Goal: Use online tool/utility: Utilize a website feature to perform a specific function

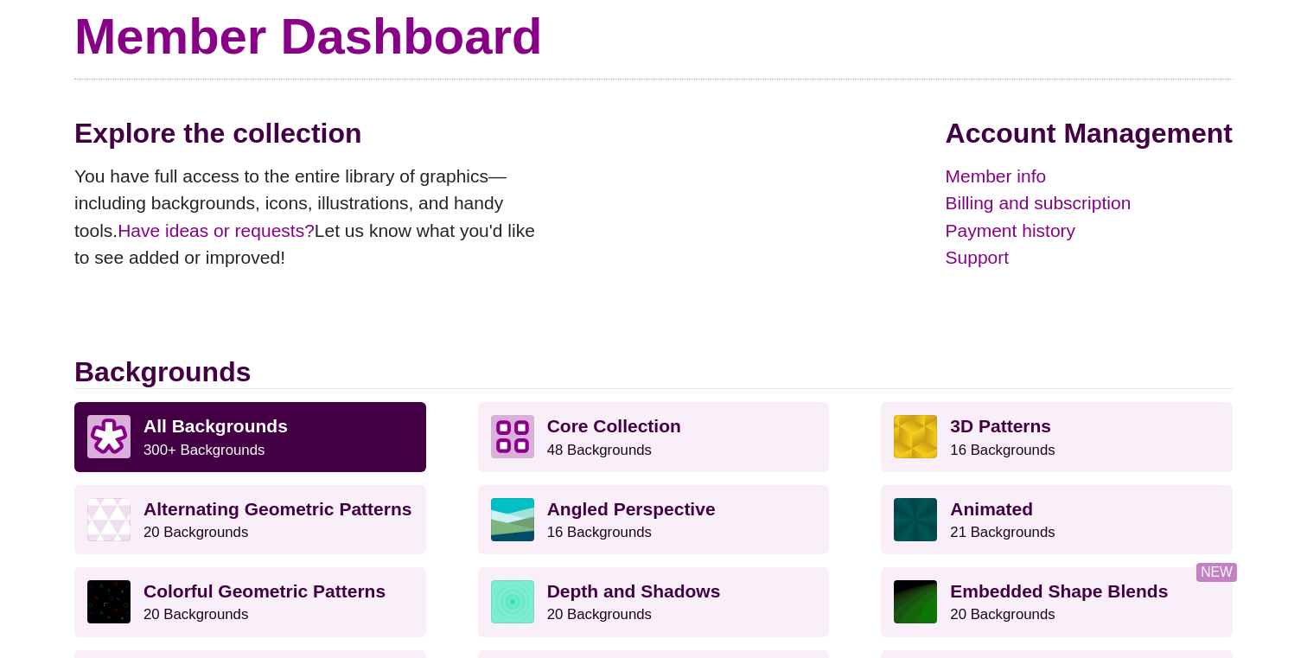
scroll to position [157, 0]
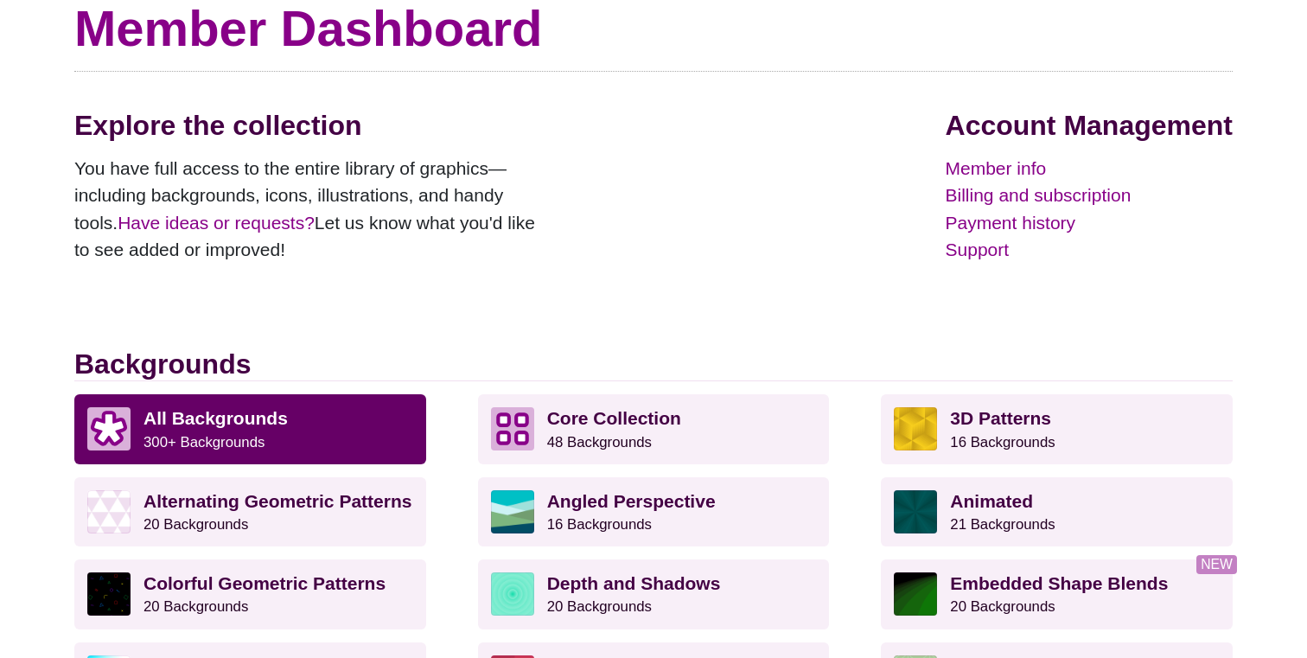
click at [228, 431] on p "All Backgrounds 300+ Backgrounds" at bounding box center [279, 428] width 270 height 43
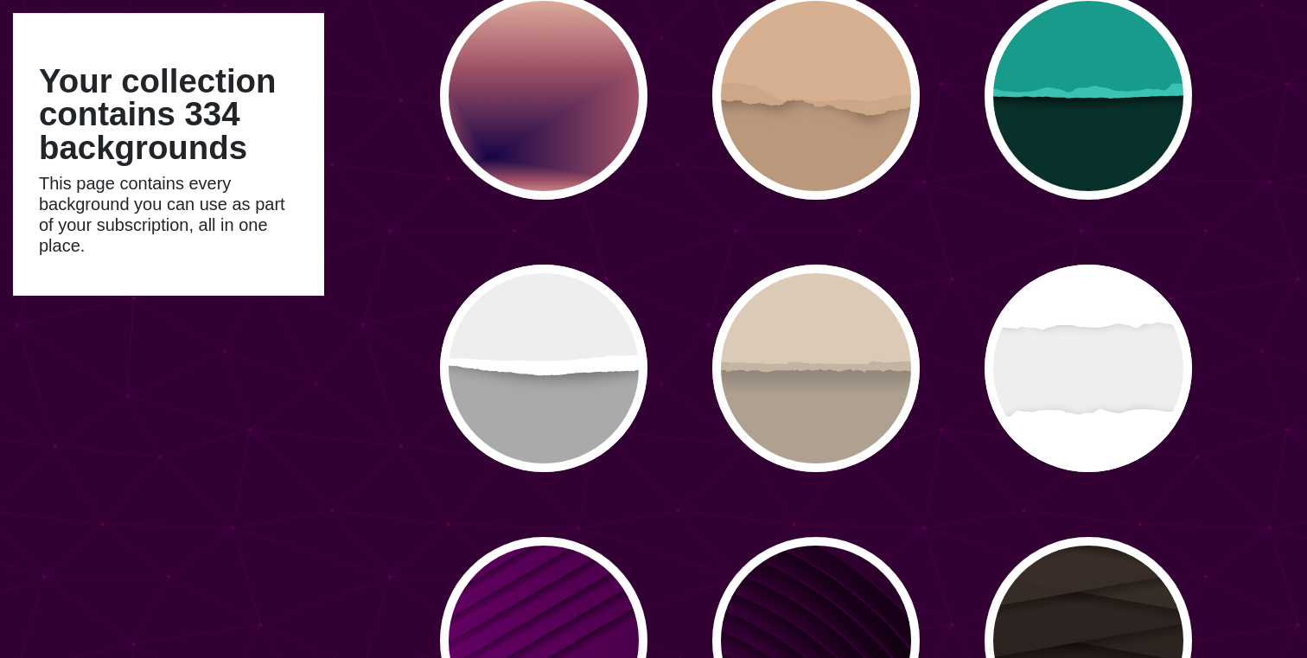
scroll to position [8930, 0]
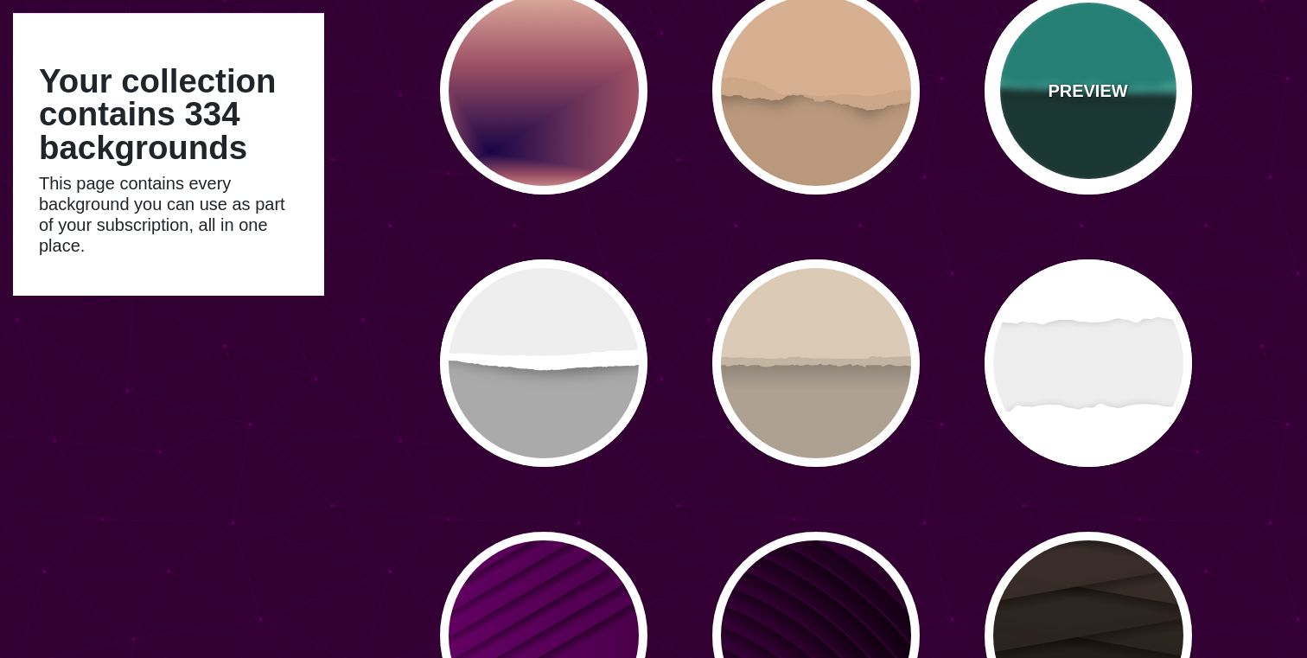
click at [1082, 118] on div "PREVIEW" at bounding box center [1088, 90] width 207 height 207
type input "#08312B"
type input "#189B8A"
type input "#3BC3B0"
type input "0"
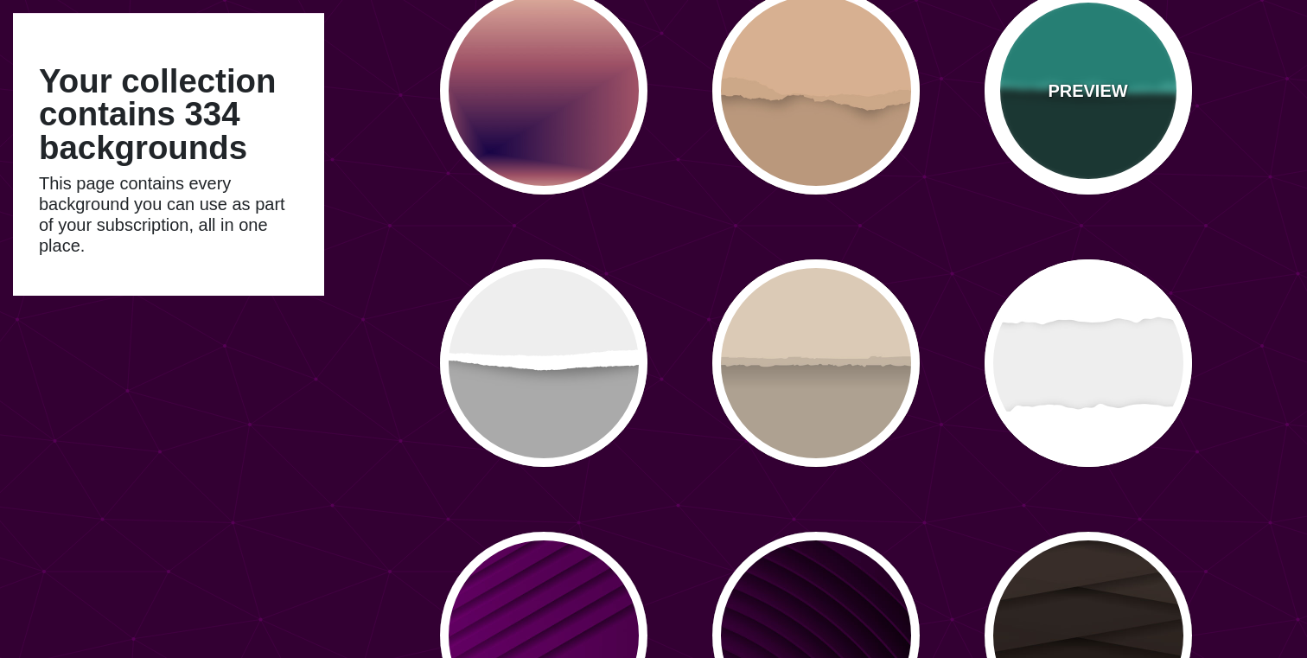
type input "0"
type input "0.5"
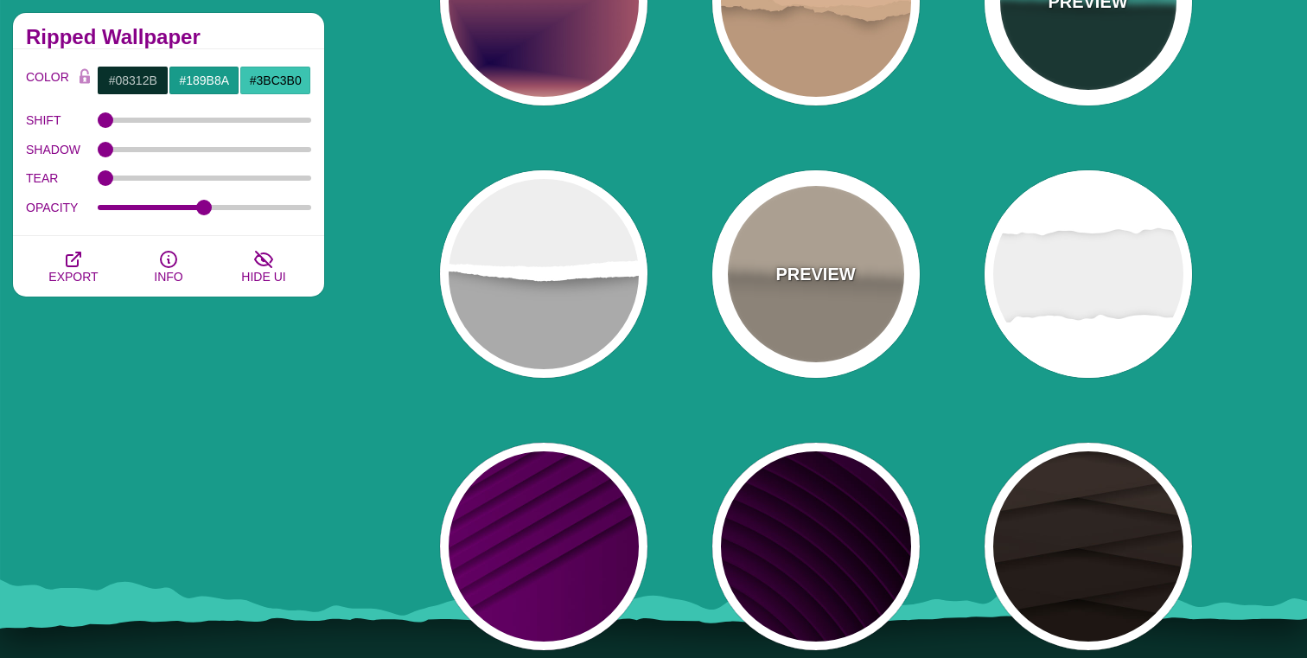
scroll to position [9022, 0]
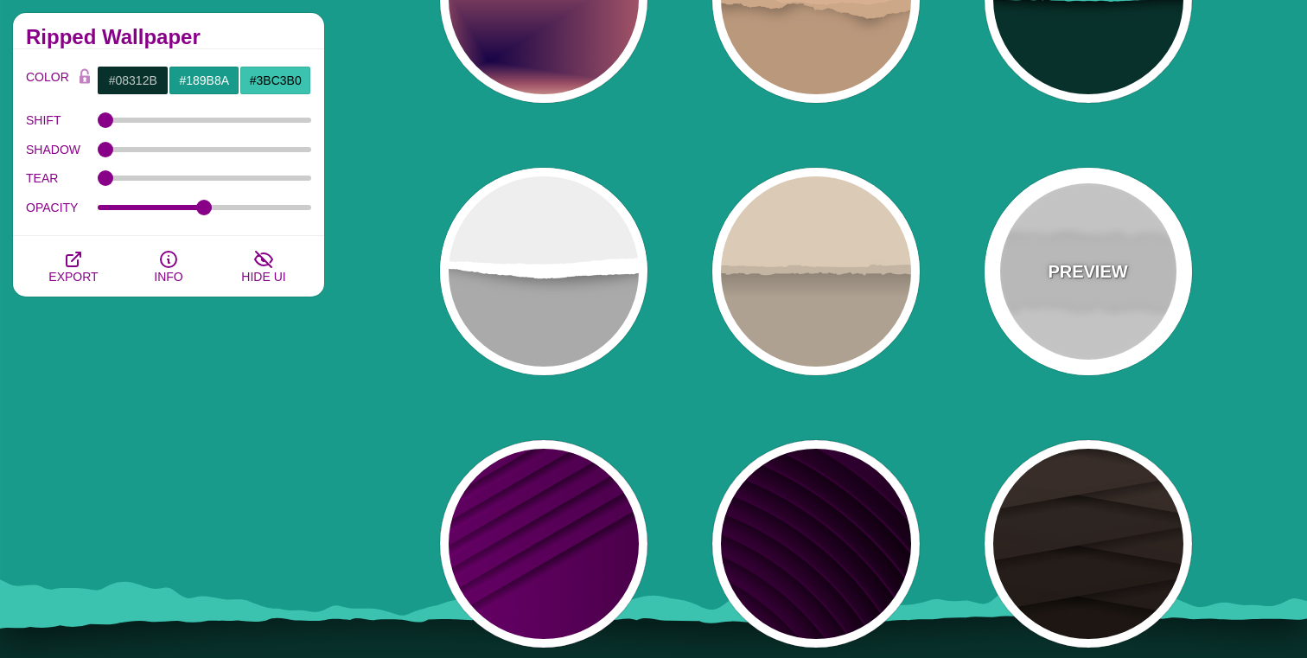
click at [1164, 269] on div "PREVIEW" at bounding box center [1088, 271] width 207 height 207
type input "#EEEEEE"
type input "#FFFFFF"
type input "0.2"
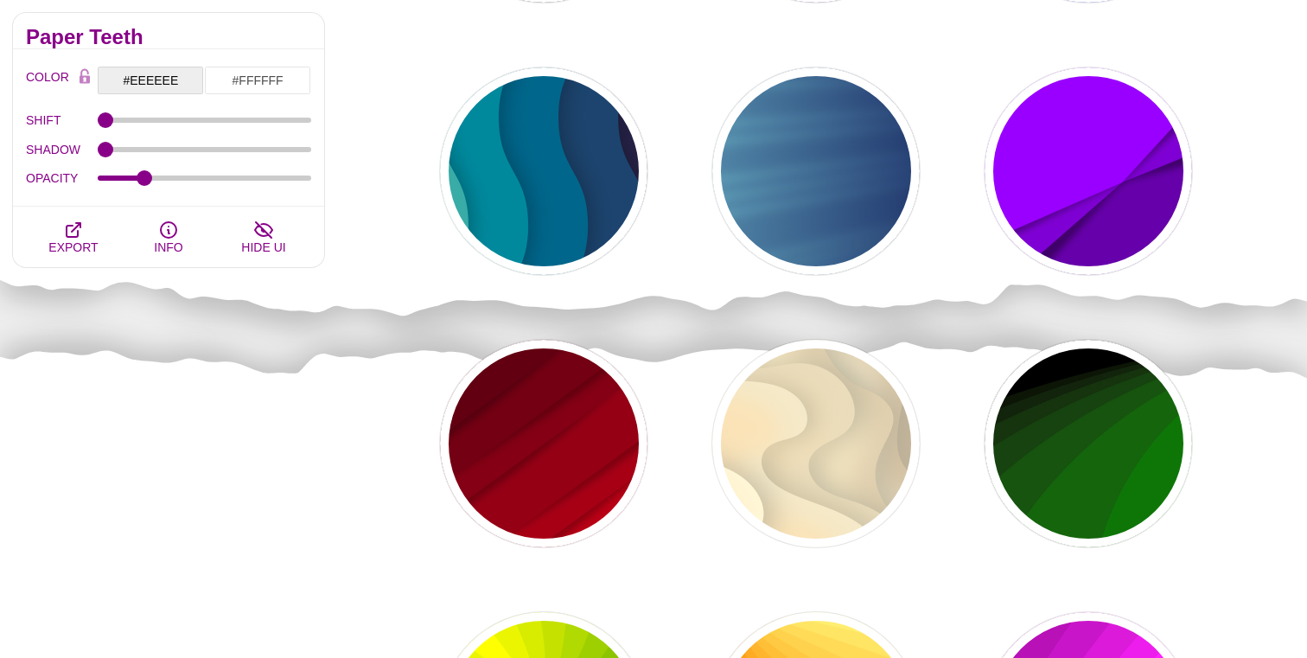
scroll to position [9945, 0]
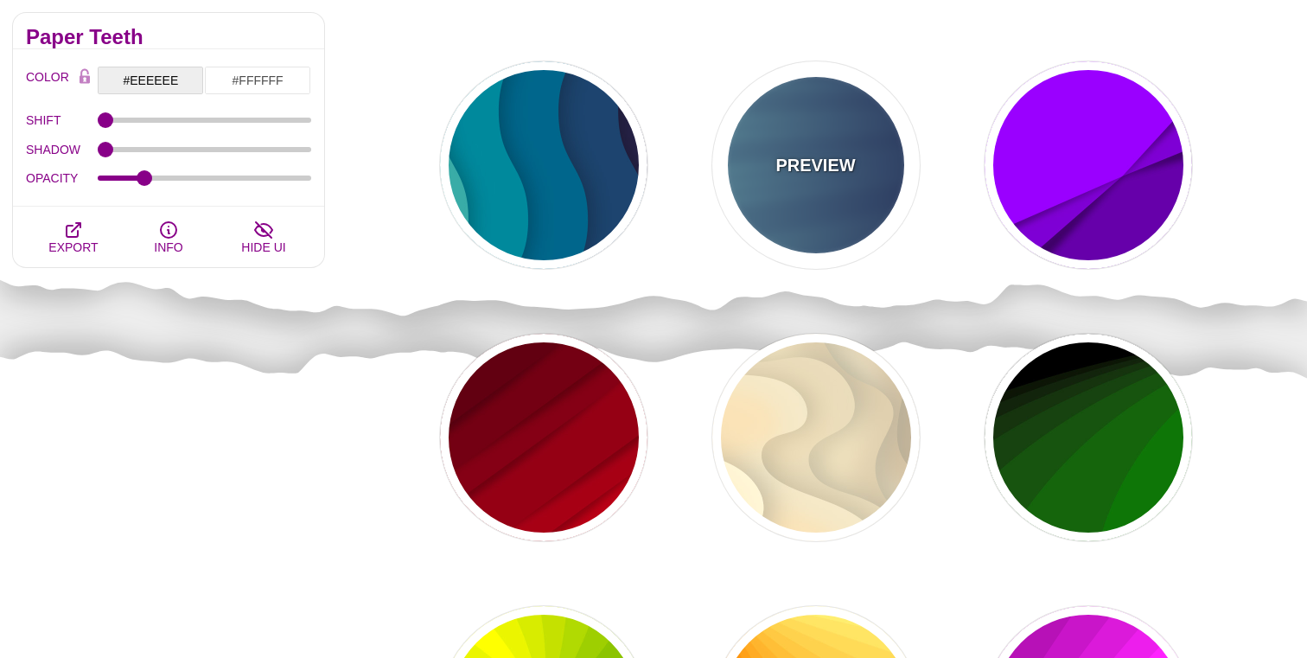
click at [843, 201] on div "PREVIEW" at bounding box center [815, 164] width 207 height 207
type input "#000044"
type input "#99FFFF"
type input "1"
type input "0.25"
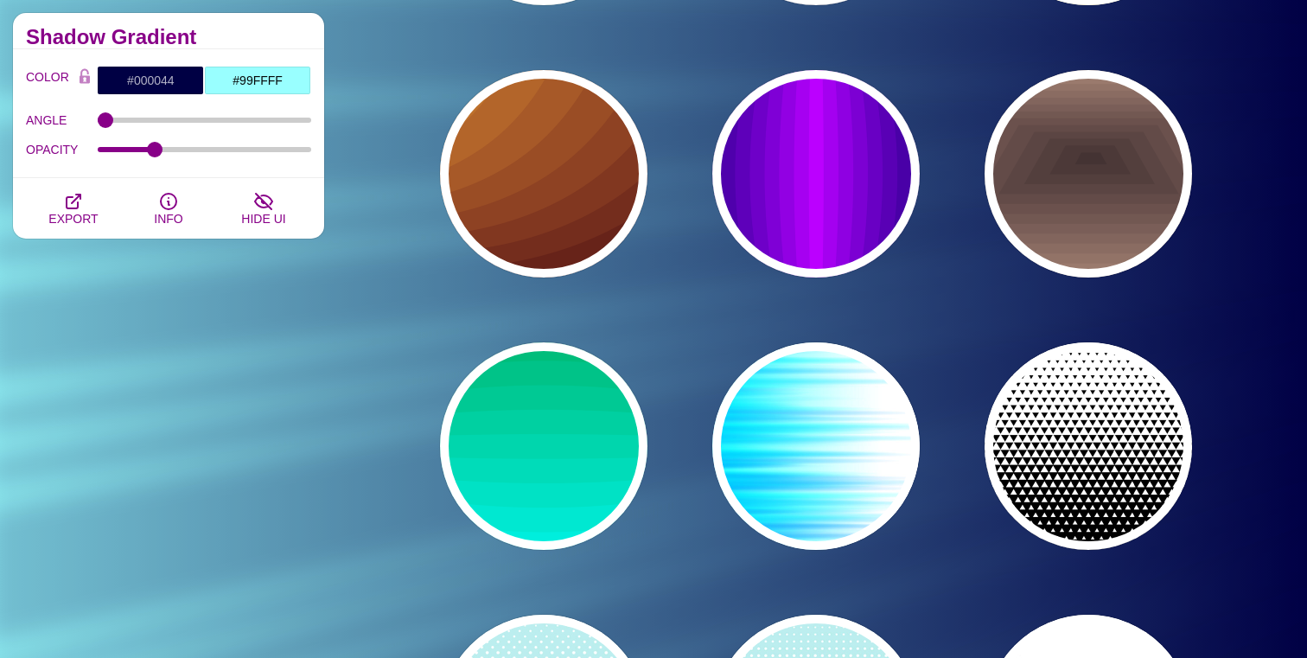
scroll to position [11968, 0]
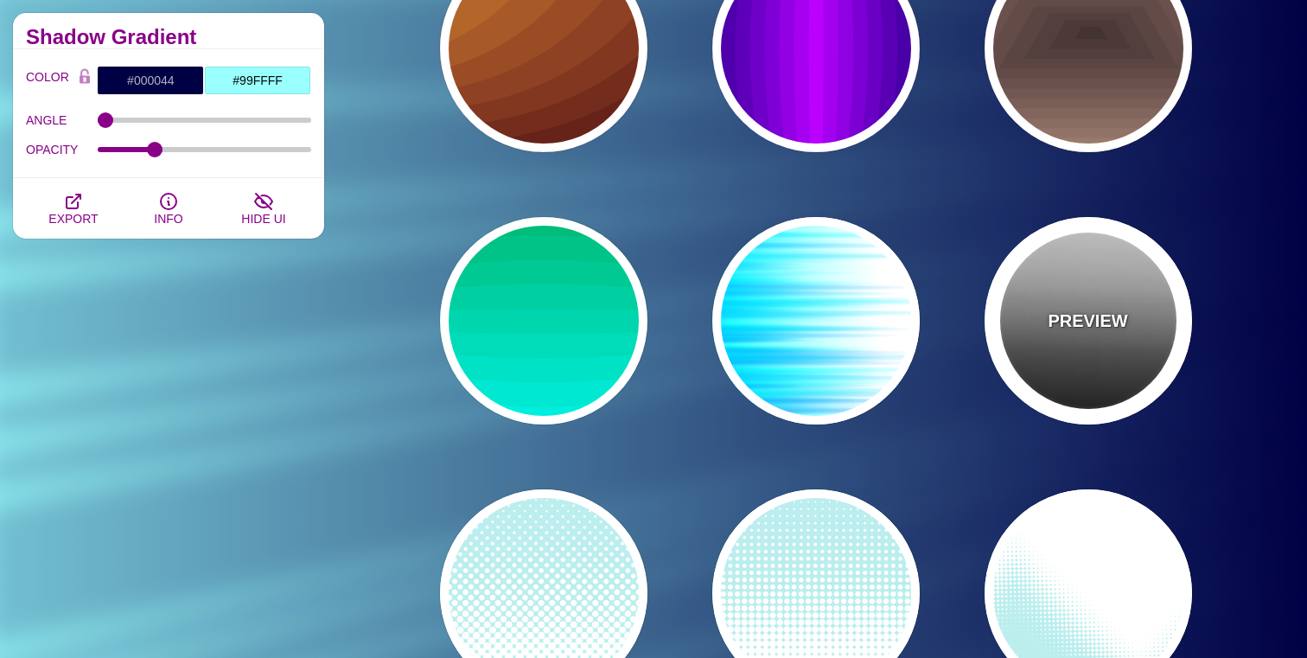
click at [1088, 273] on div "PREVIEW" at bounding box center [1088, 320] width 207 height 207
type input "#FFFFFF"
type input "#000000"
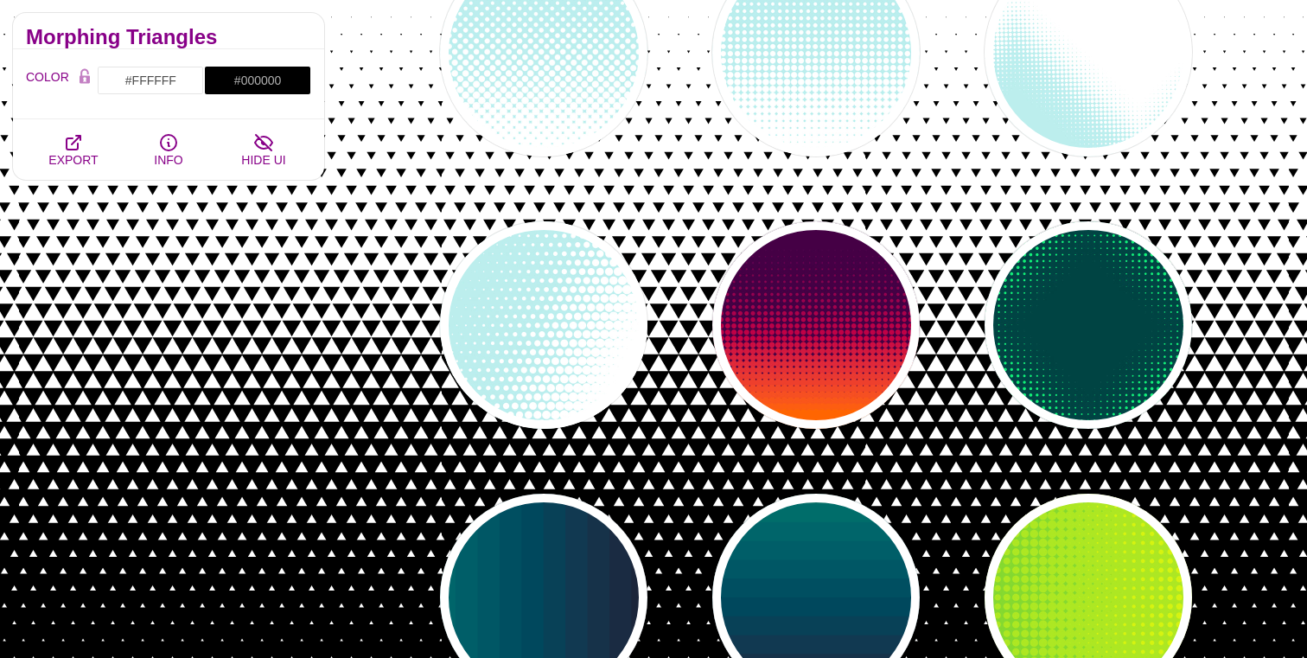
scroll to position [12519, 0]
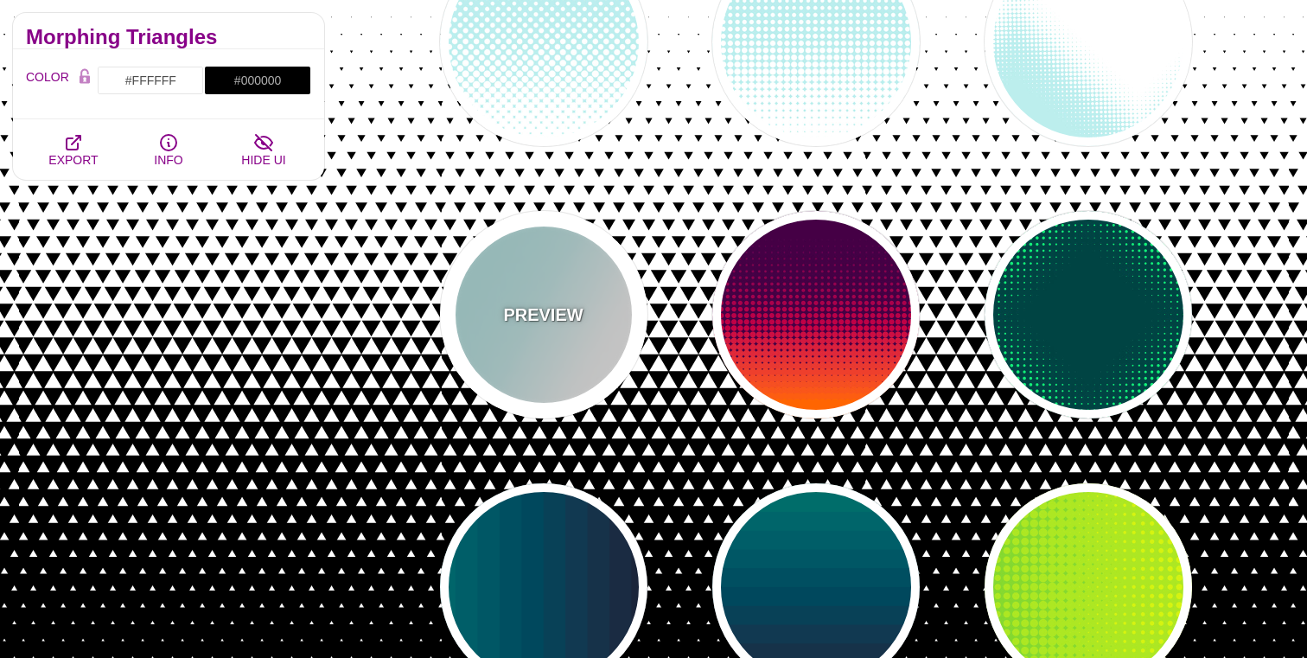
click at [523, 309] on p "PREVIEW" at bounding box center [543, 315] width 80 height 26
type input "#BBEEEE"
type input "#FFFFFF"
type input "0"
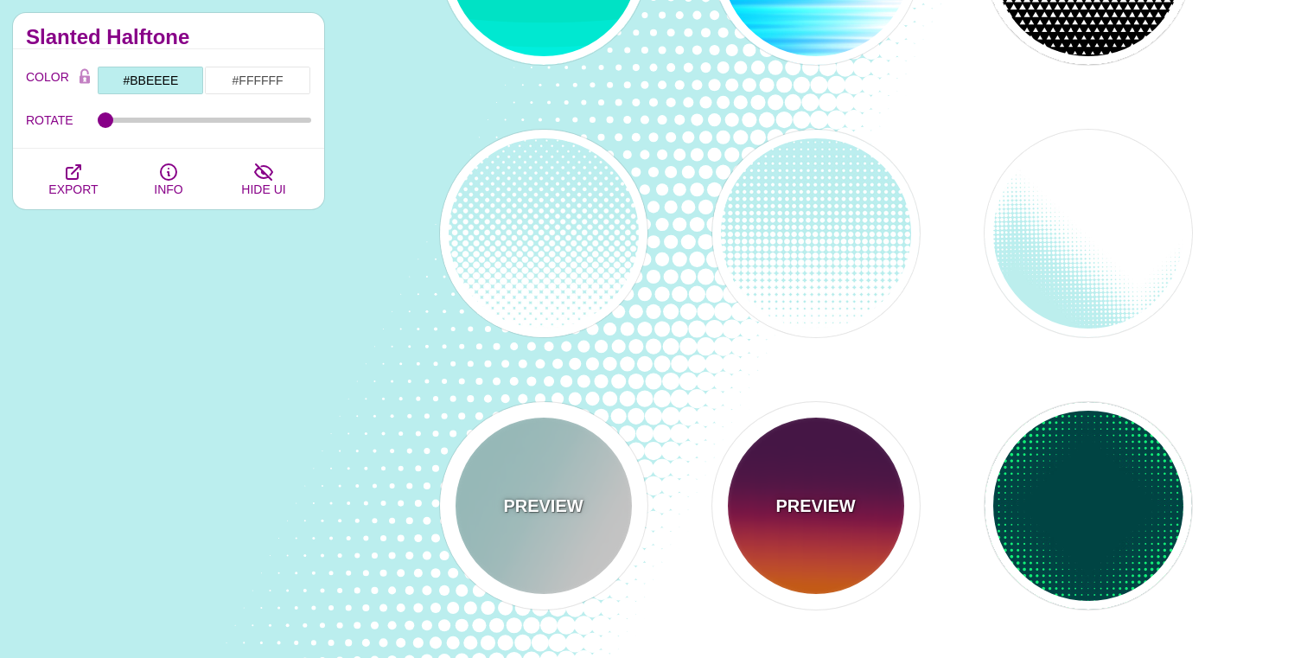
scroll to position [12329, 0]
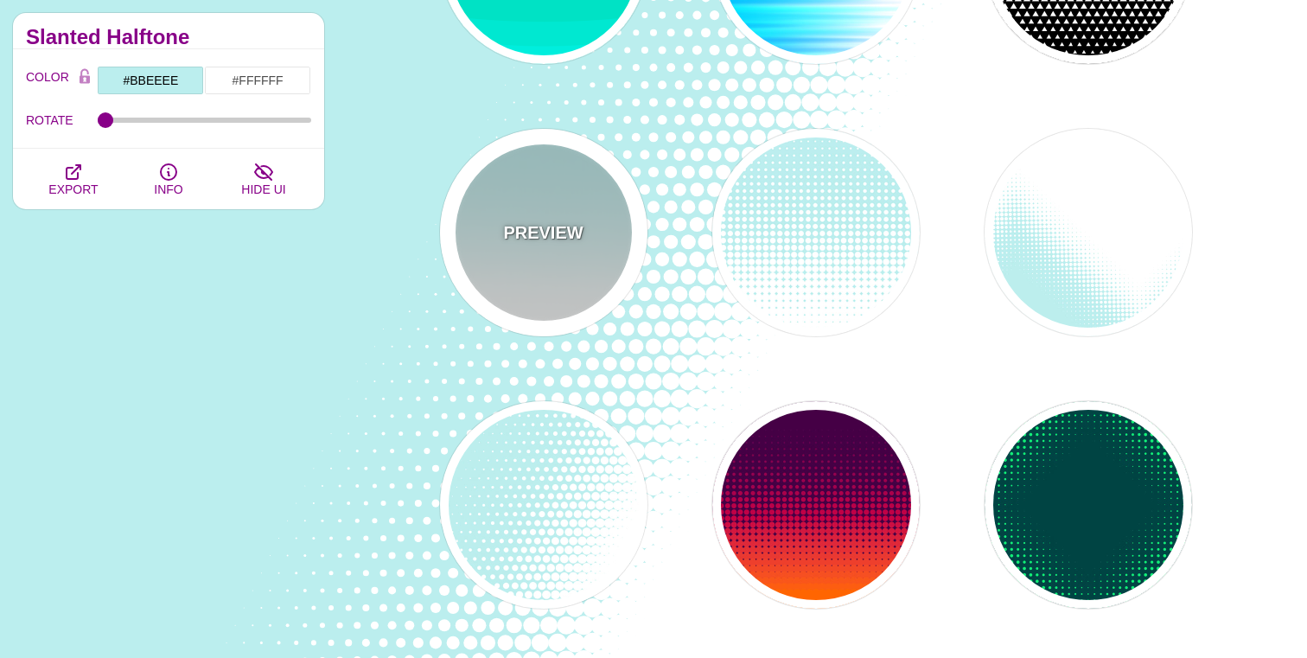
click at [532, 191] on div "PREVIEW" at bounding box center [543, 232] width 207 height 207
type input "0"
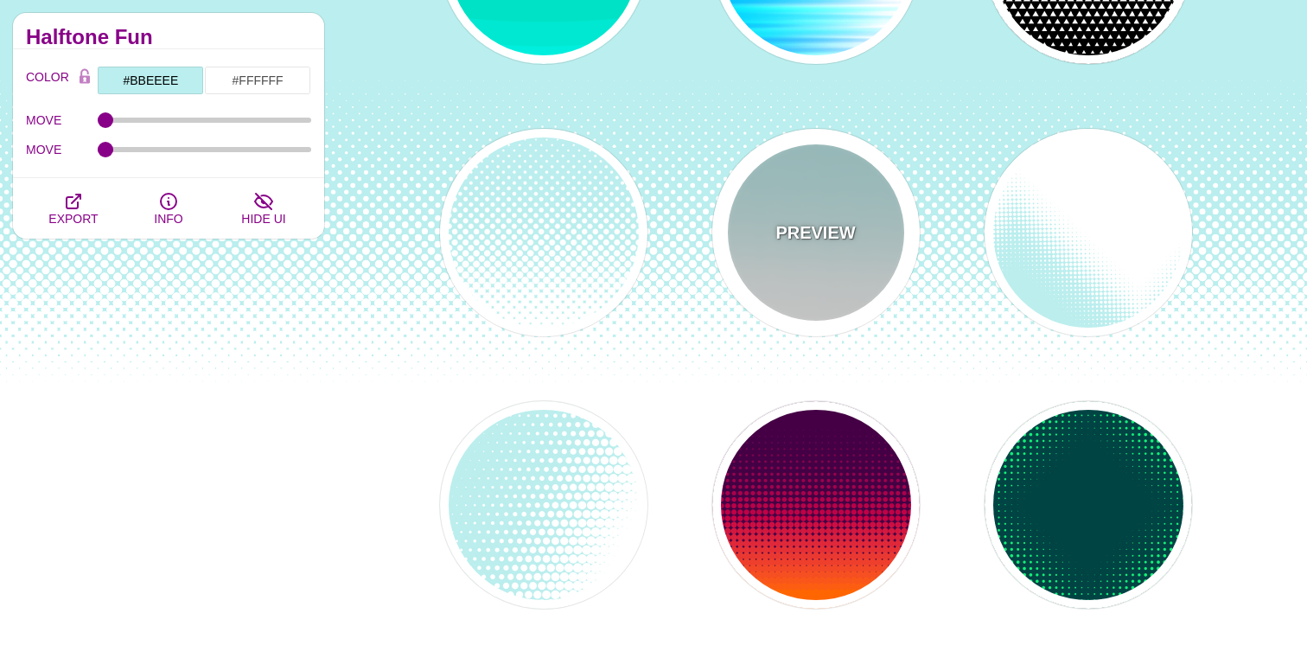
click at [824, 216] on div "PREVIEW" at bounding box center [815, 232] width 207 height 207
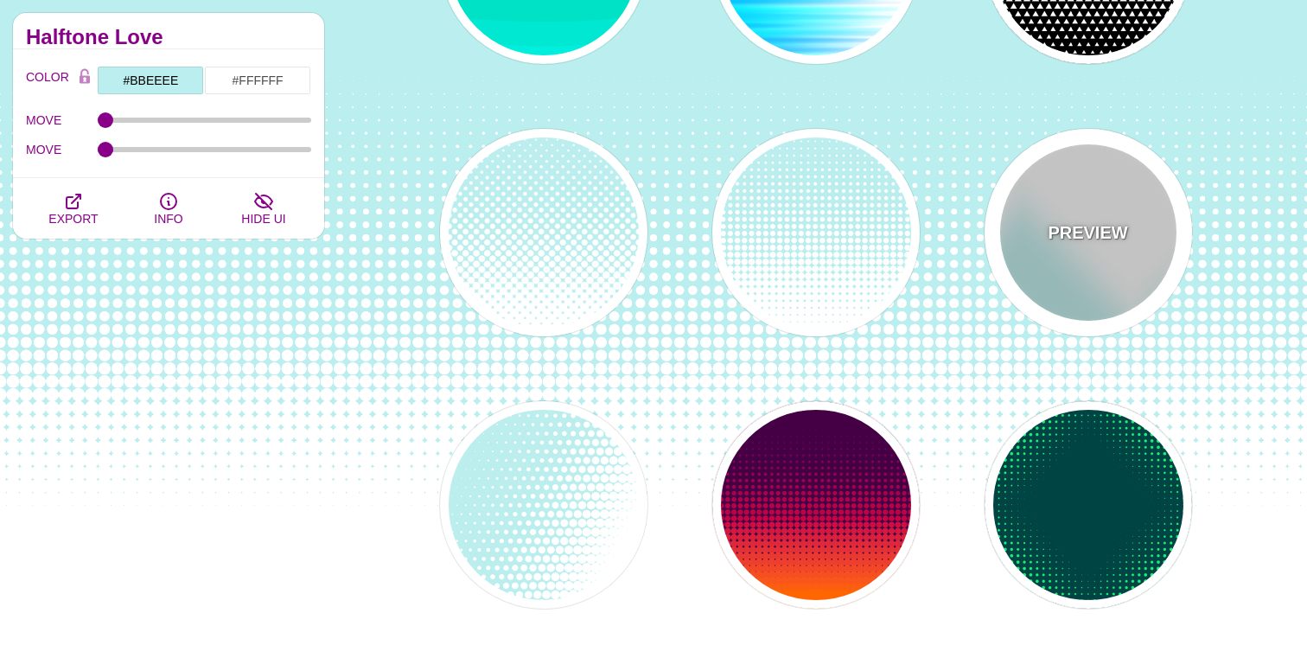
click at [1064, 241] on p "PREVIEW" at bounding box center [1088, 233] width 80 height 26
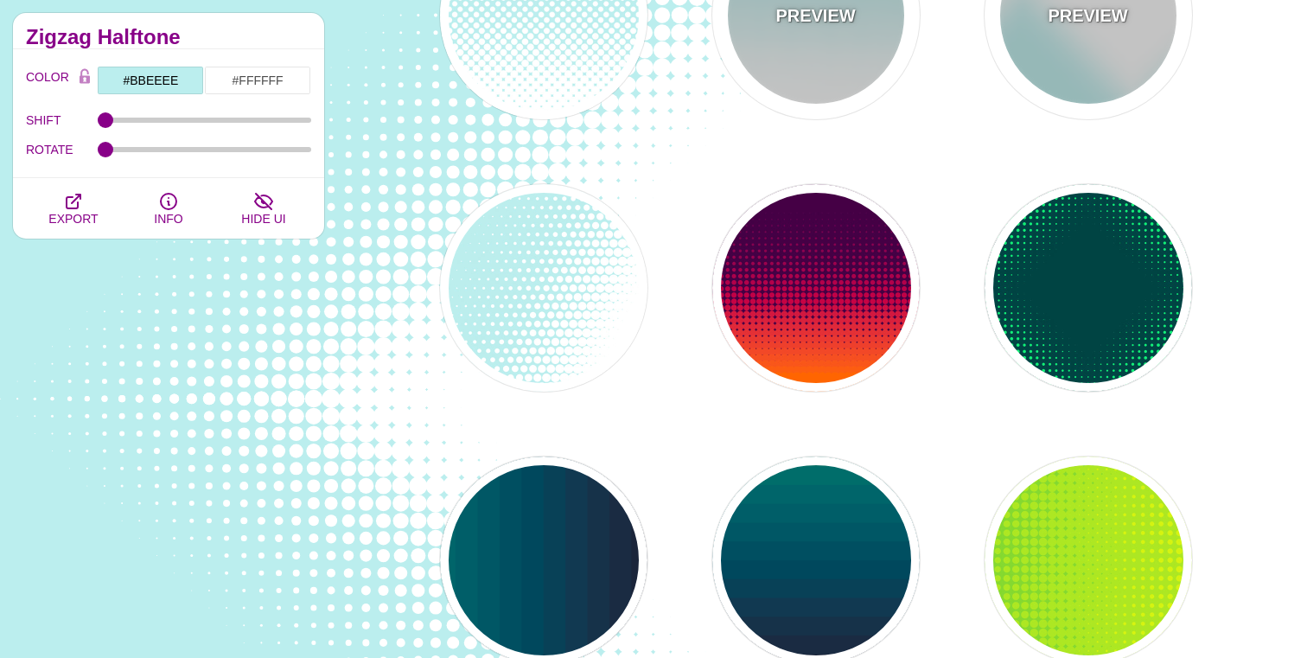
scroll to position [12777, 0]
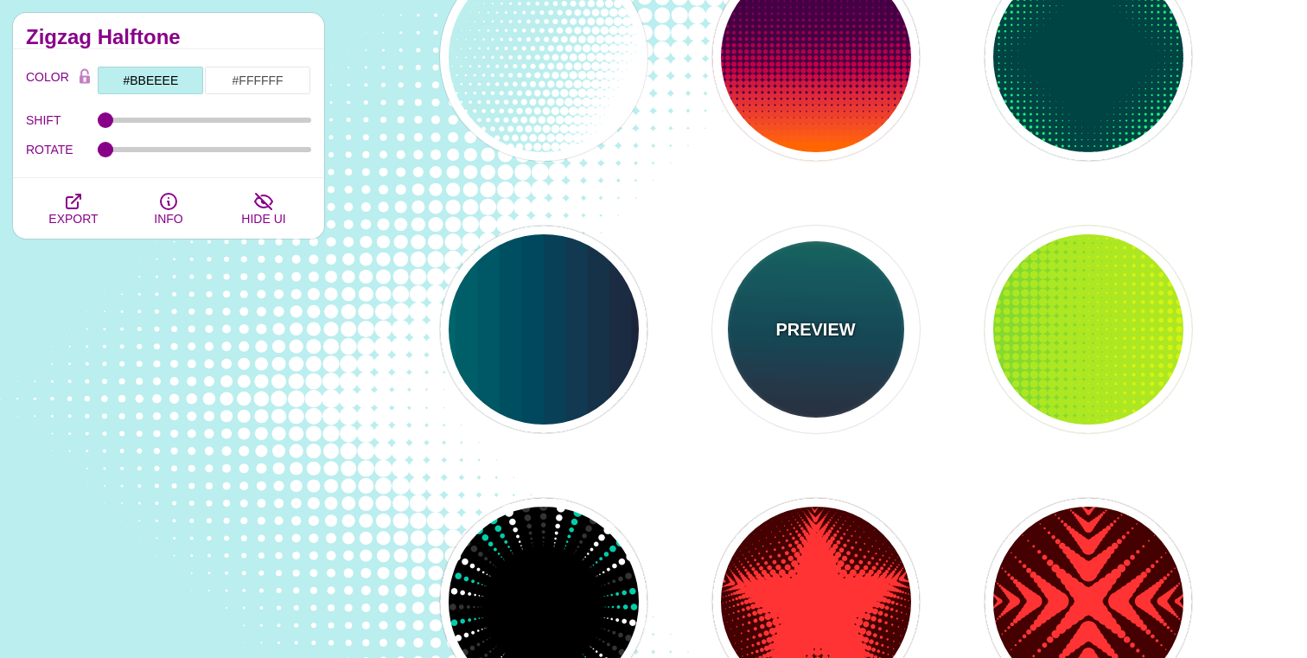
click at [836, 342] on div "PREVIEW" at bounding box center [815, 329] width 207 height 207
type input "#110011"
type input "#448866"
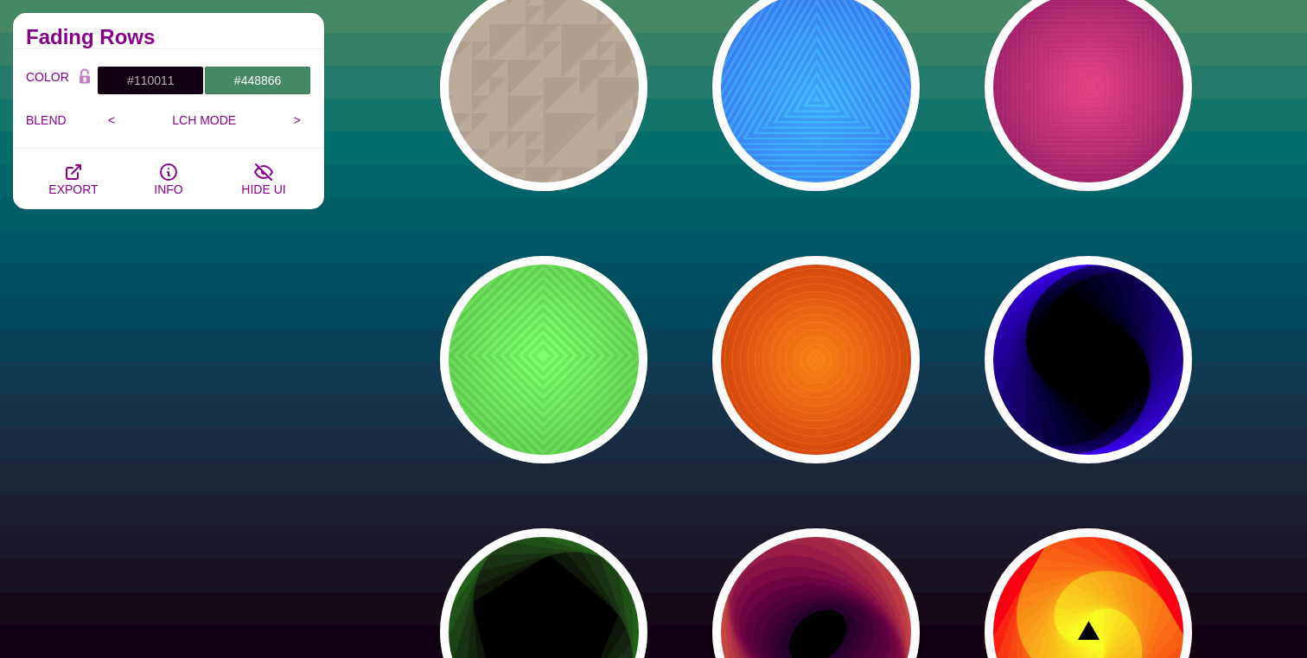
scroll to position [16025, 0]
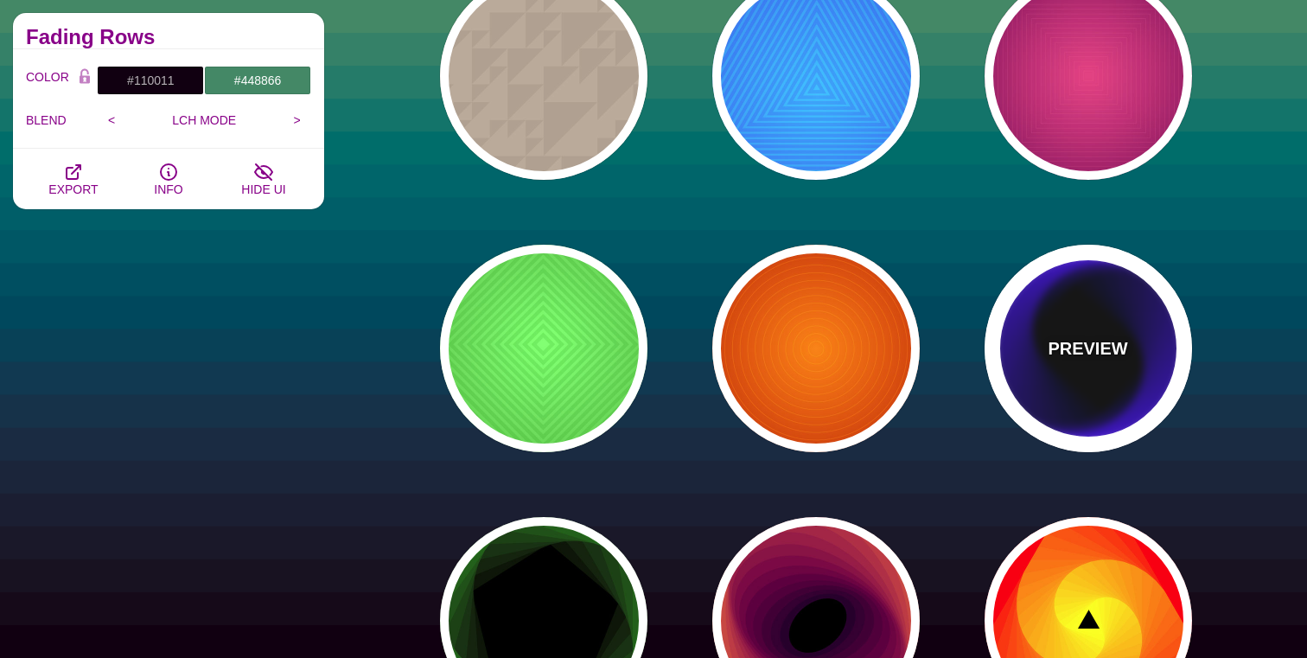
click at [1078, 328] on div "PREVIEW" at bounding box center [1088, 348] width 207 height 207
type input "#000000"
type input "#0000FF"
type input "0"
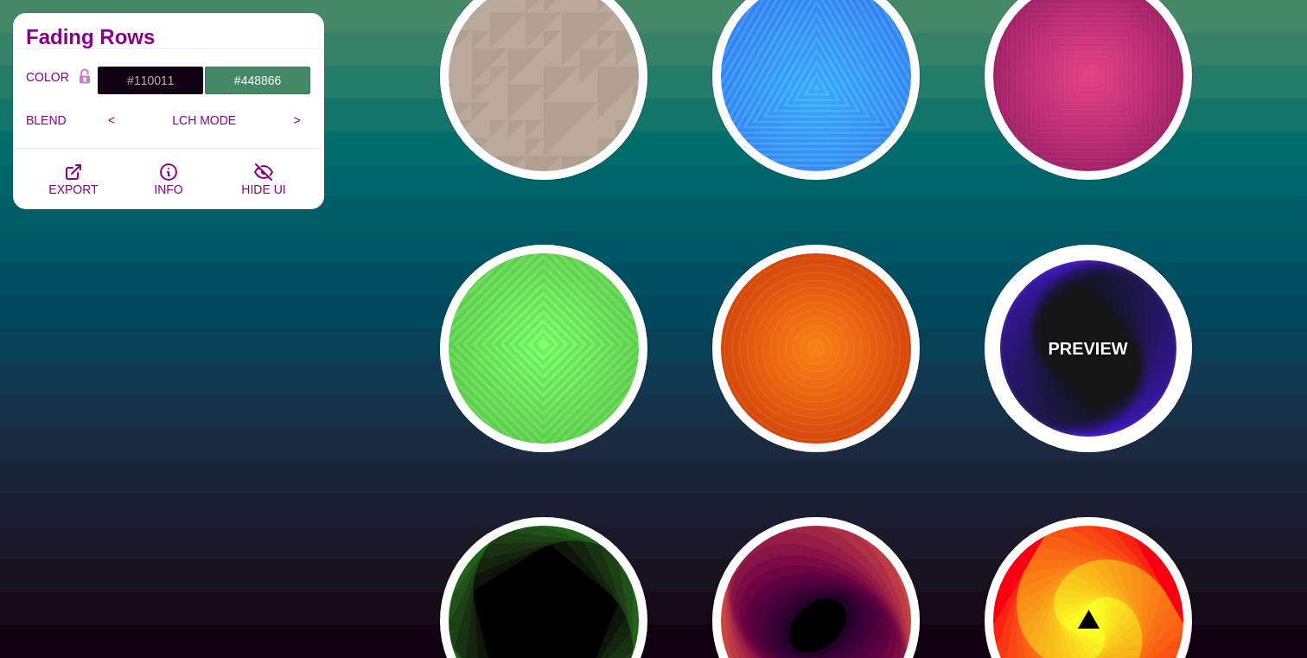
type input "100"
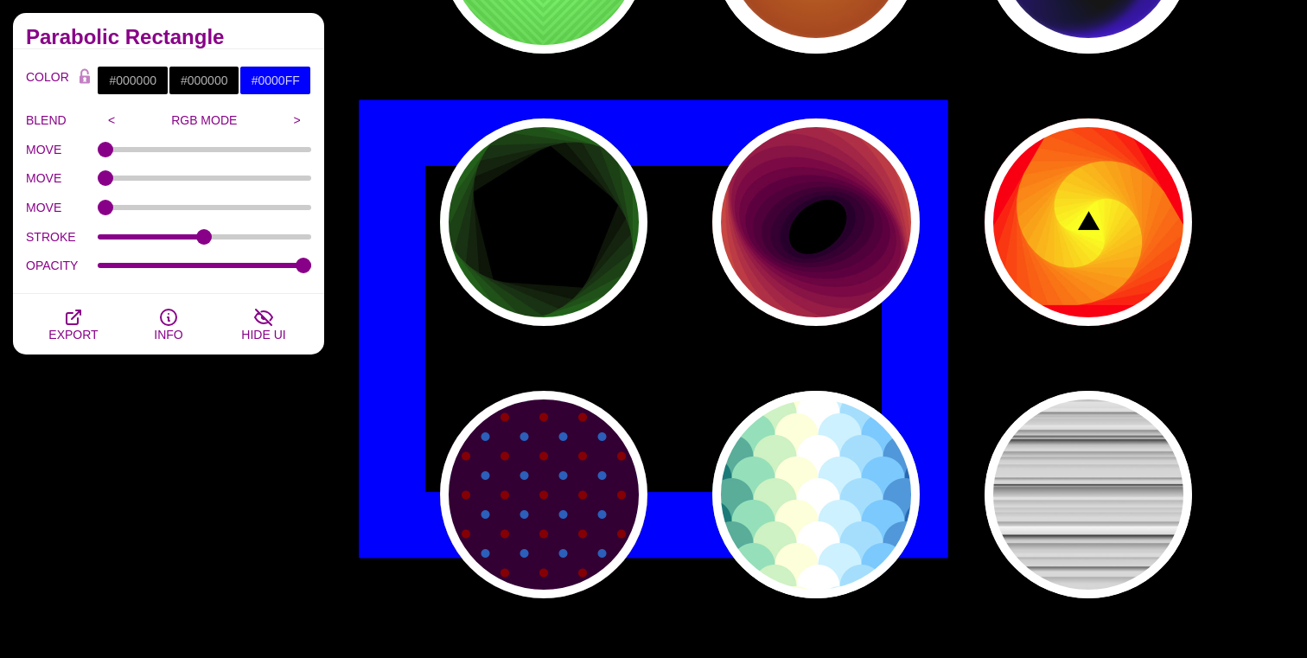
scroll to position [16477, 0]
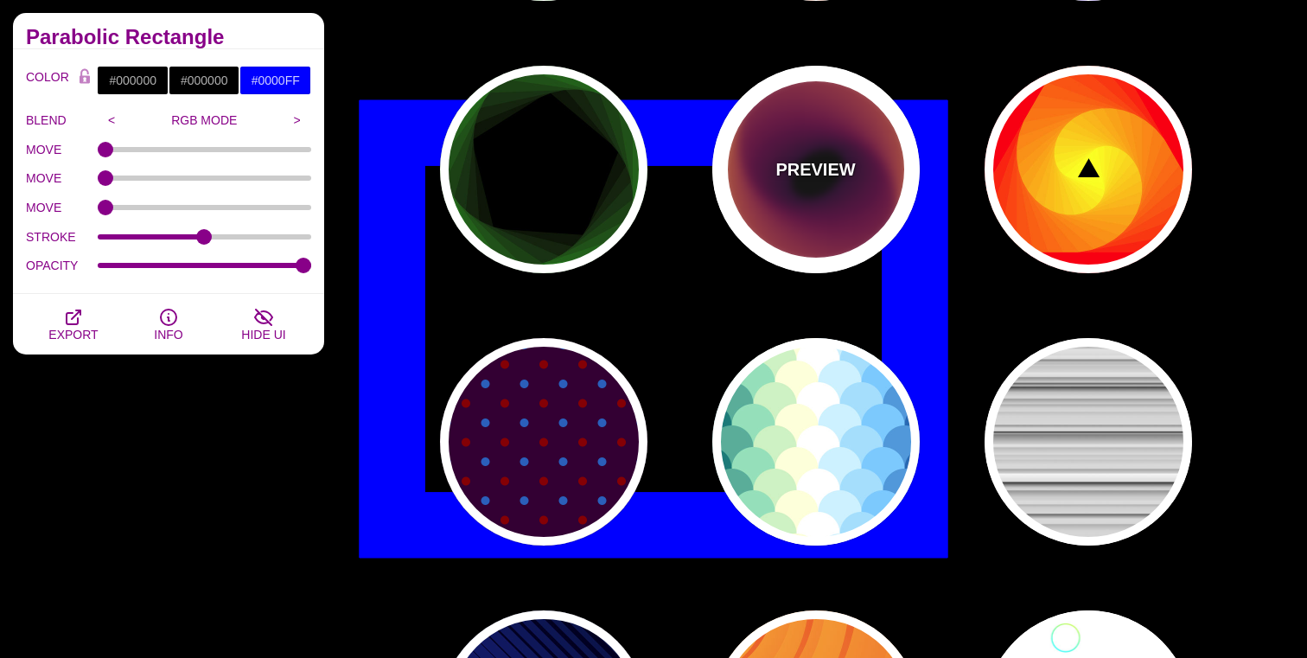
click at [822, 171] on p "PREVIEW" at bounding box center [815, 169] width 80 height 26
type input "#27002B"
type input "#FFD000"
type input "200"
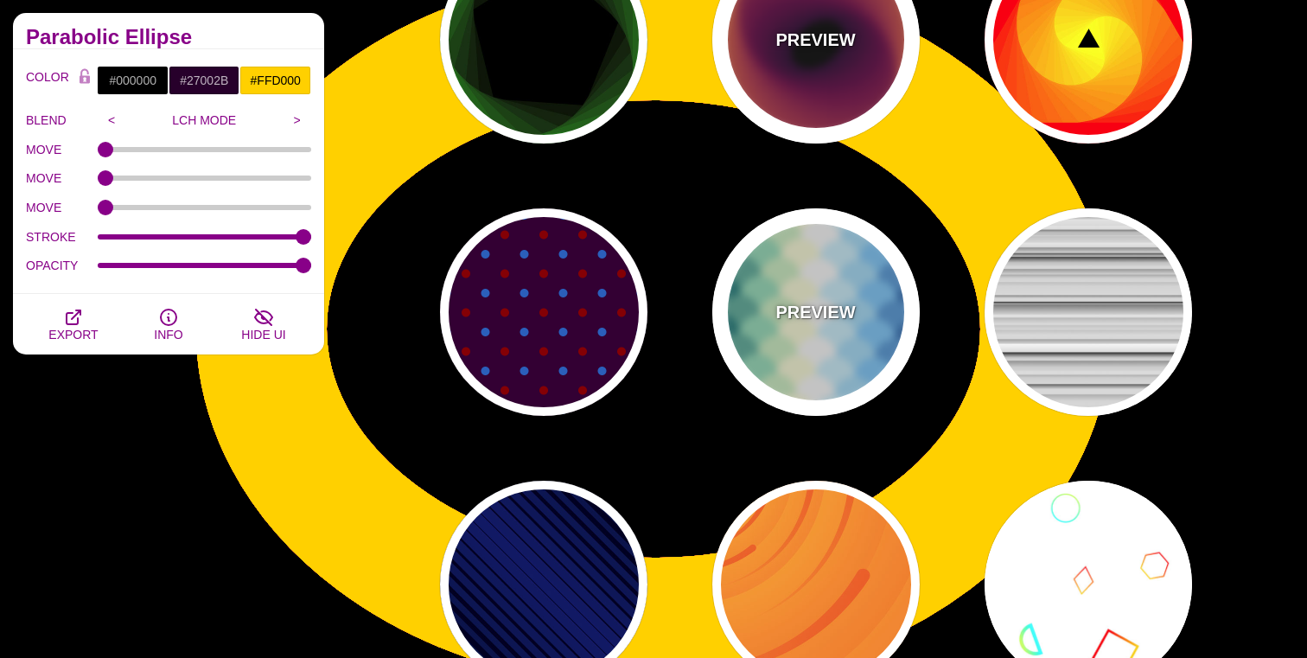
scroll to position [16614, 0]
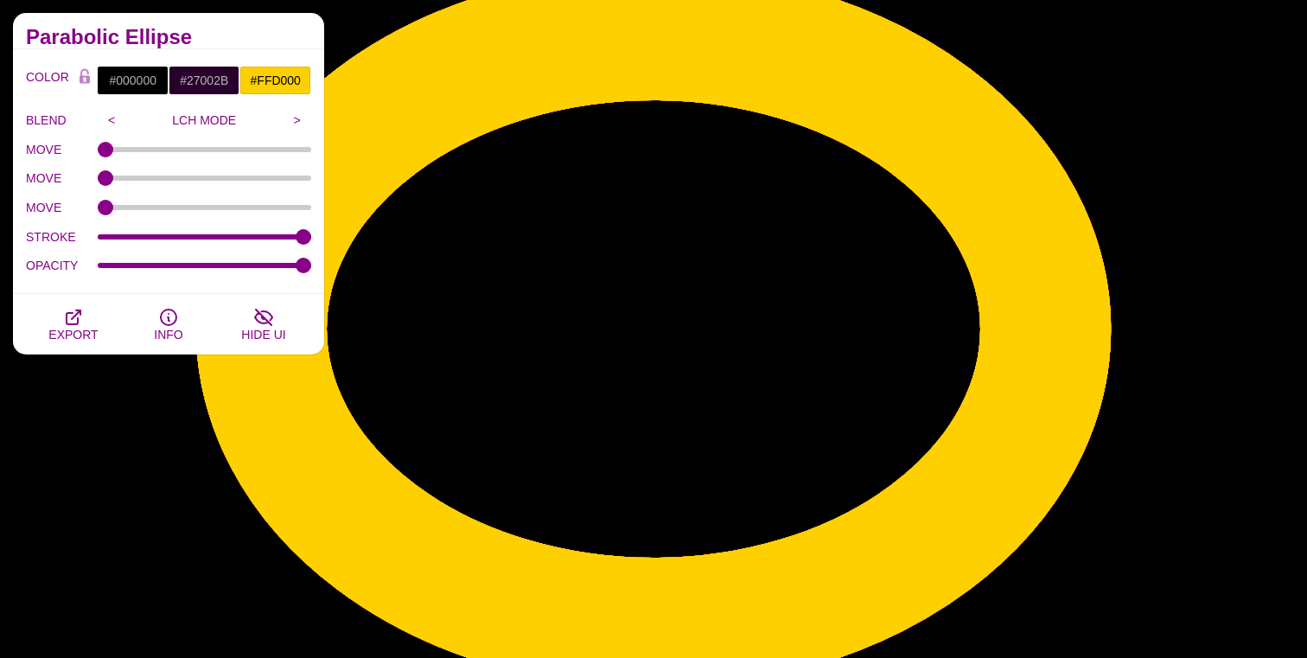
click at [205, 154] on div "MOVE" at bounding box center [168, 149] width 285 height 29
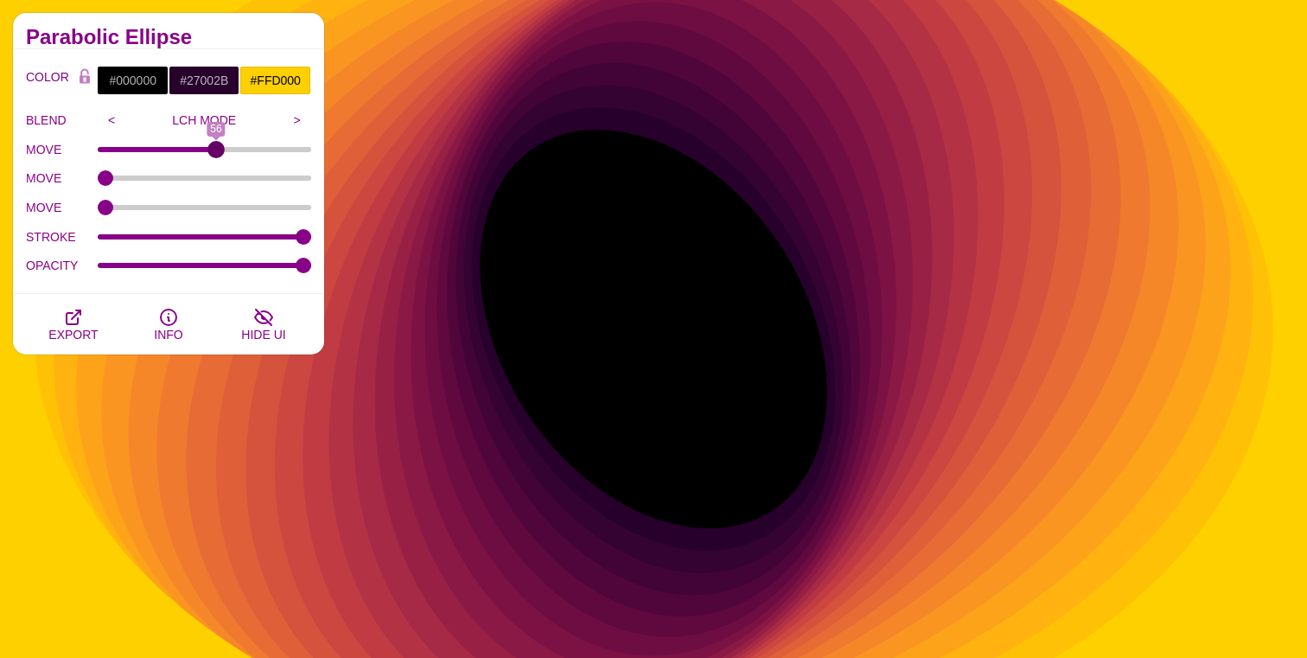
type input "56"
click at [215, 147] on input "MOVE" at bounding box center [205, 149] width 214 height 7
click at [215, 187] on div "MOVE" at bounding box center [168, 178] width 285 height 29
click at [217, 183] on div "MOVE" at bounding box center [168, 178] width 285 height 29
type input "63"
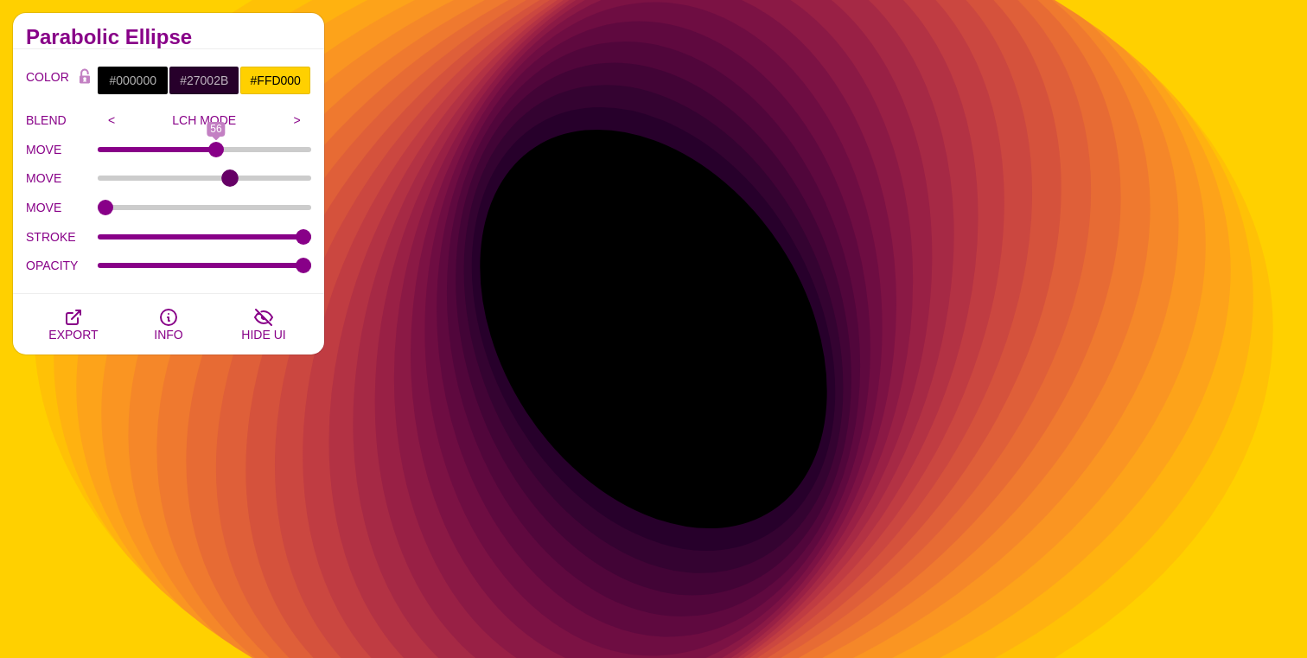
click at [229, 177] on input "MOVE" at bounding box center [205, 178] width 214 height 7
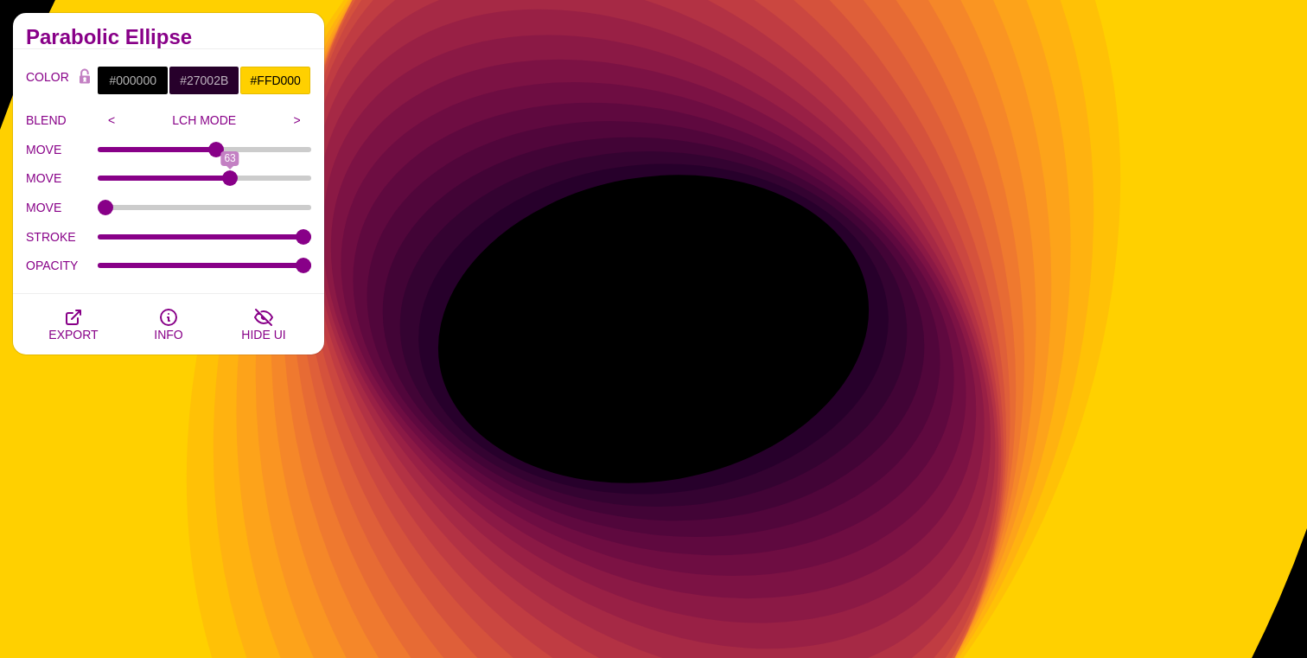
click at [212, 215] on div "MOVE" at bounding box center [168, 207] width 285 height 29
click at [212, 211] on div "MOVE" at bounding box center [168, 207] width 285 height 29
type input "55"
click at [214, 207] on input "MOVE" at bounding box center [205, 207] width 214 height 7
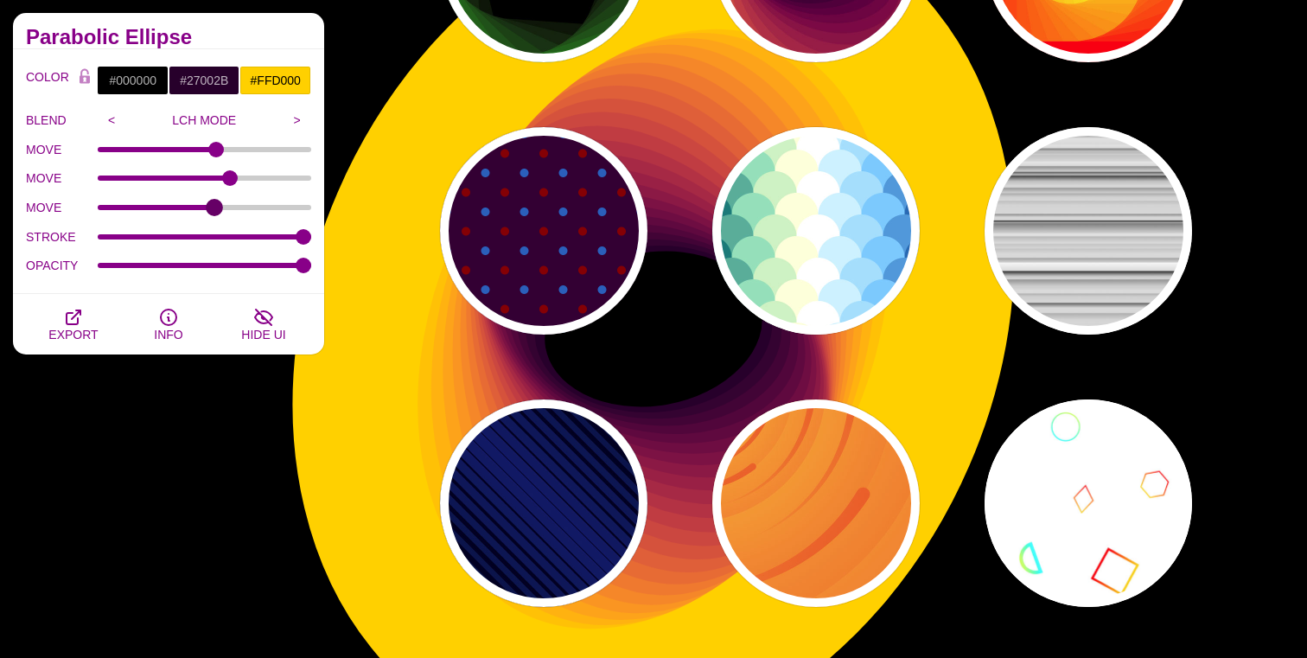
scroll to position [16690, 0]
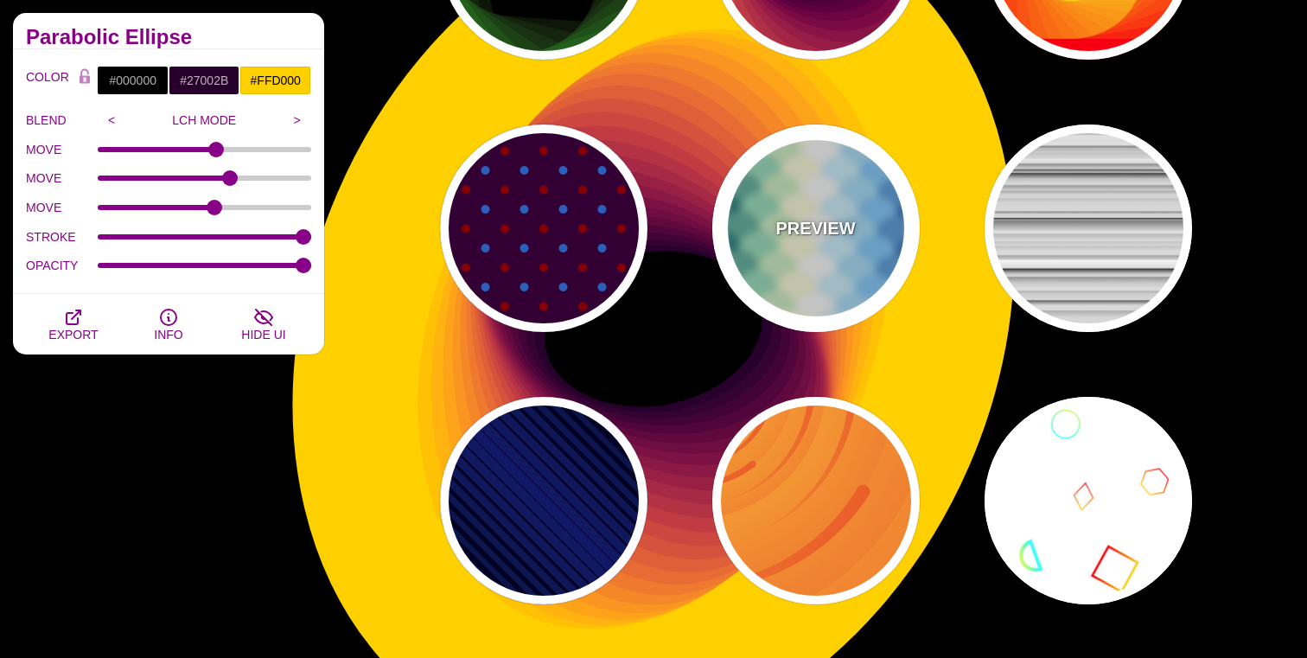
click at [790, 190] on div "PREVIEW" at bounding box center [815, 227] width 207 height 207
type input "#FFFFFF"
type input "#037B79"
type input "#92DEBA"
type input "#FFFFD8"
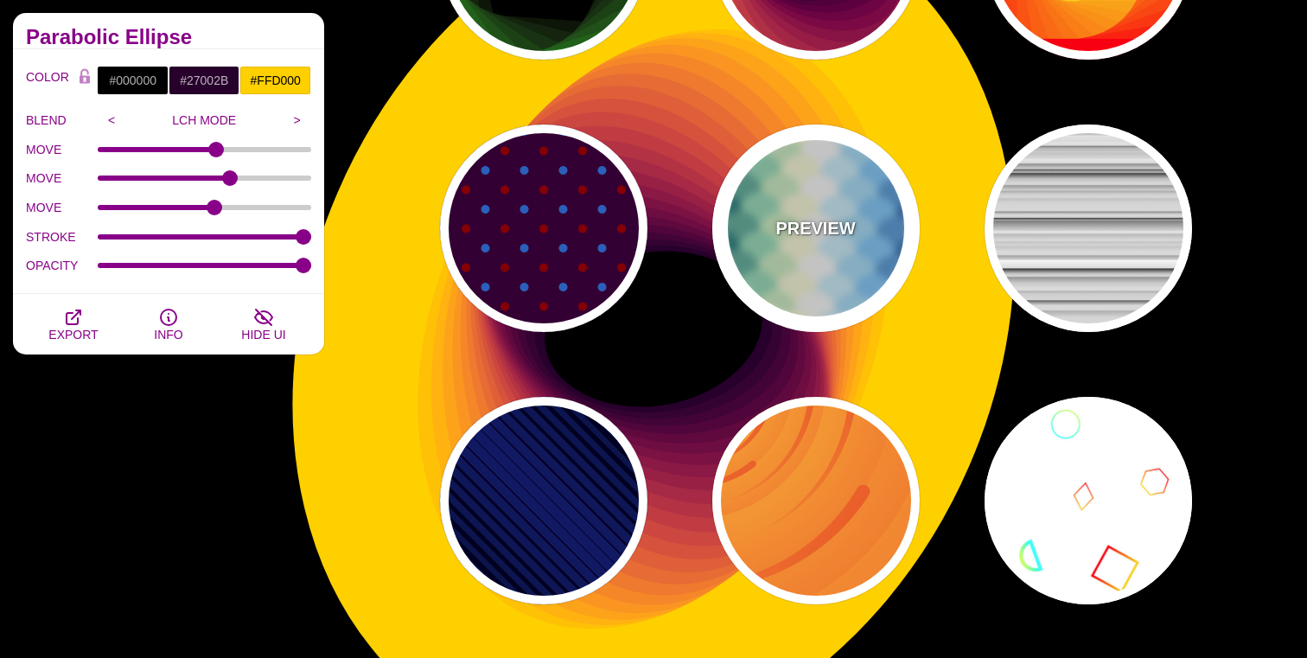
type input "#CAF2FF"
type input "#6FCCFF"
type input "#006EB4"
type input "#FFFFFF"
type input "600"
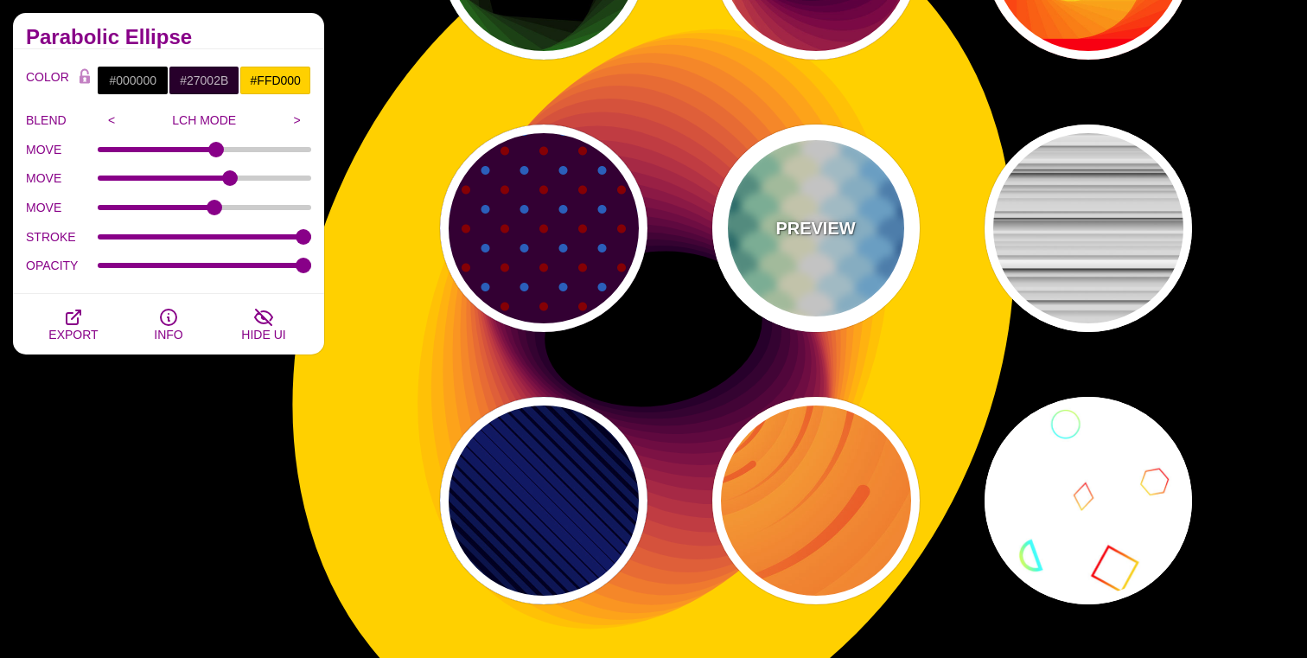
type input "0"
type input "1"
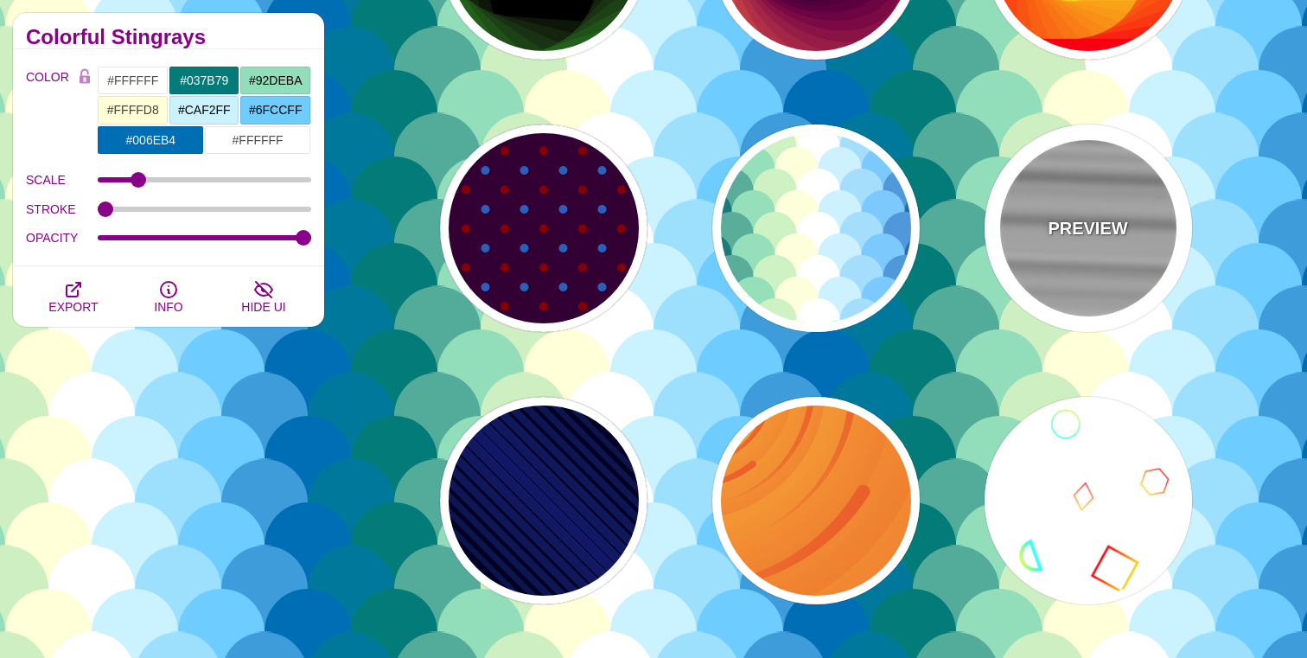
click at [1024, 216] on div "PREVIEW" at bounding box center [1088, 227] width 207 height 207
type input "#CCCCCC"
type input "1"
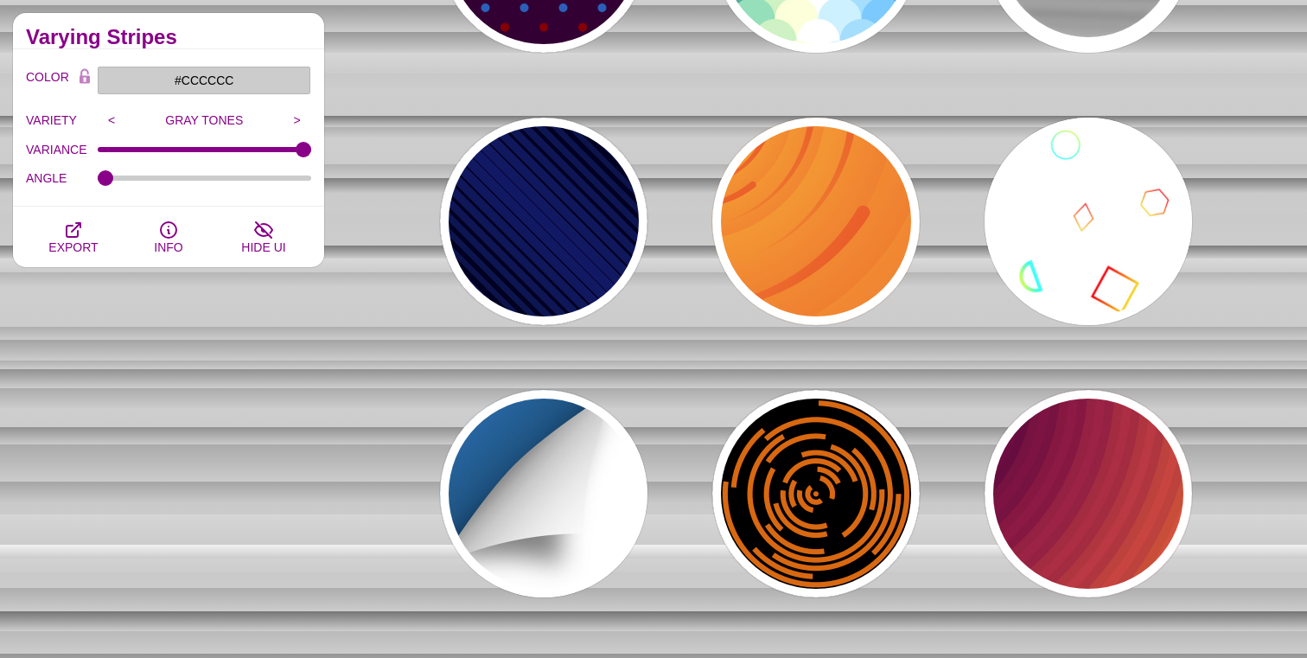
scroll to position [16982, 0]
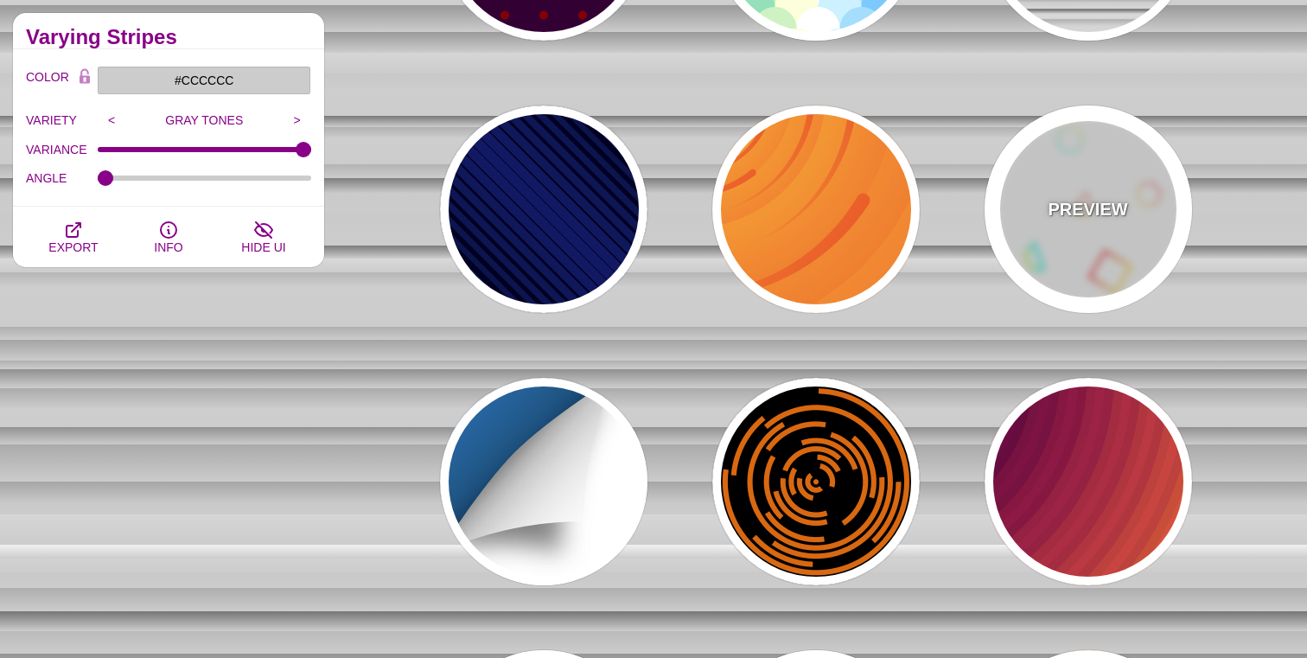
click at [1080, 215] on p "PREVIEW" at bounding box center [1088, 209] width 80 height 26
type input "#FFFFFF"
type input "#00FFFF"
type input "#CCFF66"
type input "#FF0000"
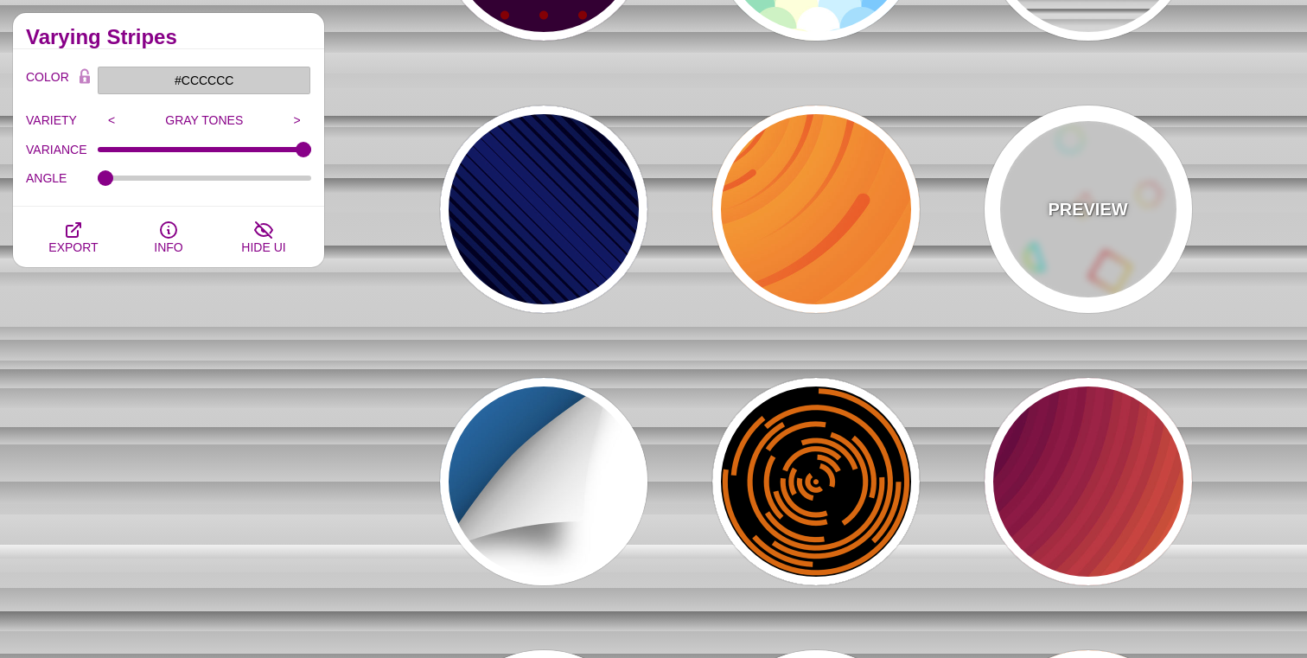
type input "#FFCC00"
type input "0"
type input "1"
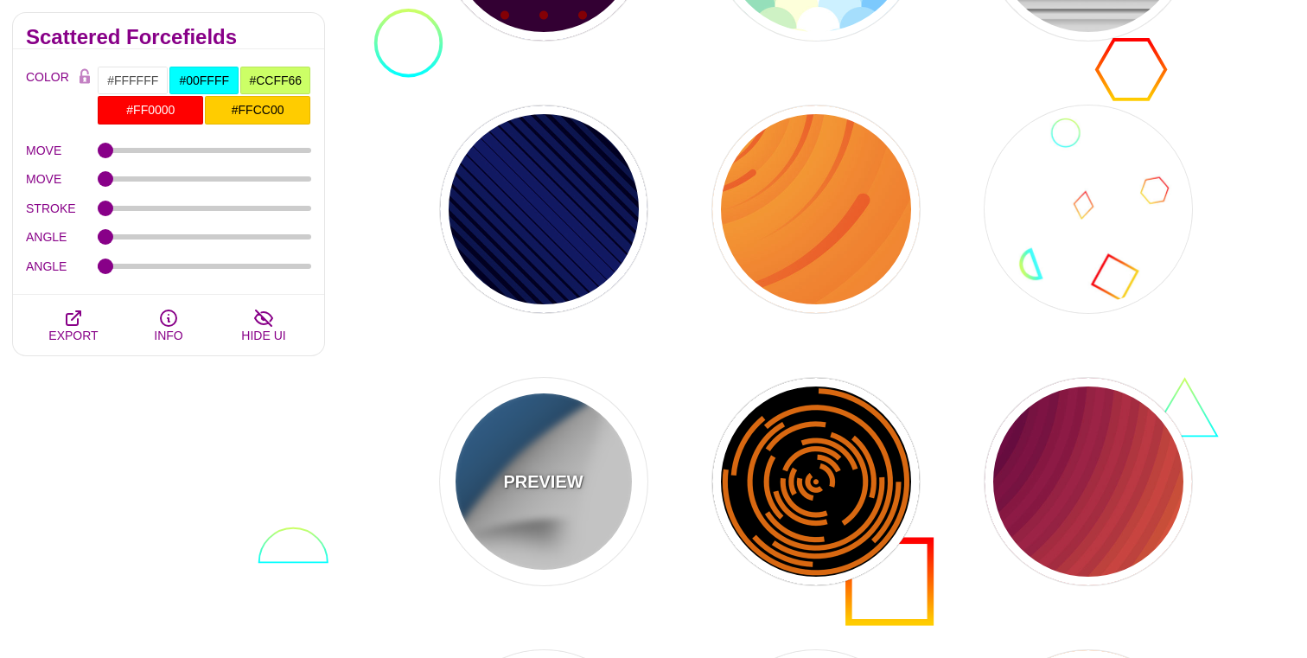
click at [520, 429] on div "PREVIEW" at bounding box center [543, 481] width 207 height 207
type input "#FFFFFF"
type input "#0B8CD5"
type input "800"
type input "0.5"
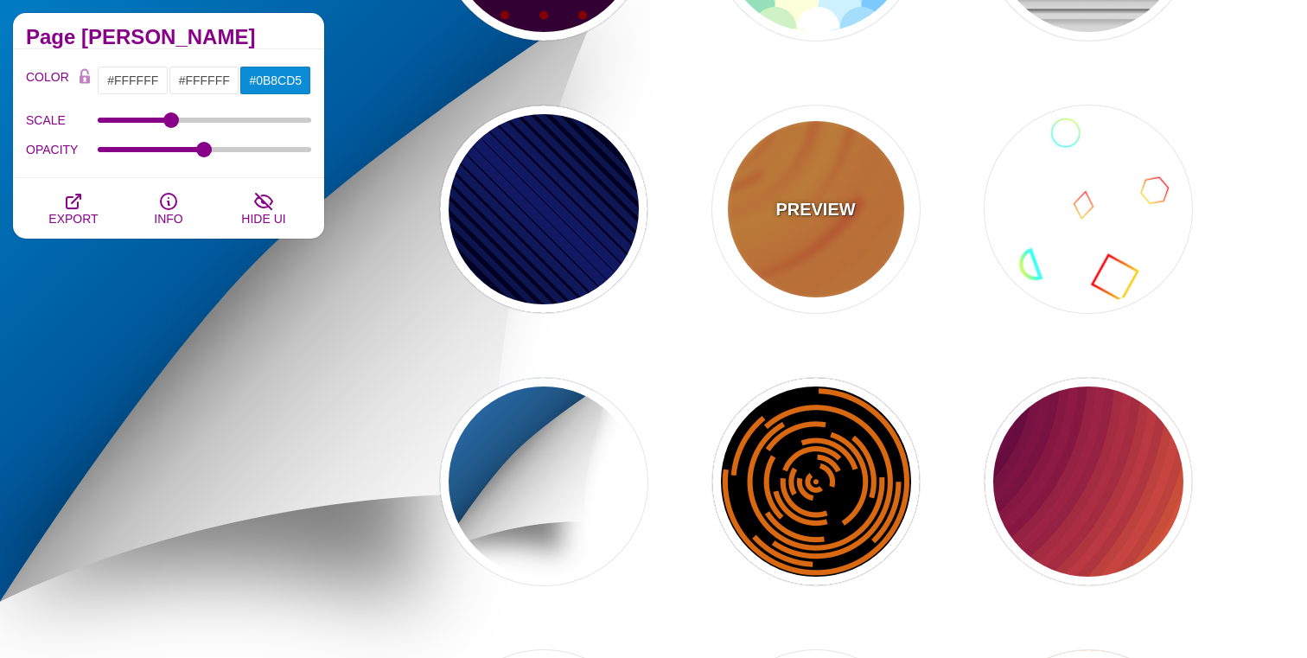
click at [807, 247] on div "PREVIEW" at bounding box center [815, 208] width 207 height 207
type input "#EE5522"
type input "#FFBB33"
type input "0"
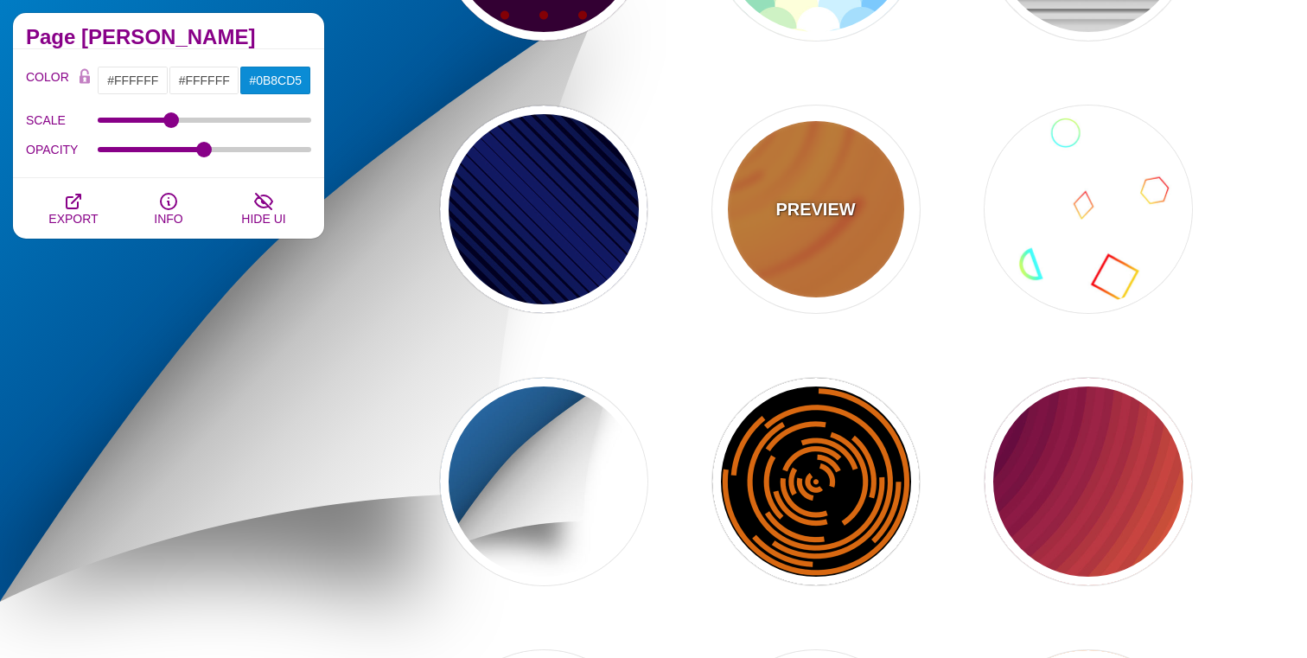
type input "0"
type input "0.1"
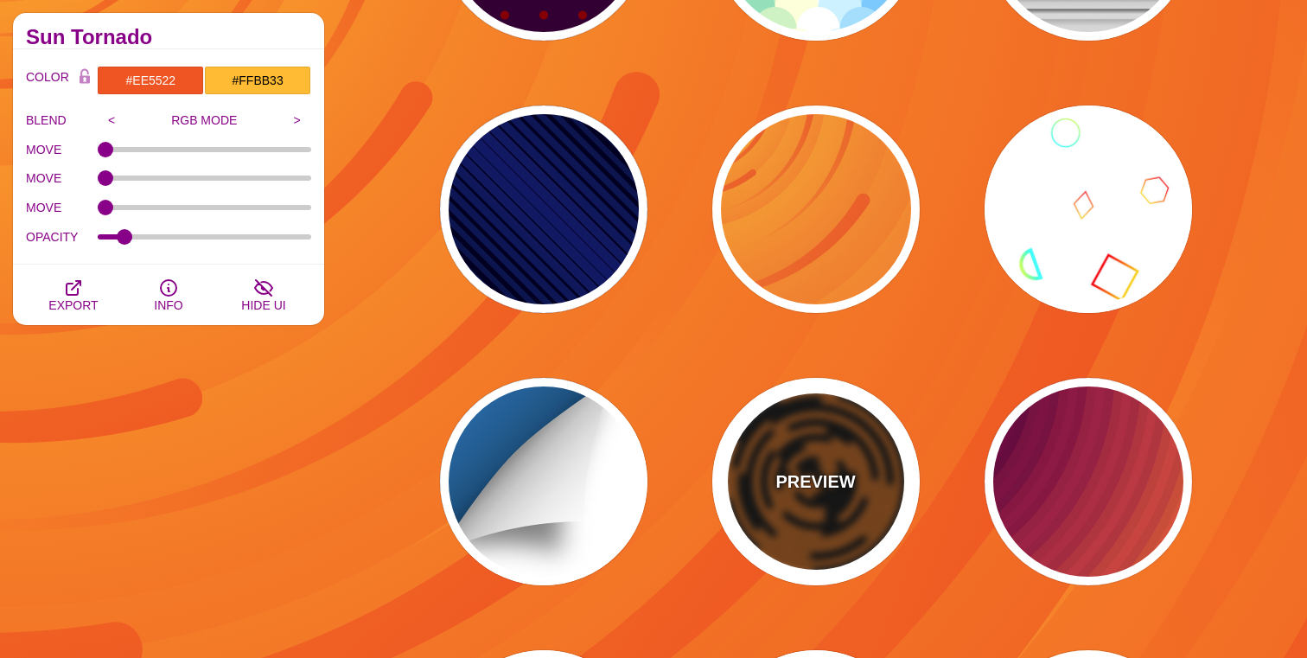
click at [827, 467] on div "PREVIEW" at bounding box center [815, 481] width 207 height 207
type input "#000000"
type input "#DD6600"
type input "5"
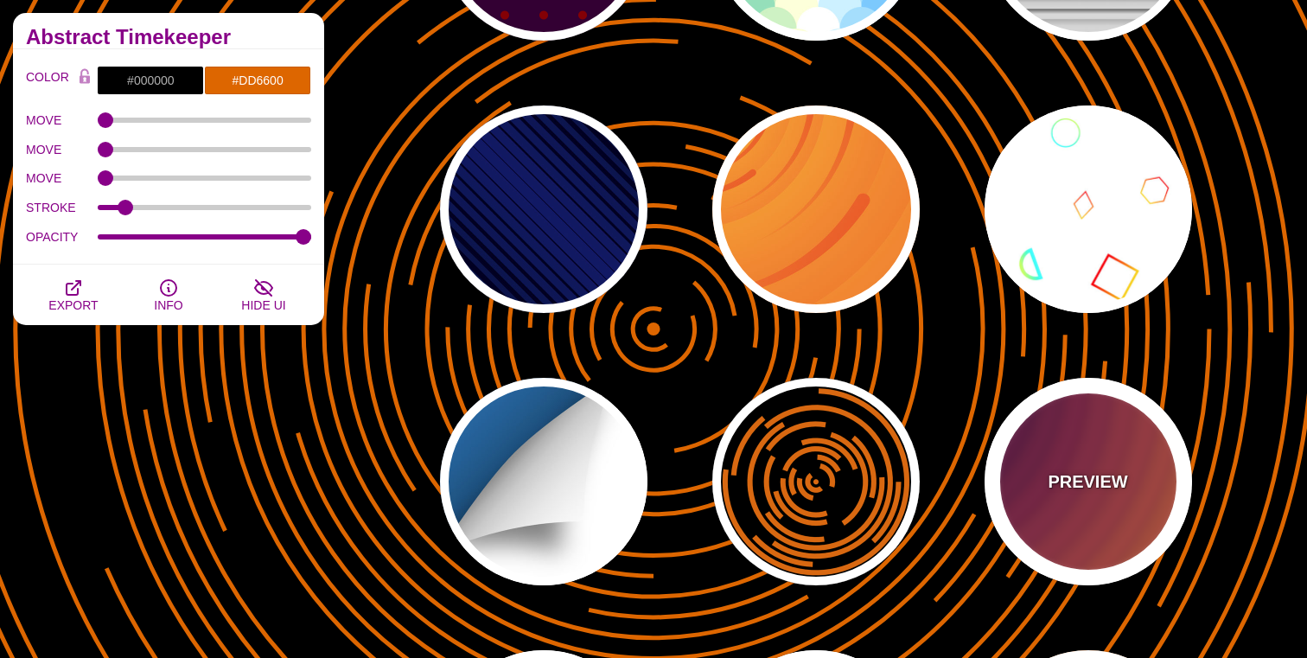
click at [1044, 469] on div "PREVIEW" at bounding box center [1088, 481] width 207 height 207
type input "#FF9D00"
type input "#210024"
type input "#000000"
type input "70"
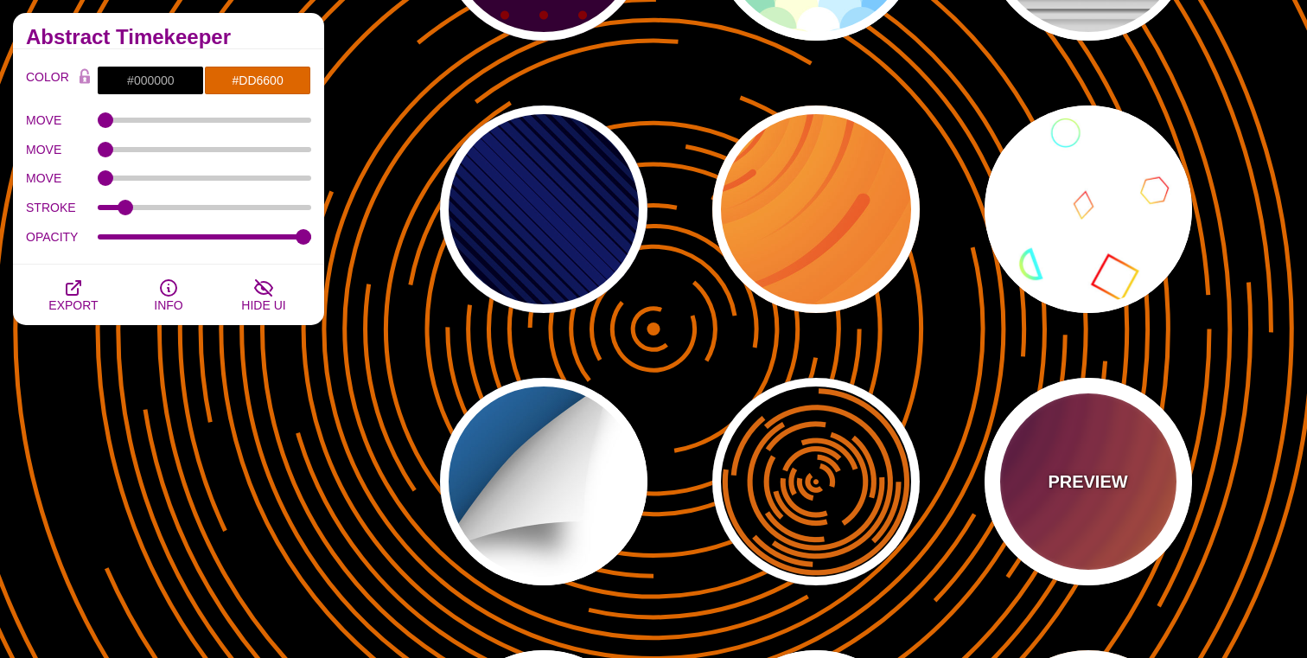
type input "0.05"
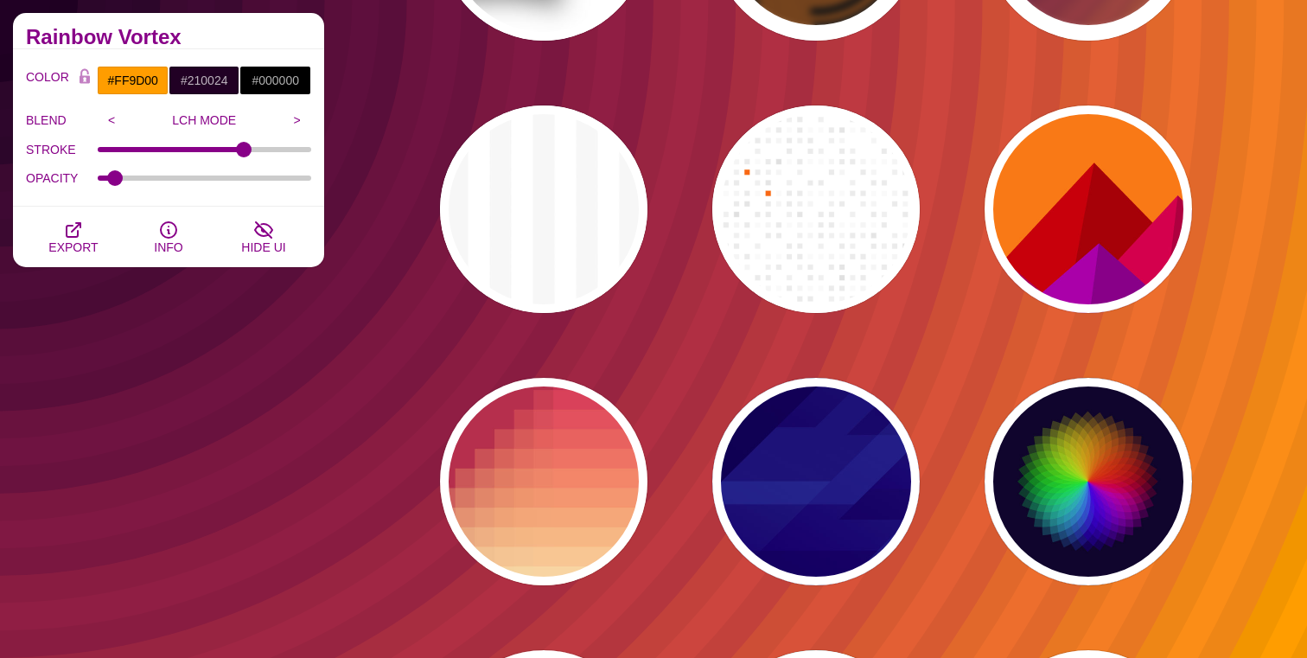
scroll to position [17684, 0]
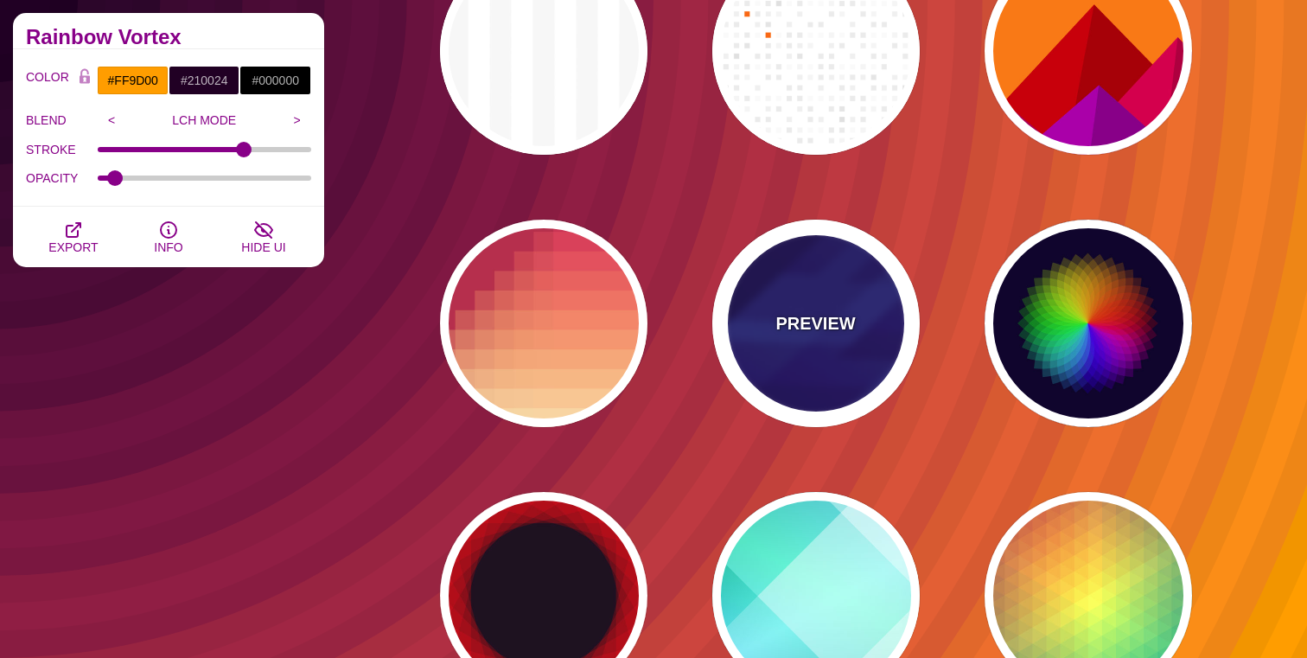
click at [833, 339] on div "PREVIEW" at bounding box center [815, 323] width 207 height 207
type input "#000044"
type input "#3388FF"
type input "#001188"
type input "0"
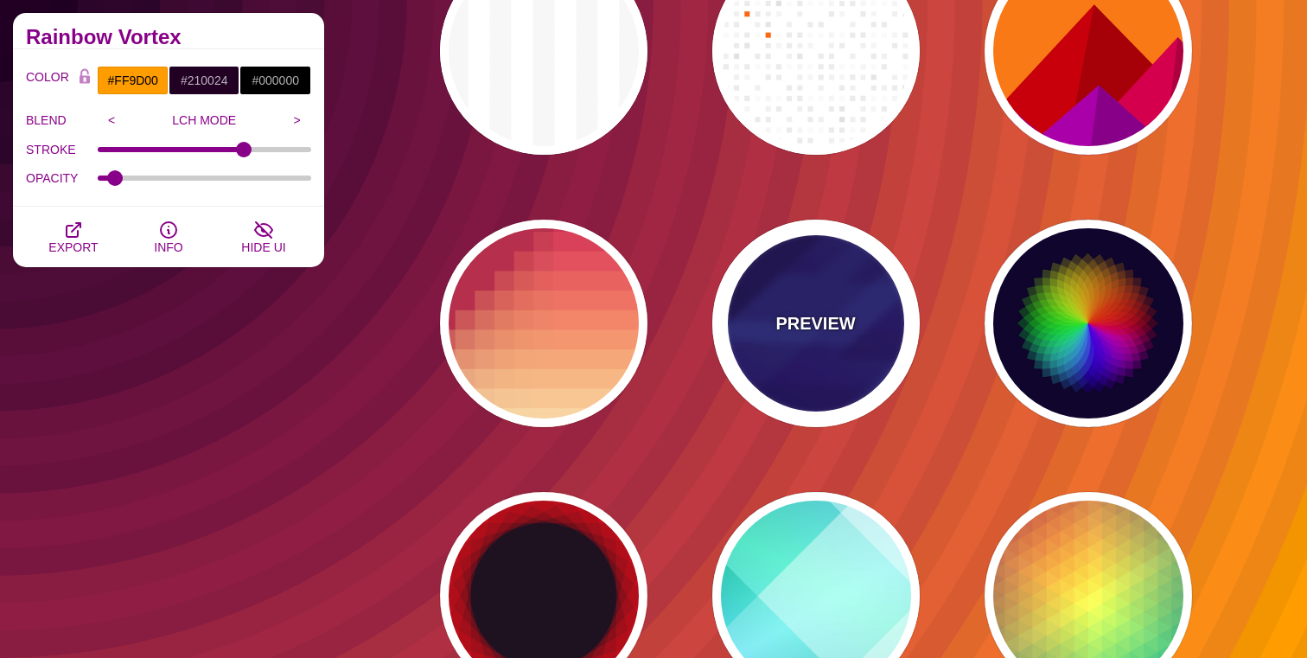
type input "0"
type input "0.3"
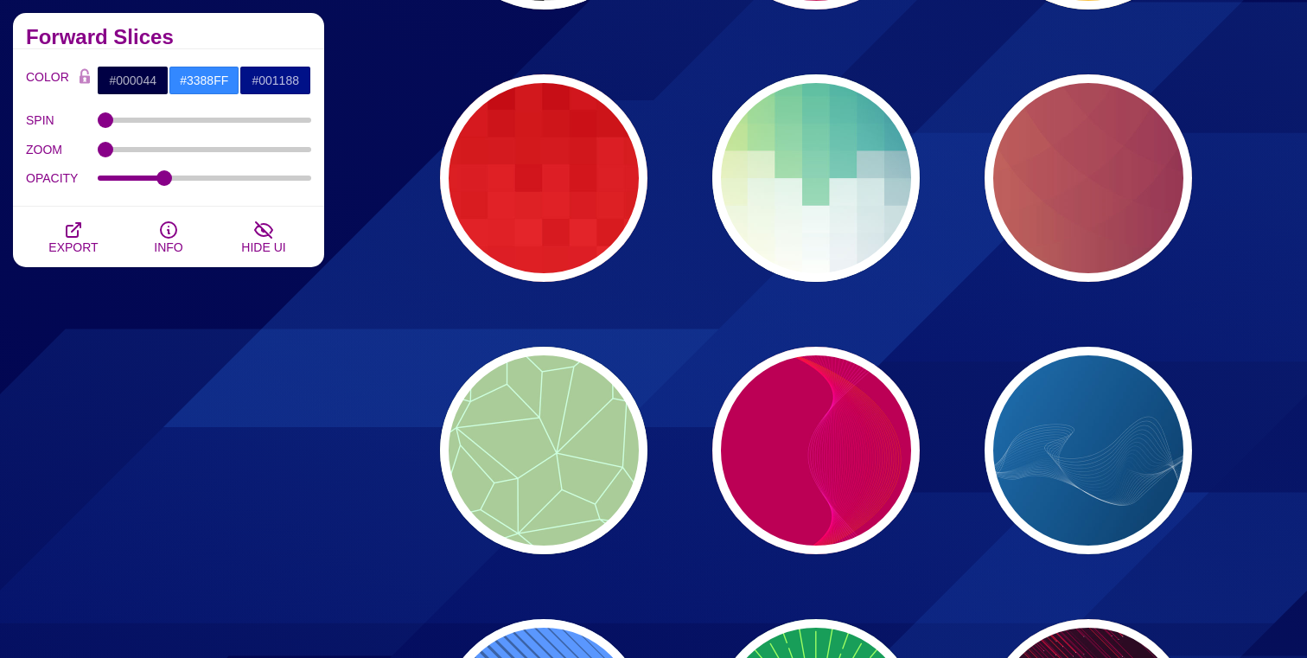
scroll to position [18925, 0]
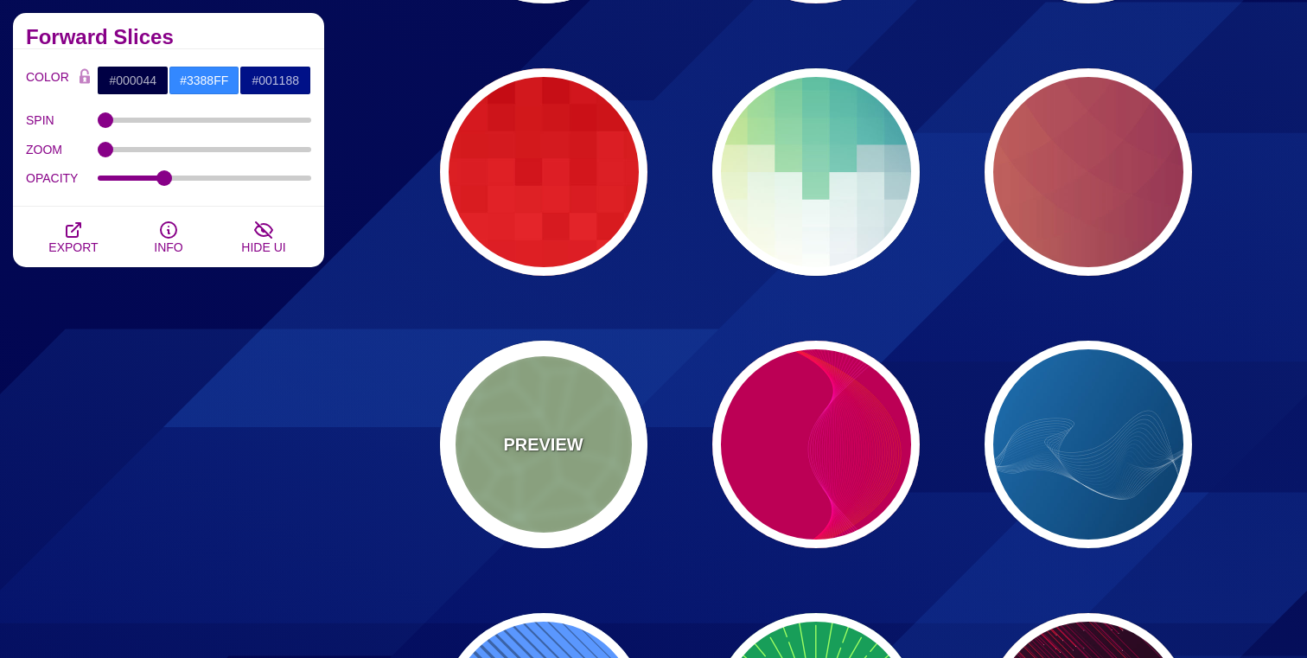
click at [558, 413] on div "PREVIEW" at bounding box center [543, 444] width 207 height 207
type input "#AACC99"
type input "#CCFFDD"
type input "5"
type input "1"
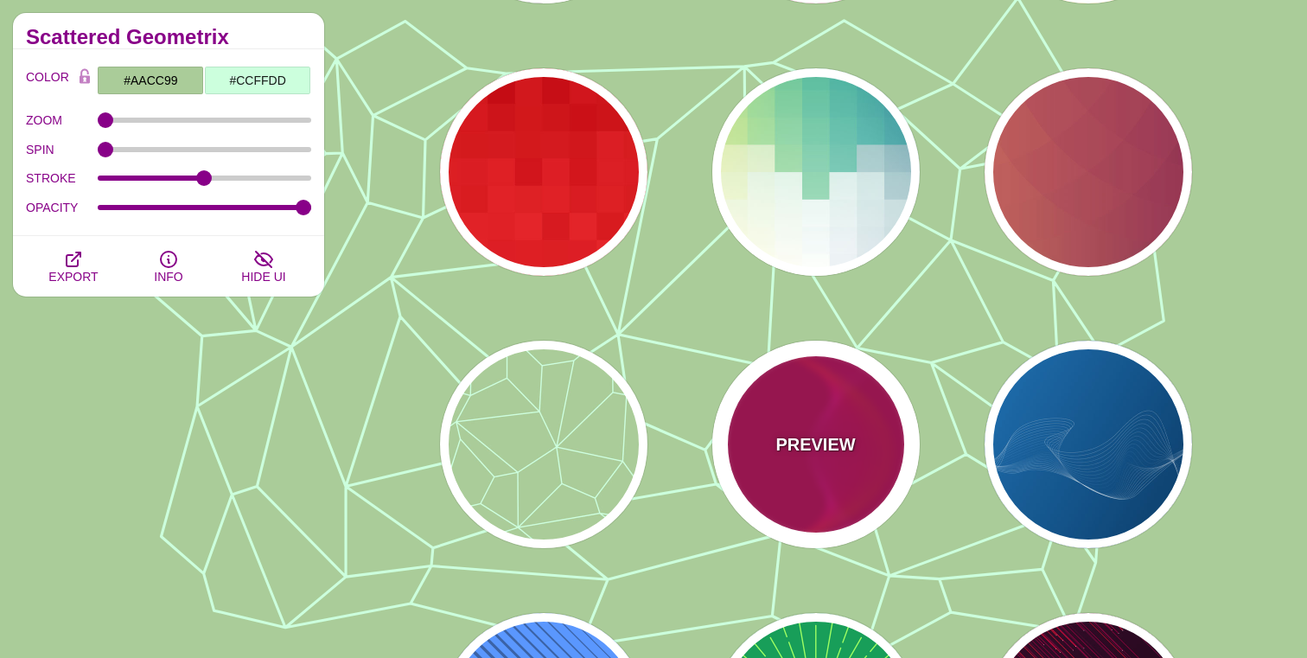
click at [831, 458] on div "PREVIEW" at bounding box center [815, 444] width 207 height 207
type input "#BB0055"
type input "#FF4400"
type input "#FF22BB"
type input "1"
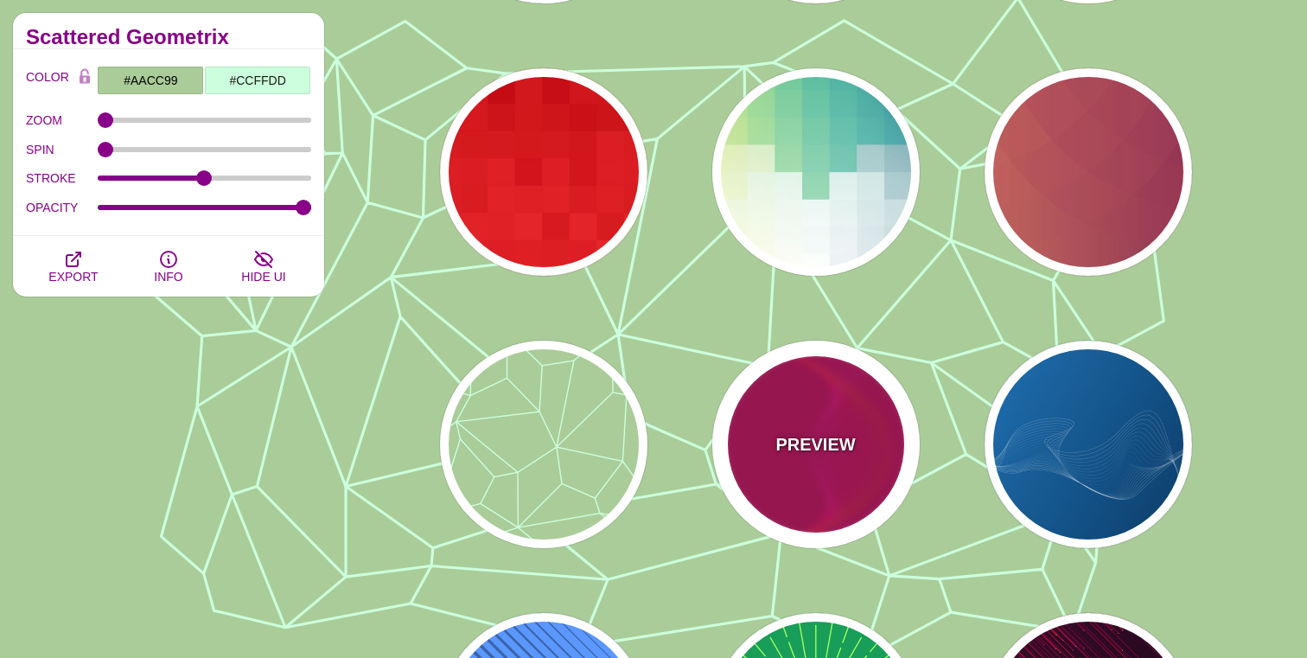
type input "1"
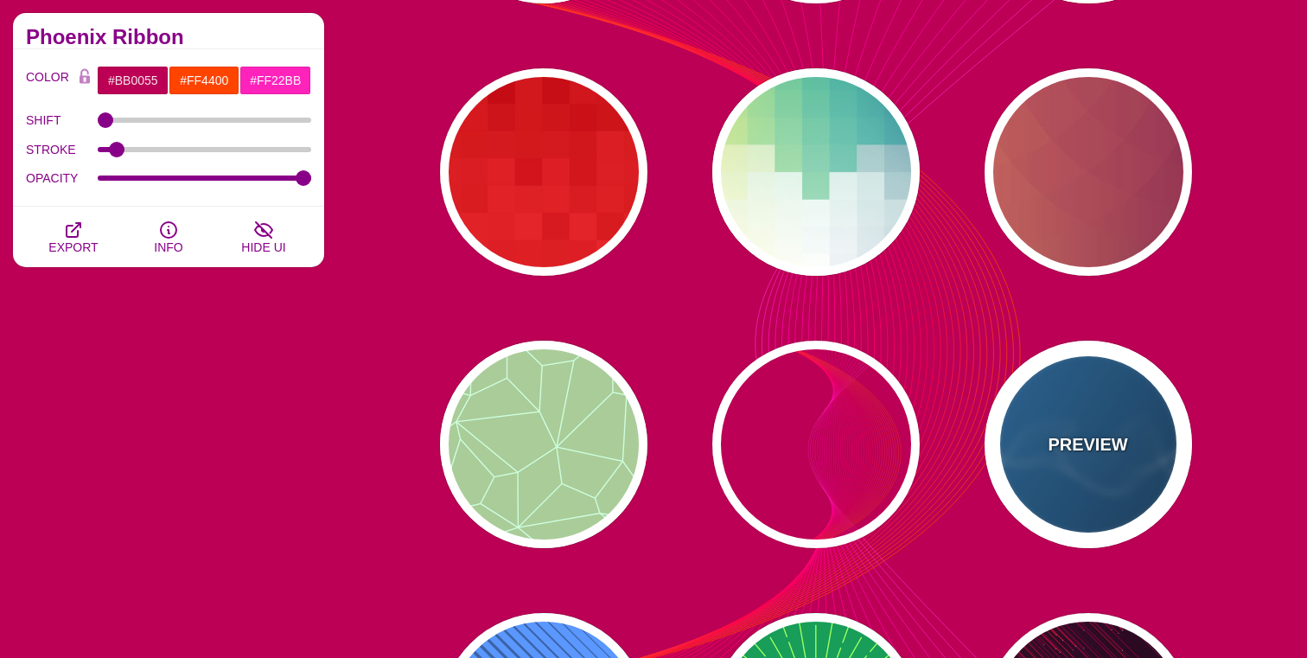
click at [1128, 457] on div "PREVIEW" at bounding box center [1088, 444] width 207 height 207
type input "#2277BB"
type input "#002244"
type input "#FFFFFF"
type input "1"
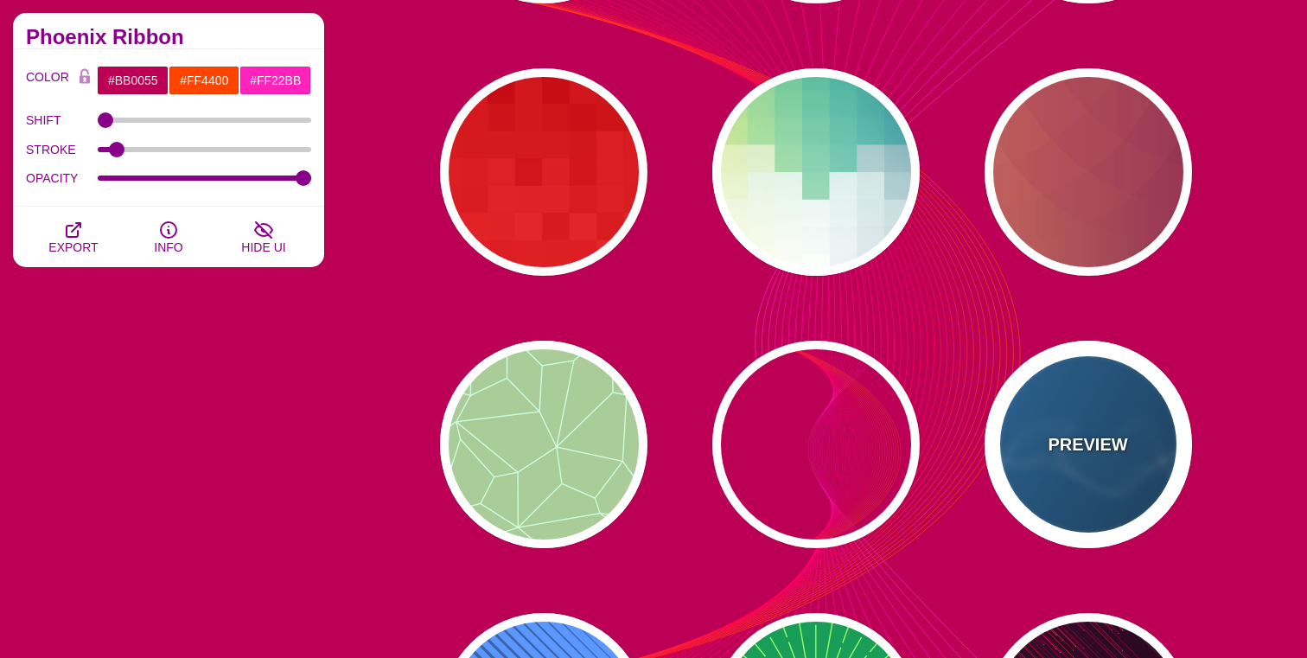
type input "0.5"
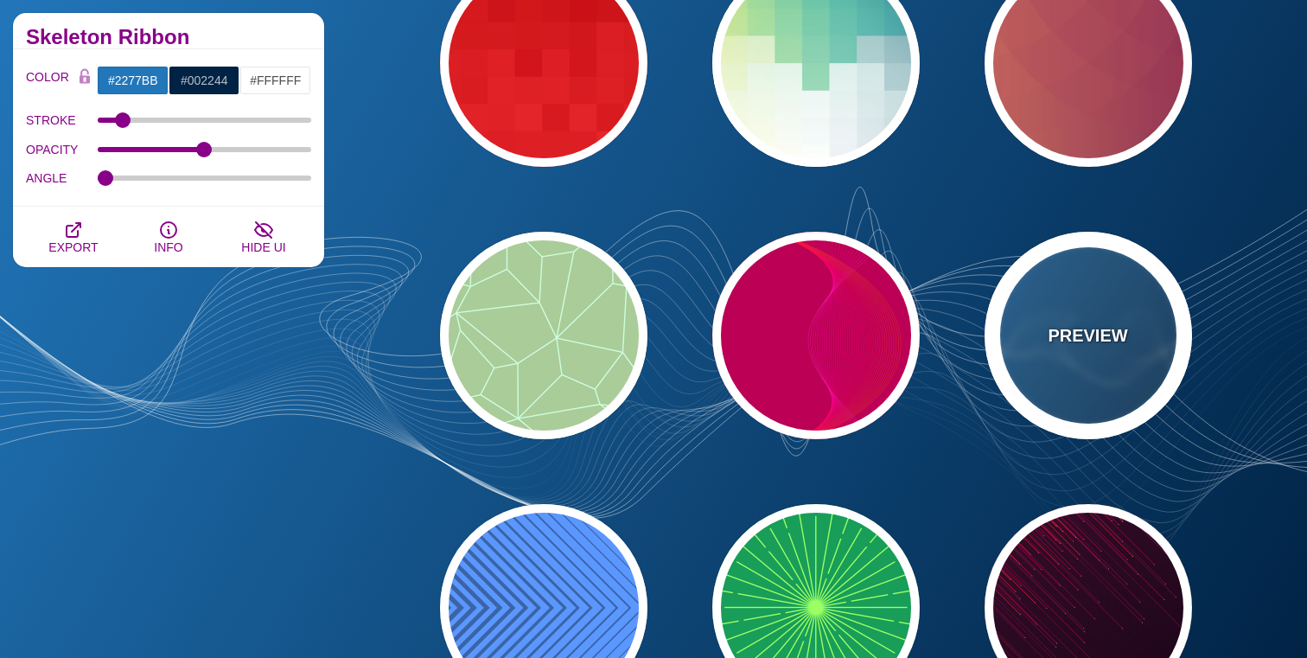
scroll to position [19044, 0]
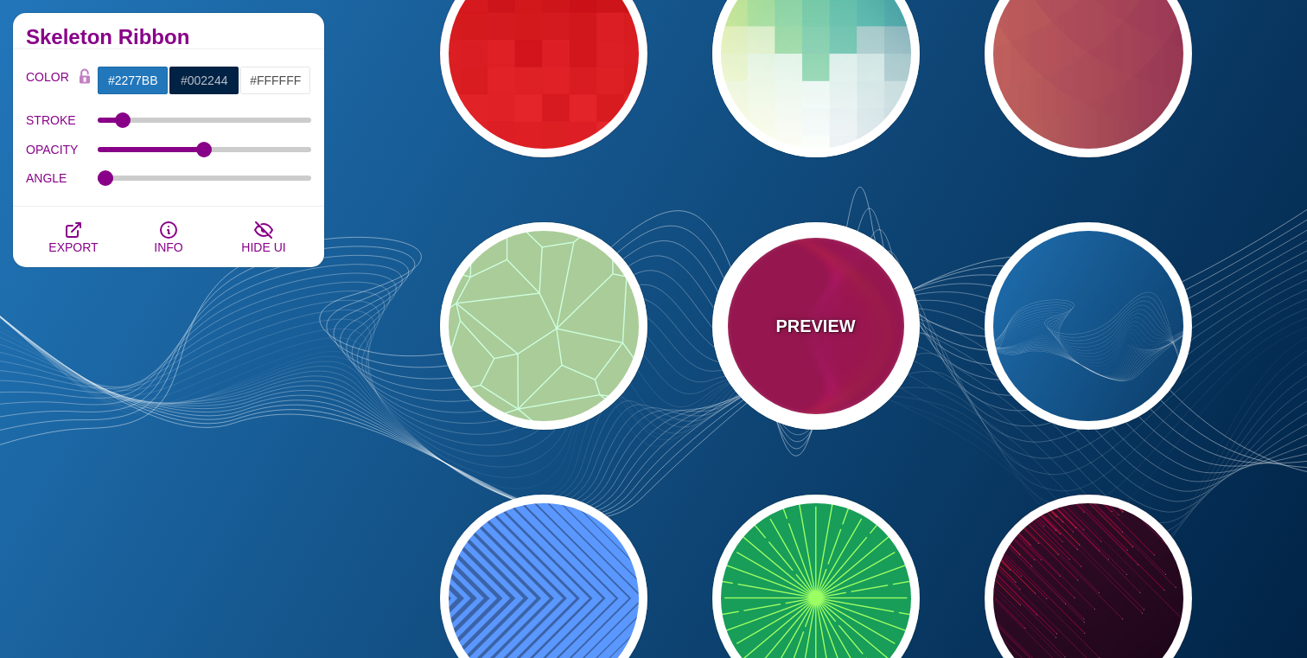
click at [784, 327] on p "PREVIEW" at bounding box center [815, 326] width 80 height 26
type input "#BB0055"
type input "#FF4400"
type input "#FF22BB"
type input "0"
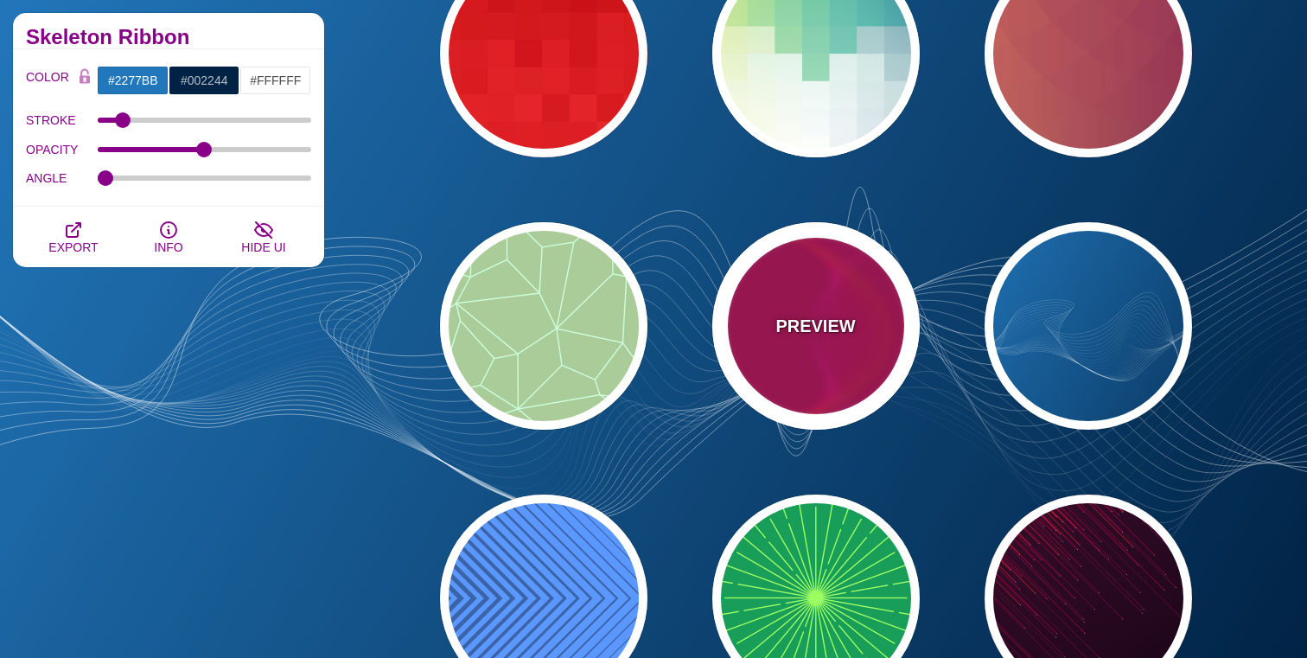
type input "1"
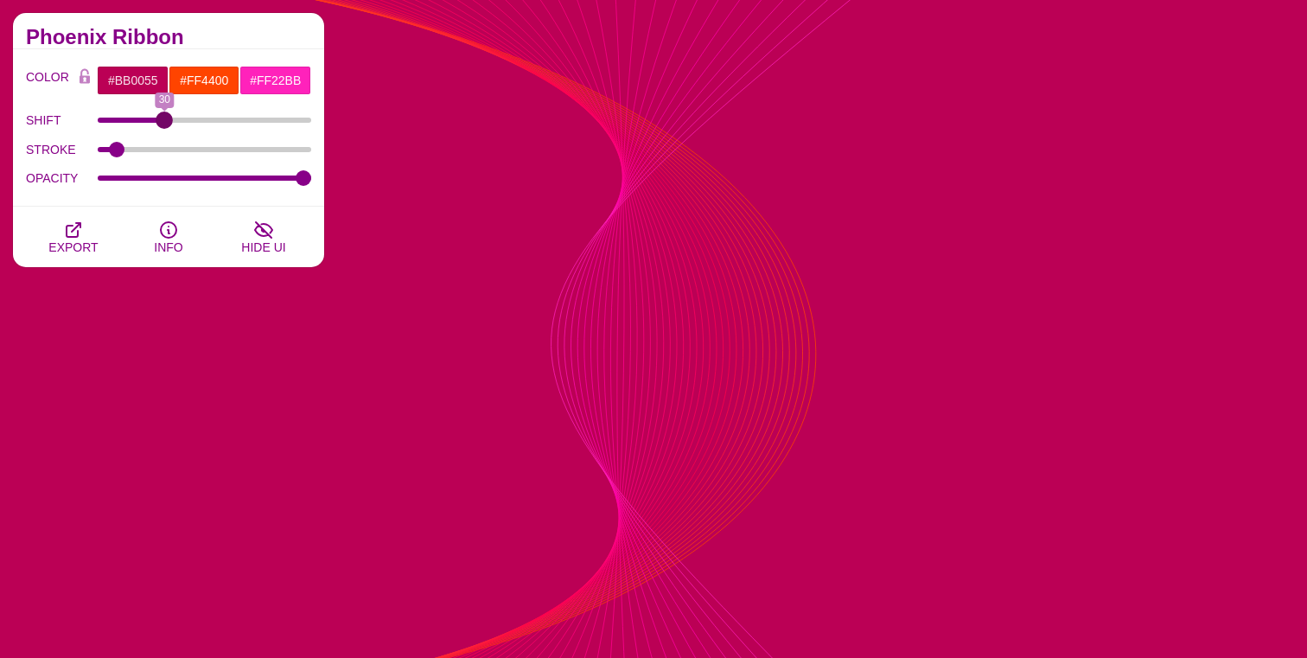
click at [164, 120] on input "SHIFT" at bounding box center [205, 120] width 214 height 7
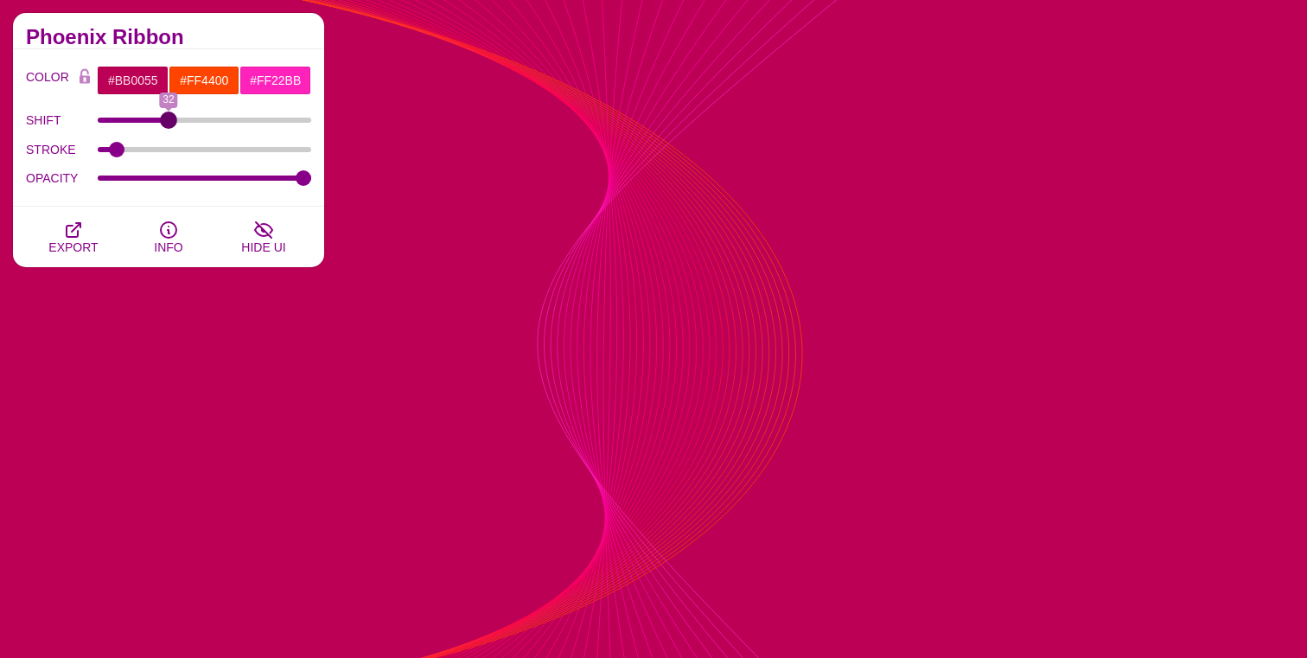
type input "32"
click at [167, 123] on input "SHIFT" at bounding box center [205, 120] width 214 height 7
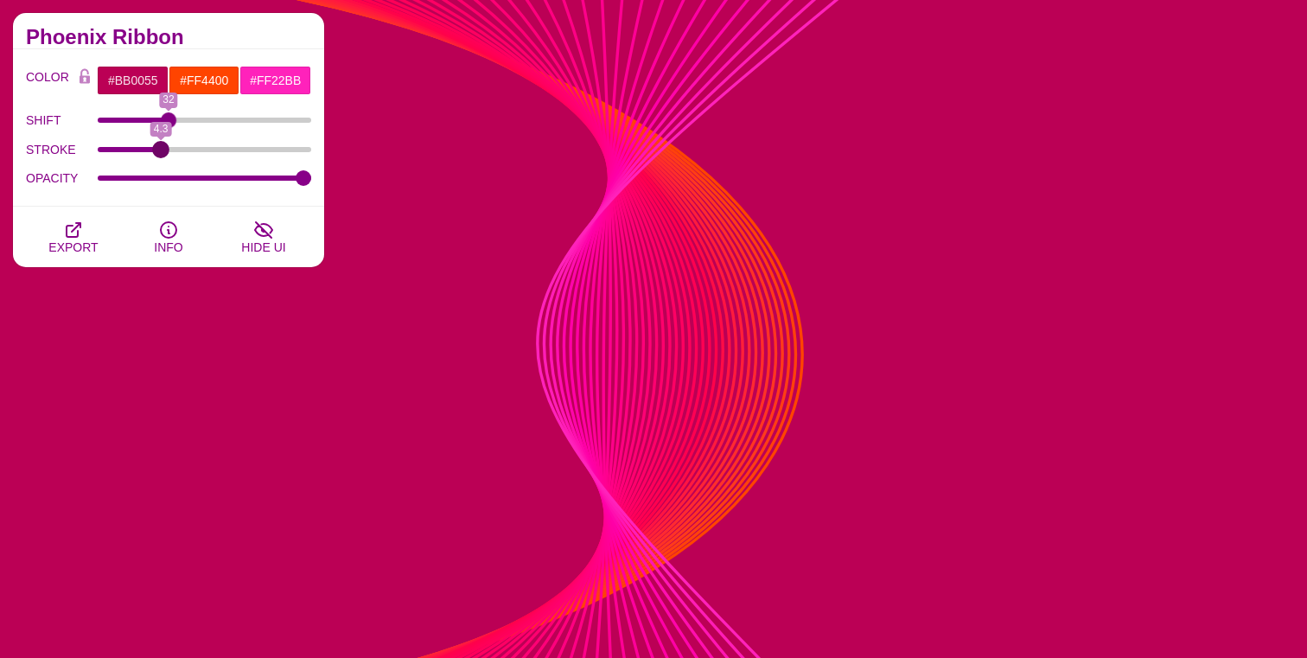
click at [160, 150] on input "STROKE" at bounding box center [205, 149] width 214 height 7
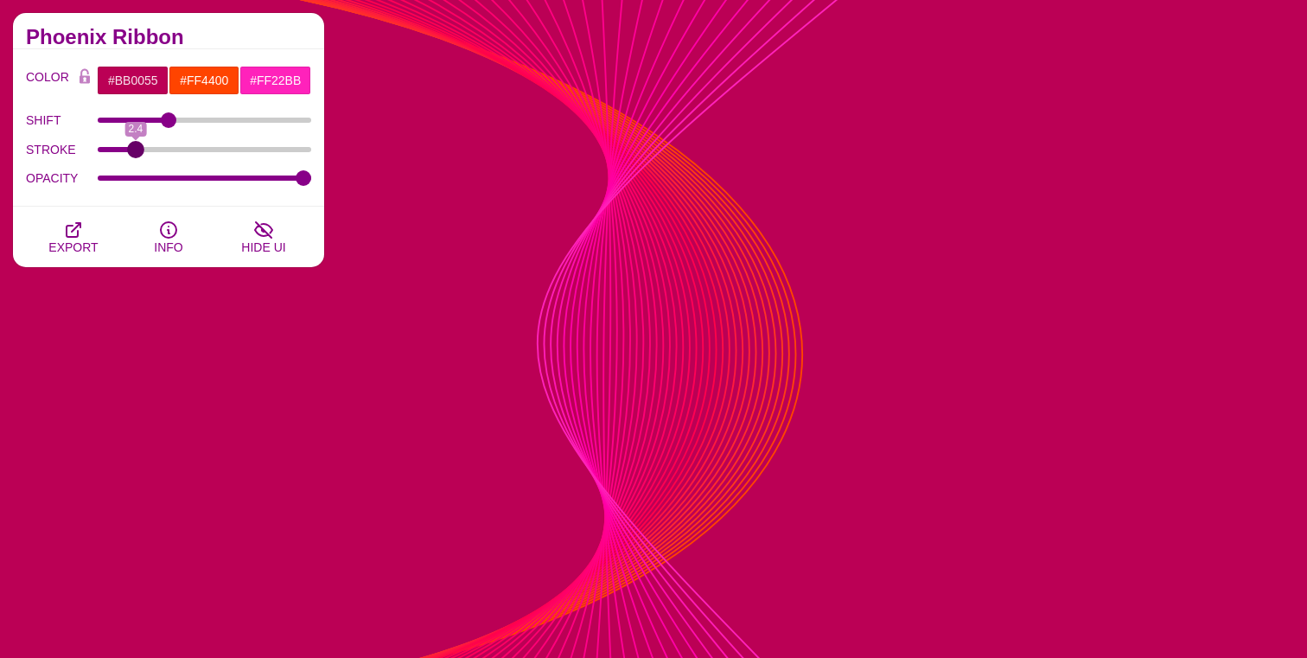
drag, startPoint x: 168, startPoint y: 150, endPoint x: 135, endPoint y: 146, distance: 33.0
type input "2.4"
click at [135, 146] on input "STROKE" at bounding box center [205, 149] width 214 height 7
click at [160, 182] on div "OPACITY 55" at bounding box center [168, 178] width 285 height 29
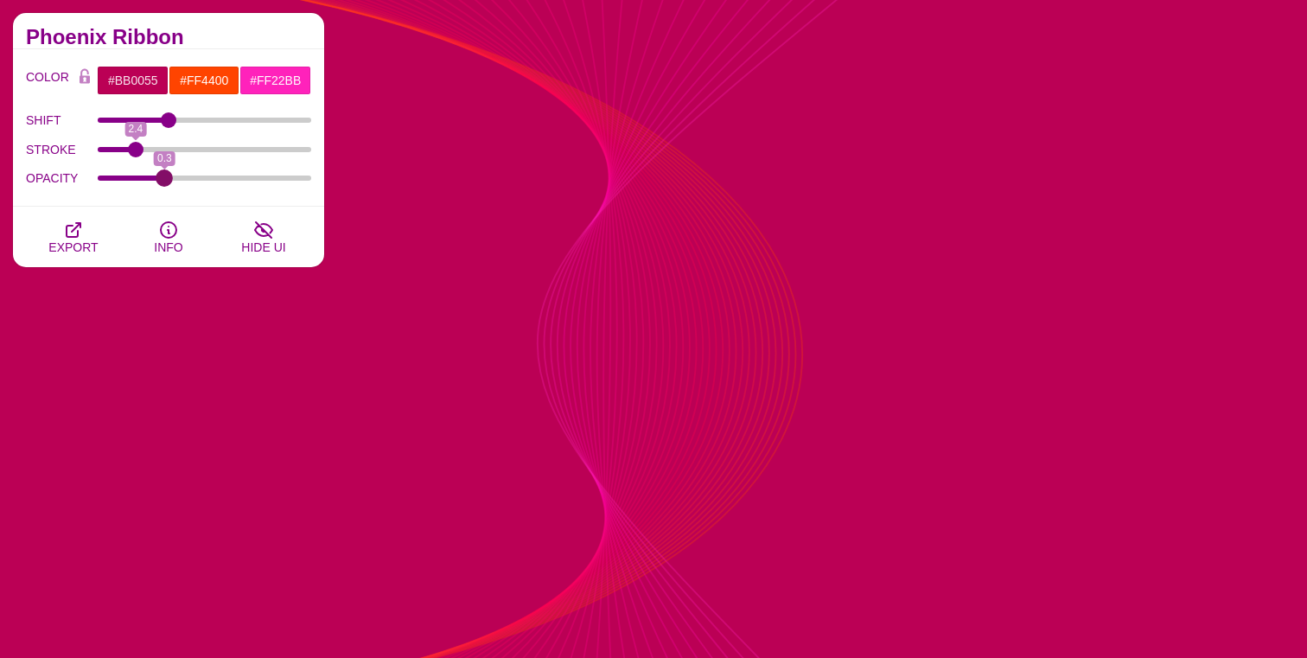
click at [164, 178] on input "OPACITY" at bounding box center [205, 178] width 214 height 7
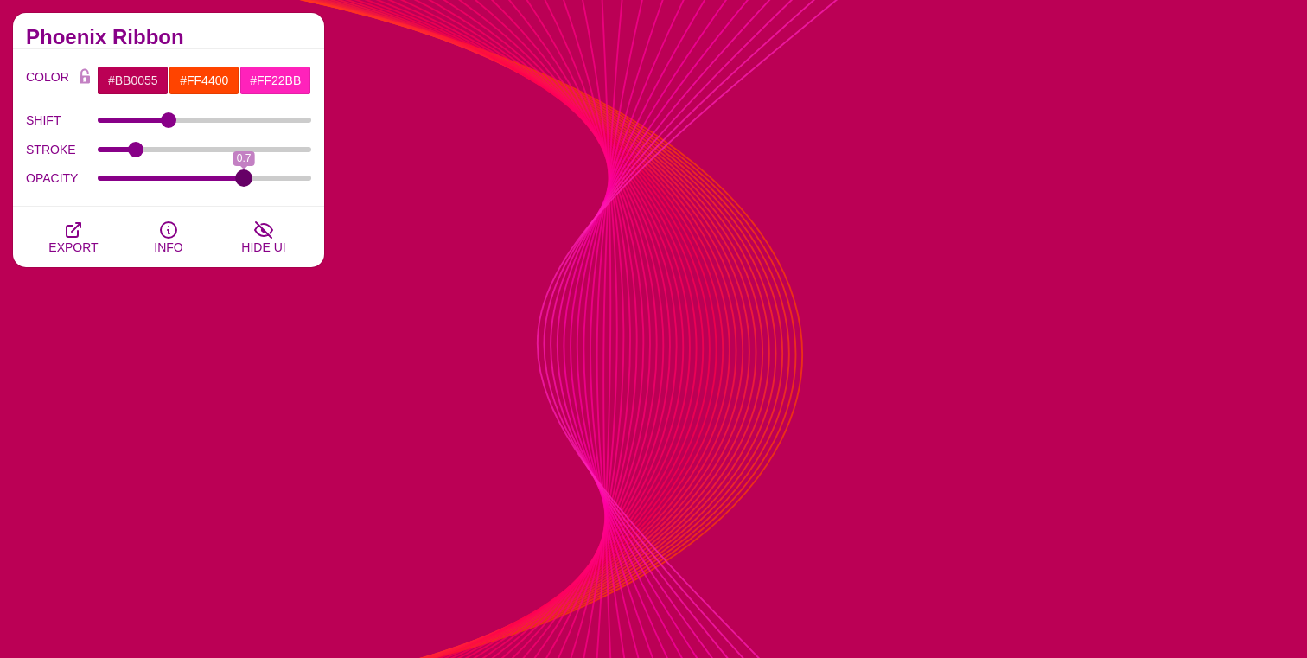
drag, startPoint x: 160, startPoint y: 178, endPoint x: 245, endPoint y: 171, distance: 85.0
type input "0.7"
click at [245, 175] on input "OPACITY" at bounding box center [205, 178] width 214 height 7
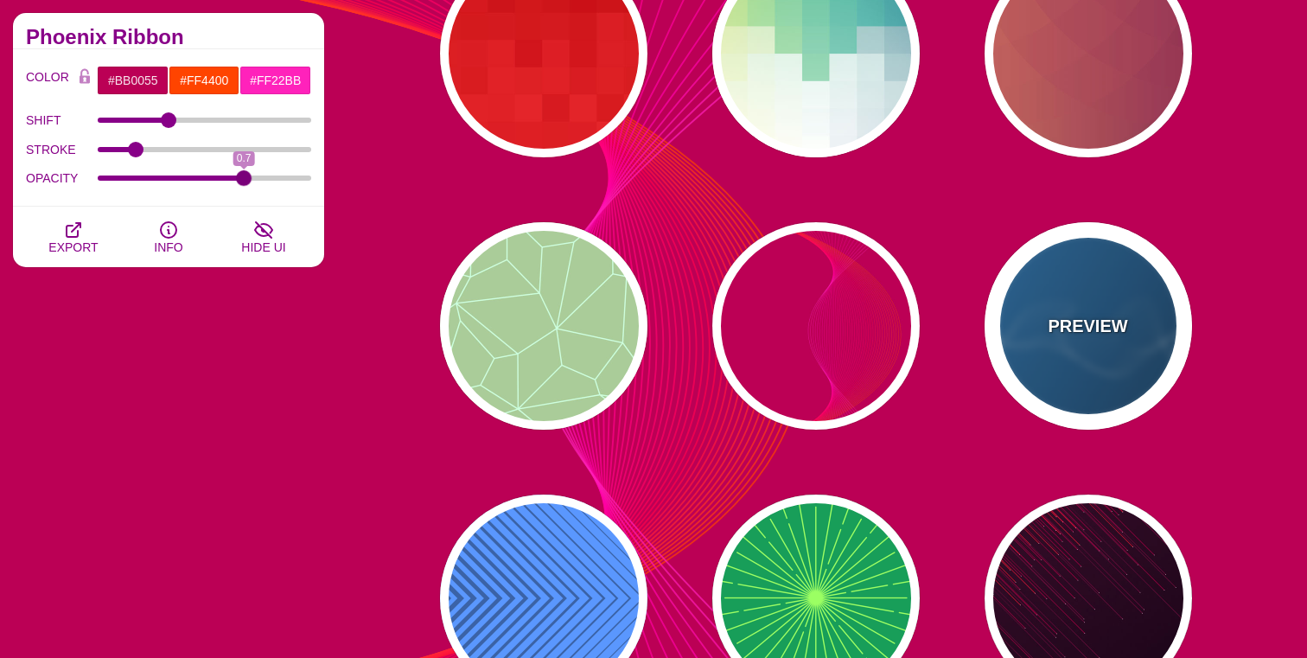
click at [1082, 348] on div "PREVIEW" at bounding box center [1088, 325] width 207 height 207
type input "#2277BB"
type input "#002244"
type input "#FFFFFF"
type input "1"
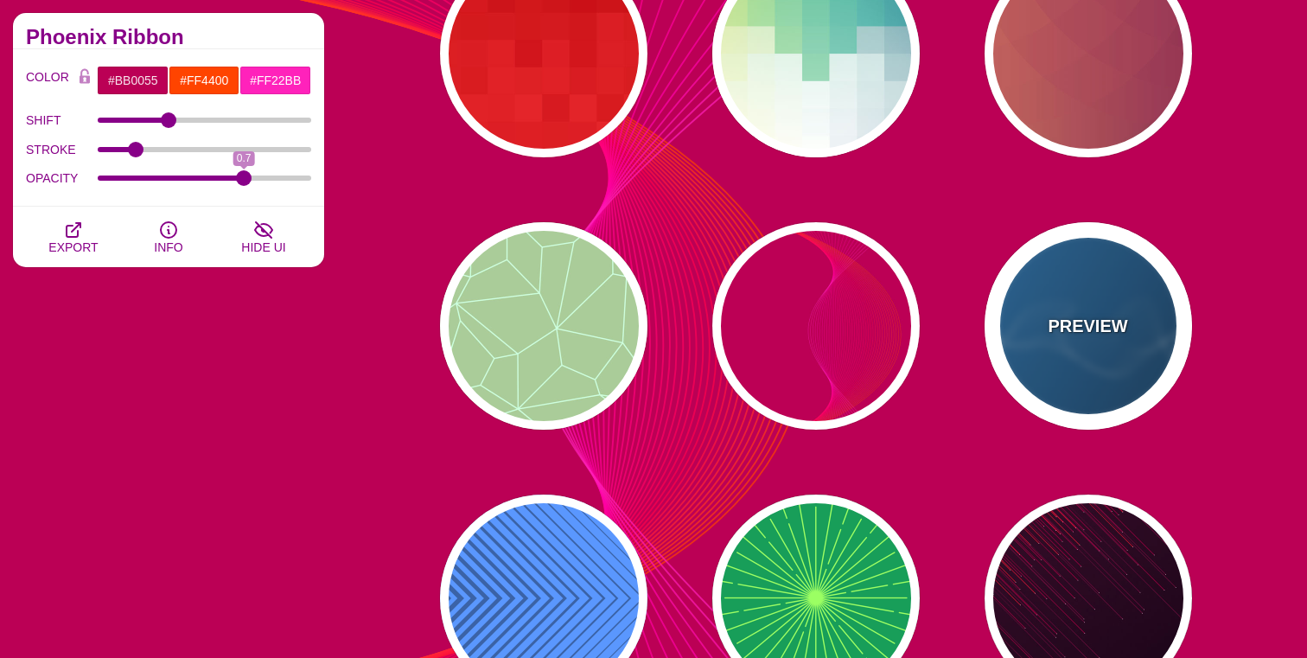
type input "0.5"
type input "1"
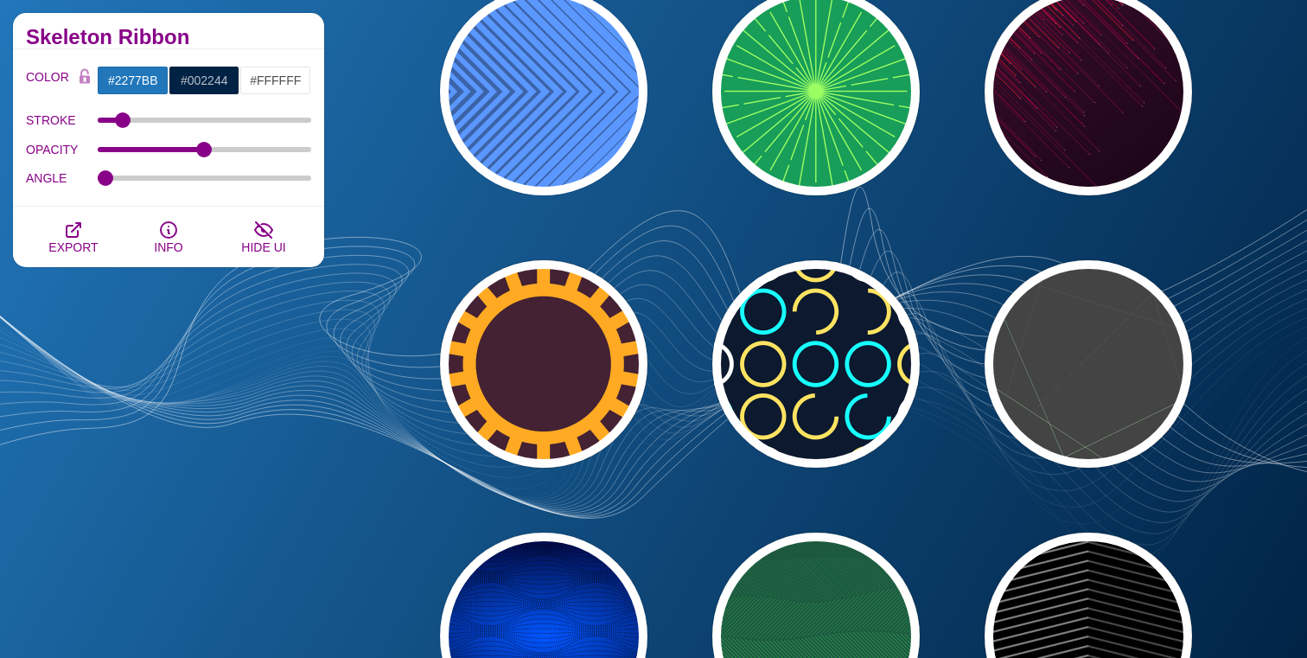
scroll to position [19554, 0]
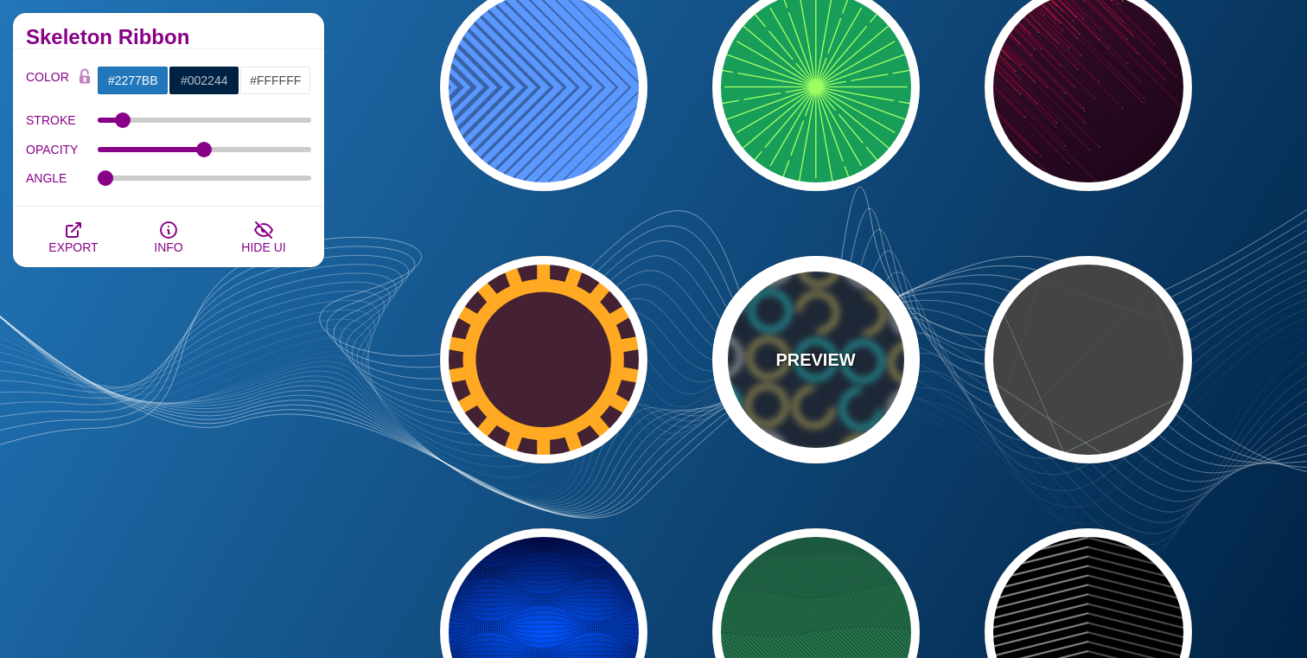
click at [826, 393] on div "PREVIEW" at bounding box center [815, 359] width 207 height 207
type input "#0C192E"
type input "#17FFFF"
type input "#FFE261"
type input "0"
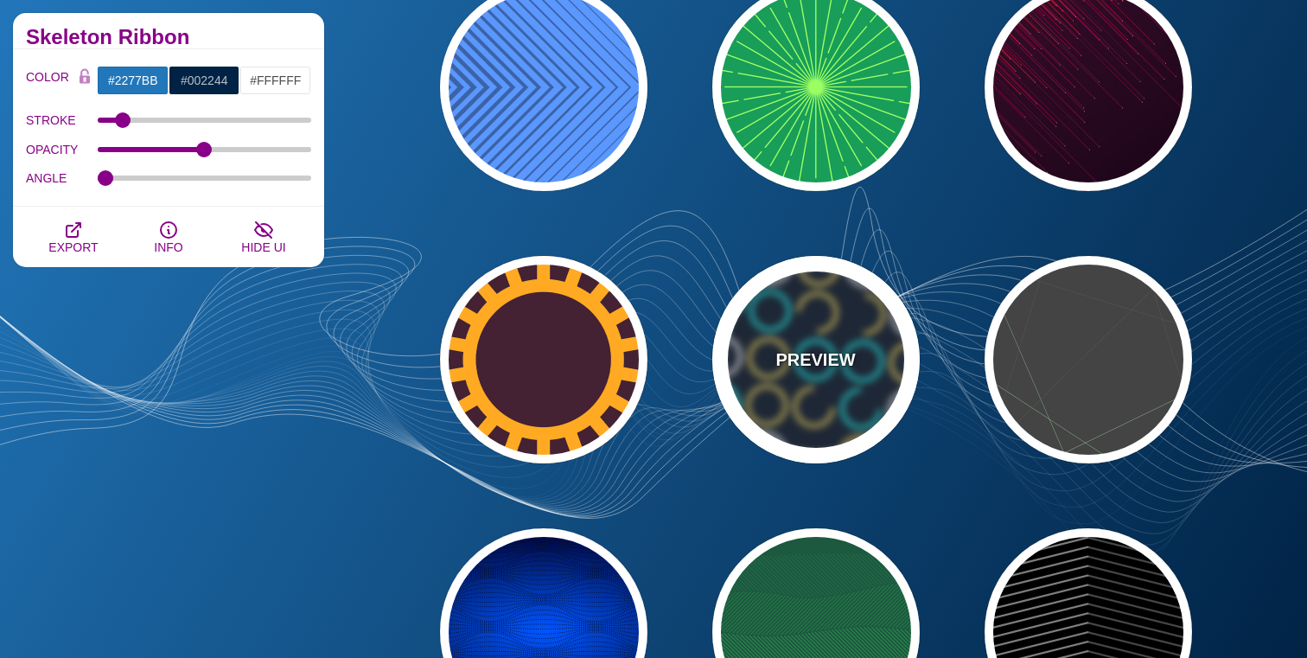
type input "0"
type input "15"
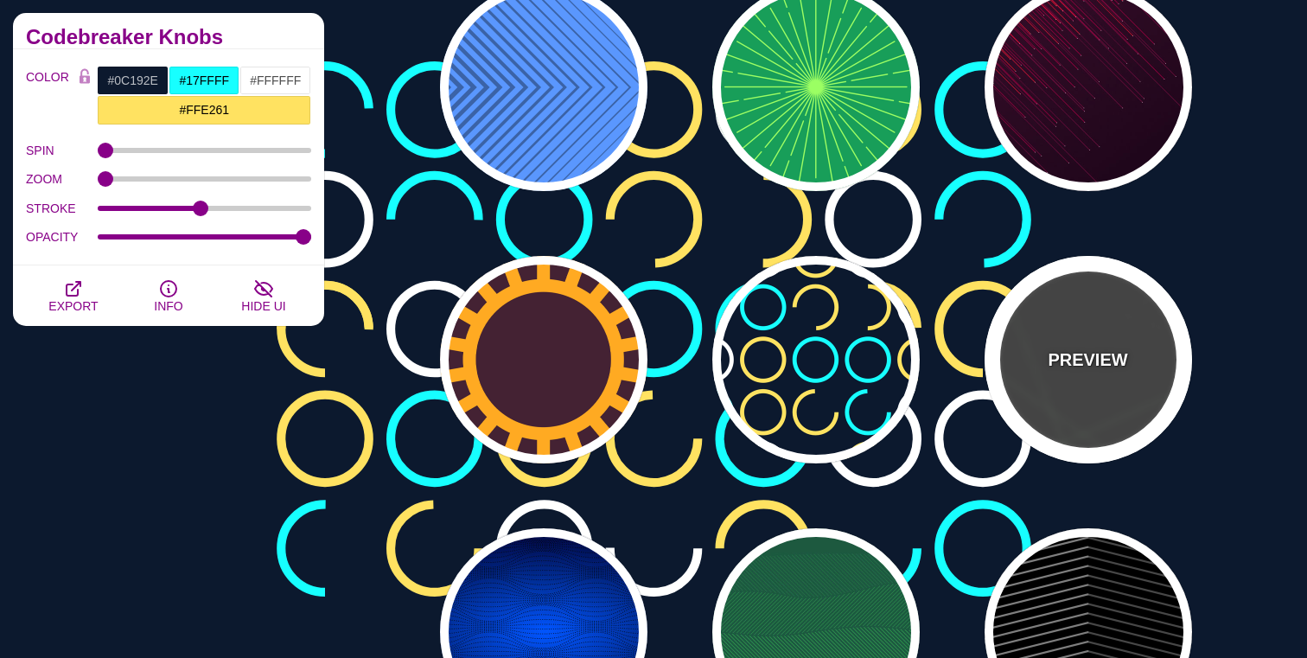
click at [1071, 393] on div "PREVIEW" at bounding box center [1088, 359] width 207 height 207
type input "#444444"
type input "#555555"
type input "#BBFFBB"
type input "1"
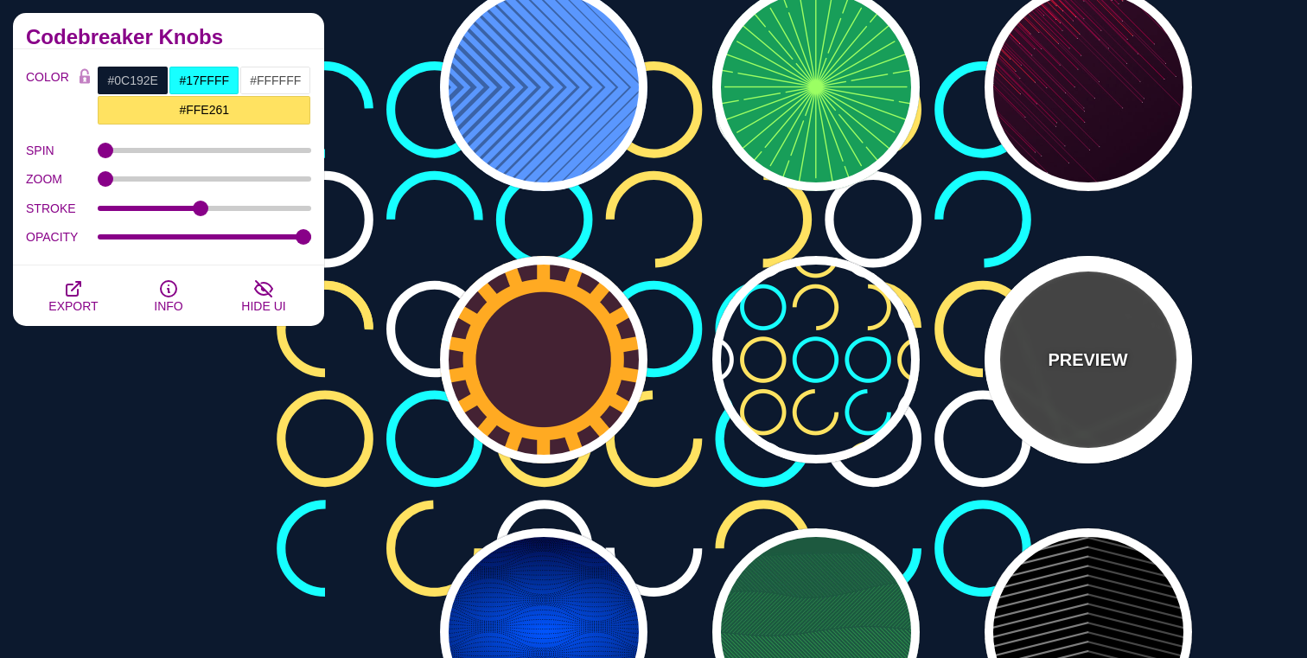
type input "1"
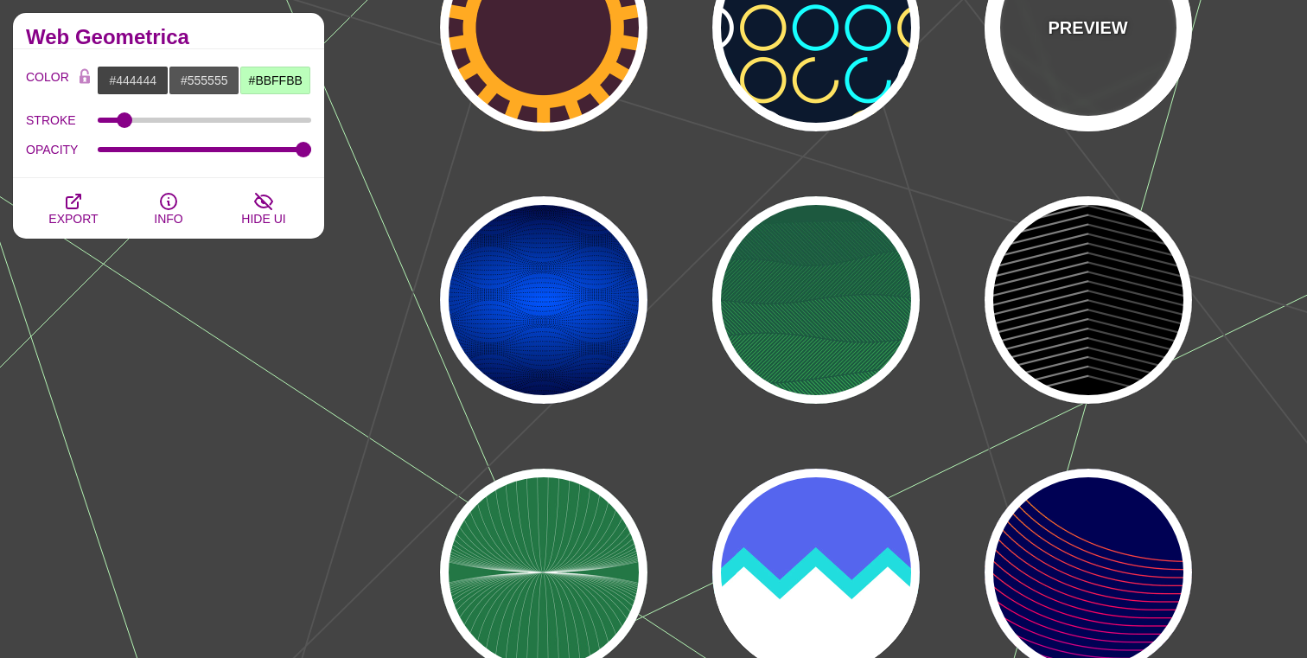
scroll to position [19911, 0]
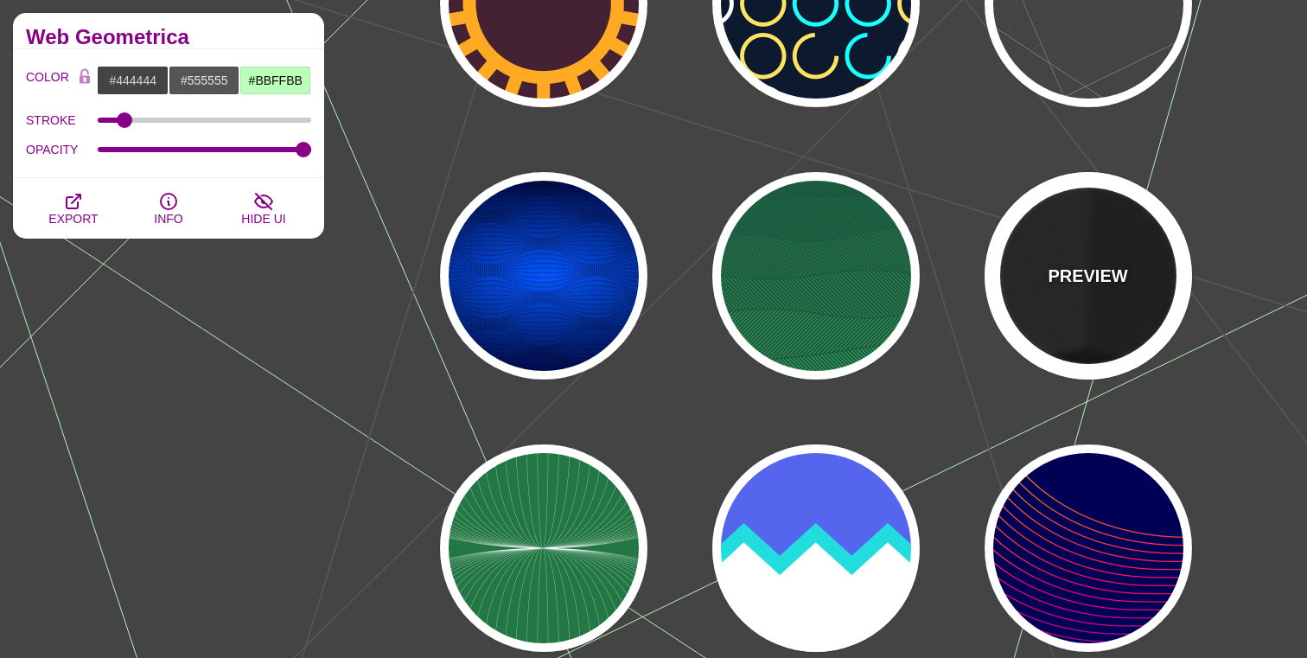
click at [1103, 304] on div "PREVIEW" at bounding box center [1088, 275] width 207 height 207
type input "#000000"
type input "#333333"
type input "#666666"
type input "0"
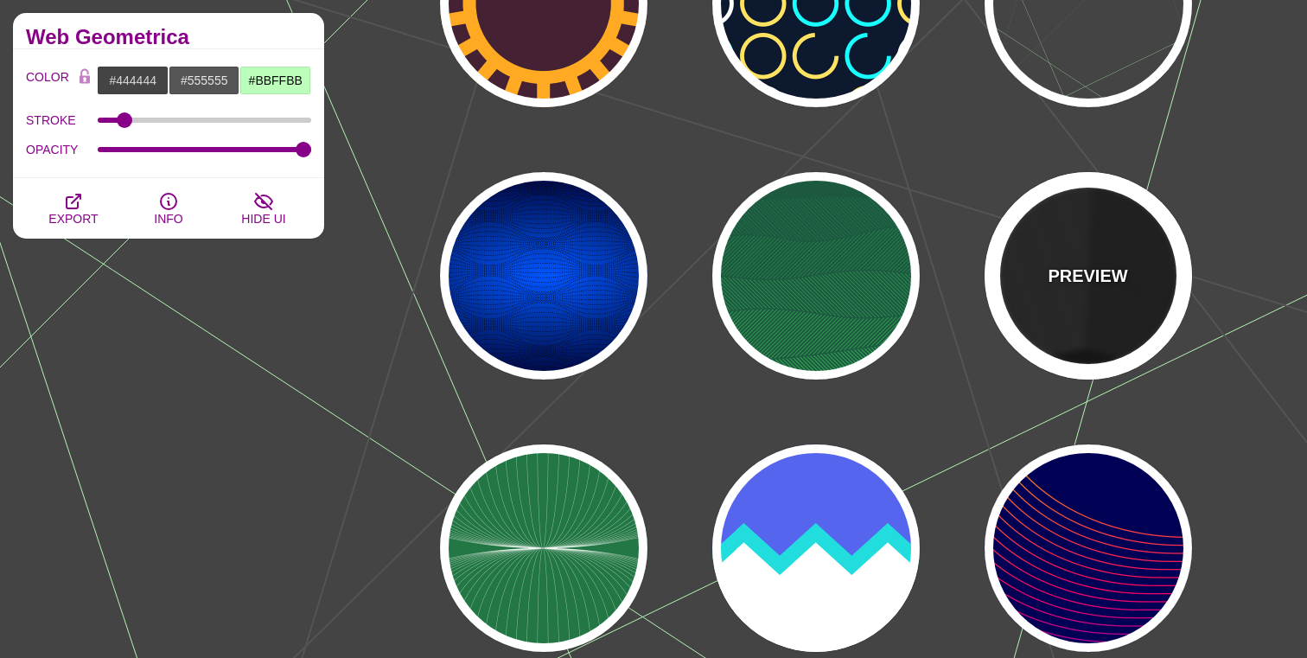
type input "0"
type input "10"
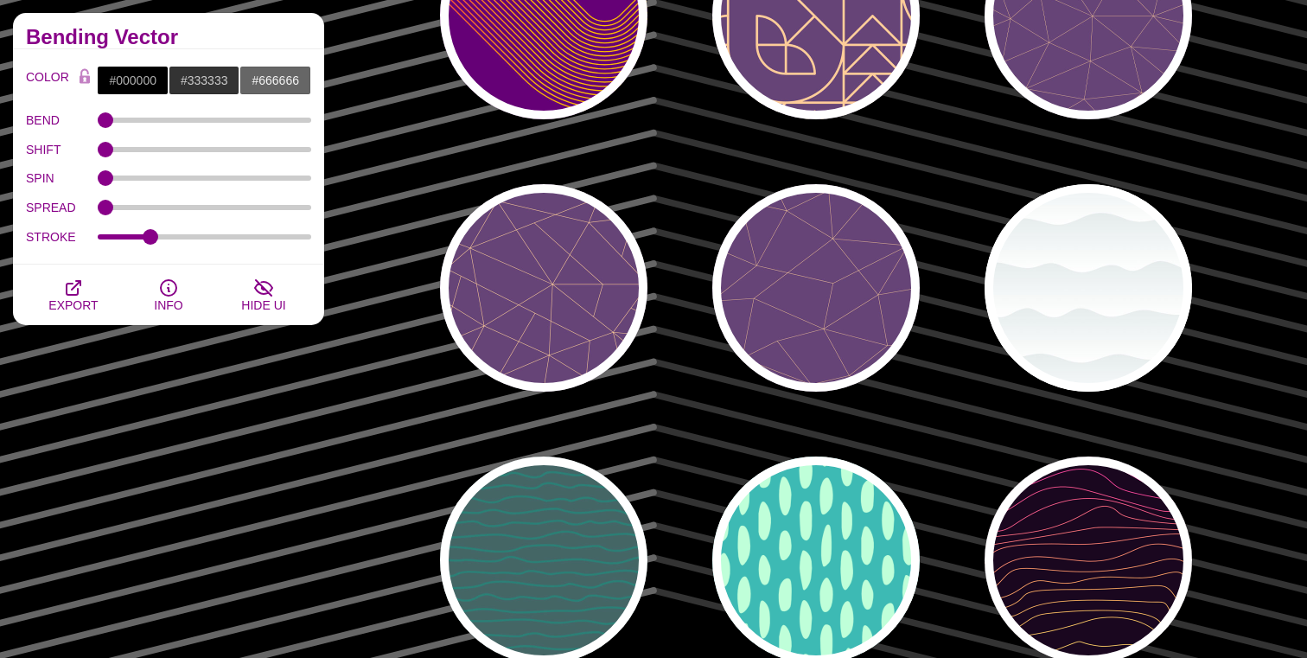
scroll to position [20717, 0]
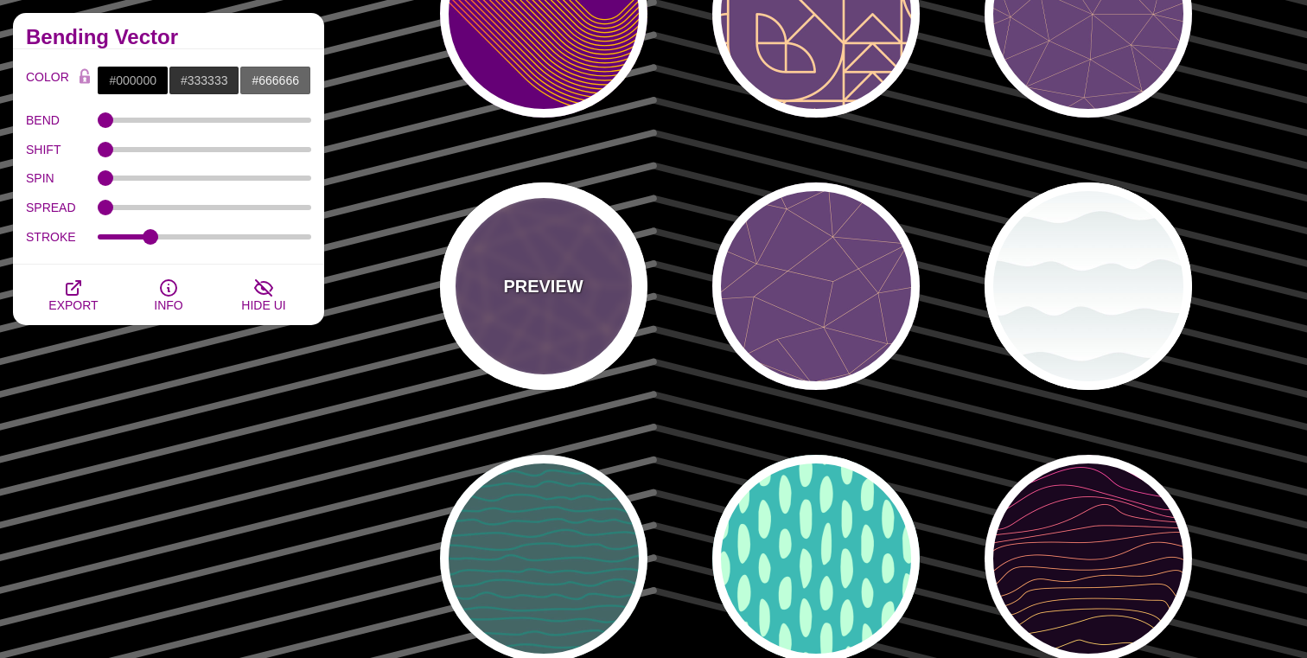
click at [476, 281] on div "PREVIEW" at bounding box center [543, 285] width 207 height 207
type input "#664477"
type input "#FFCC99"
type input "2"
type input "1"
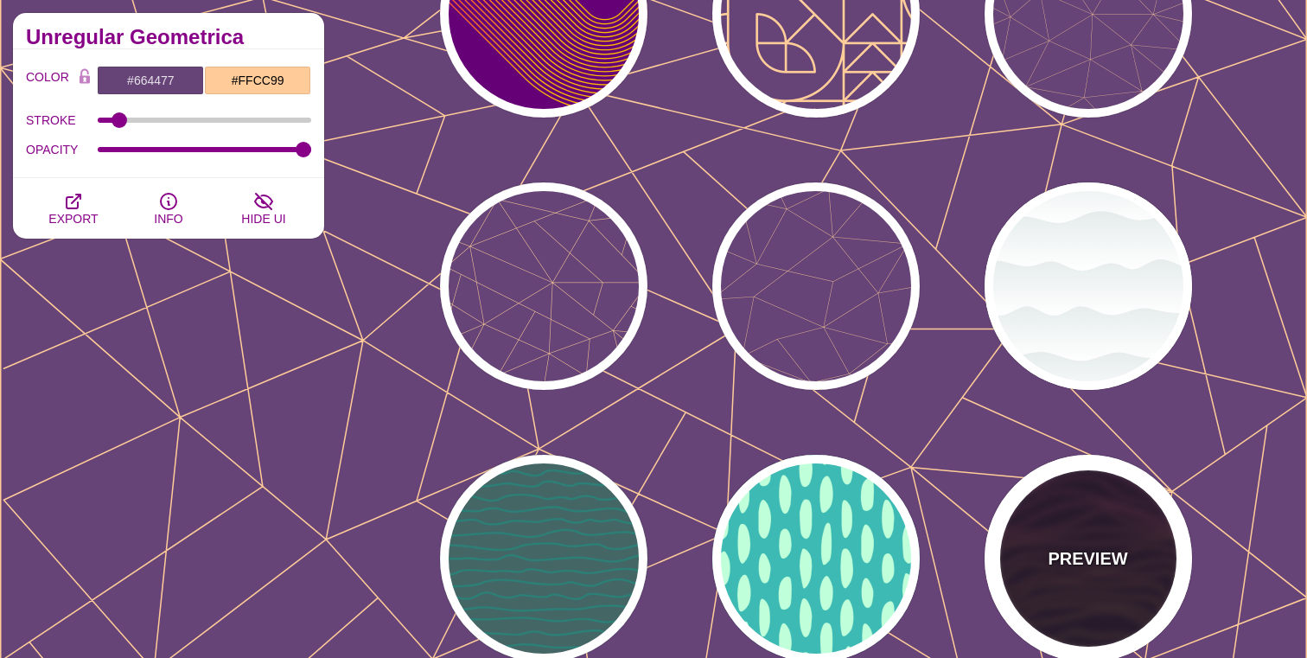
click at [1120, 535] on div "PREVIEW" at bounding box center [1088, 558] width 207 height 207
type input "#1A071F"
type input "#F5FF9C"
type input "#CA42FF"
type input "0"
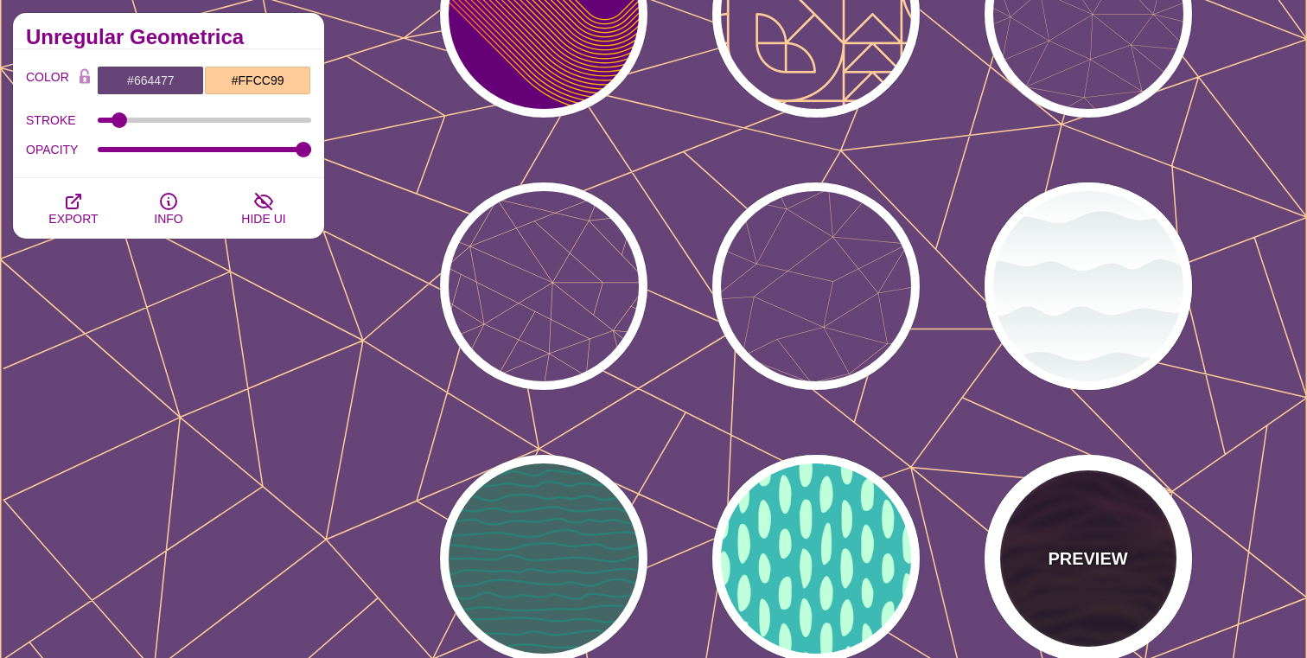
type input "0"
type input "4"
type input "1"
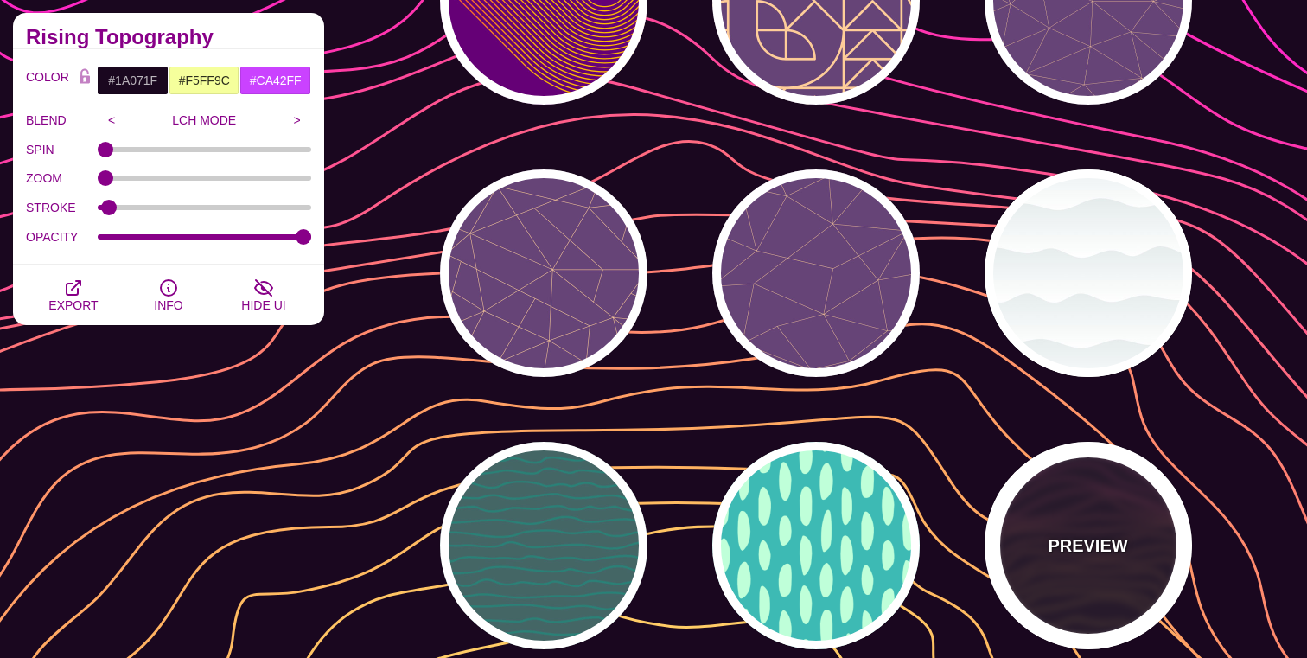
scroll to position [20734, 0]
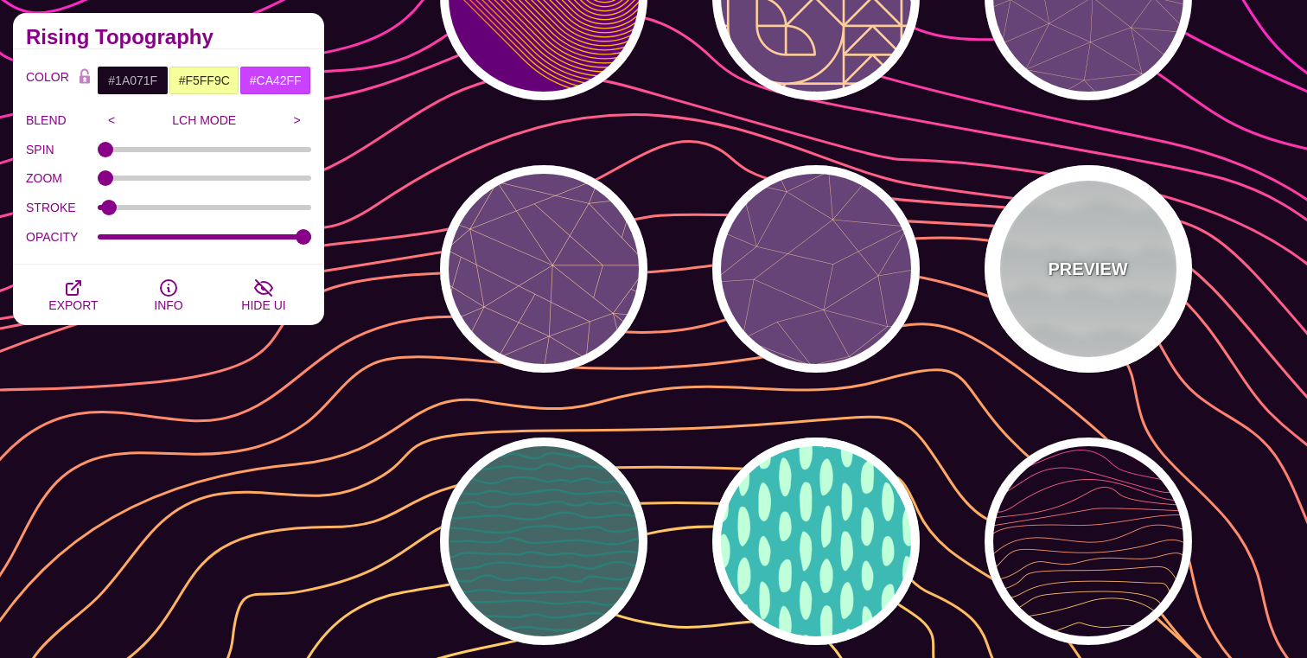
click at [1094, 270] on p "PREVIEW" at bounding box center [1088, 269] width 80 height 26
type input "#FFFFFF"
type input "#779999"
type input "#99BBBB"
type input "1"
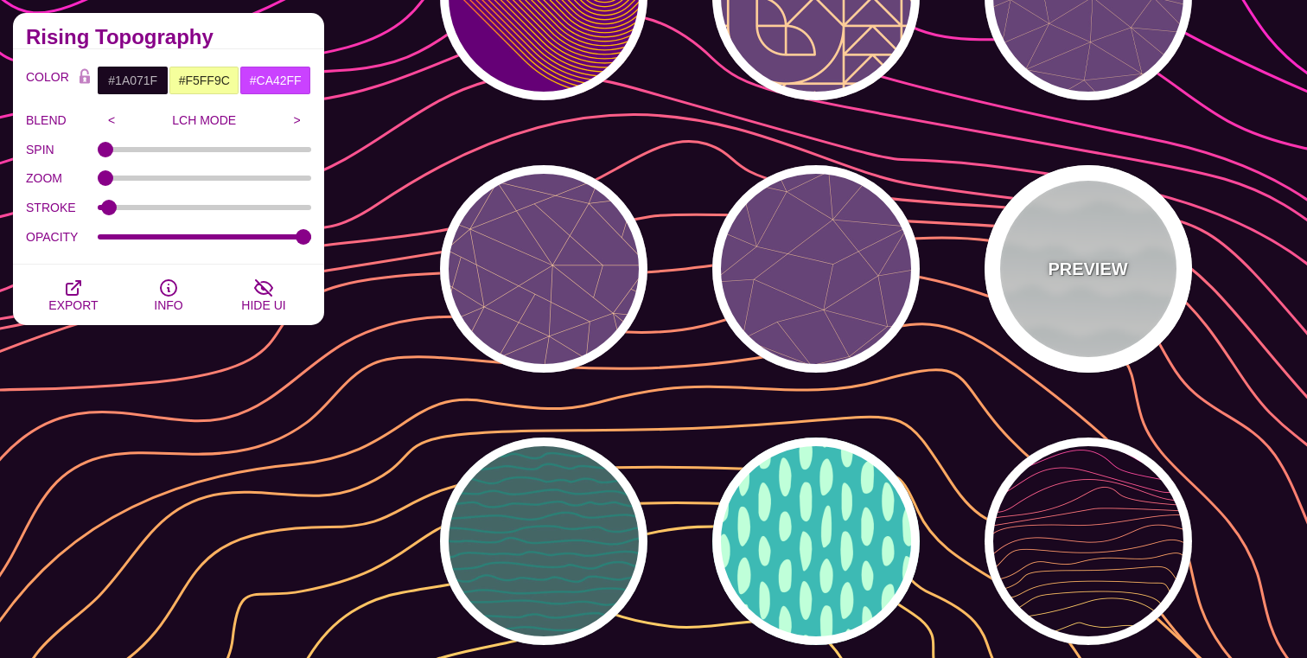
type input "1"
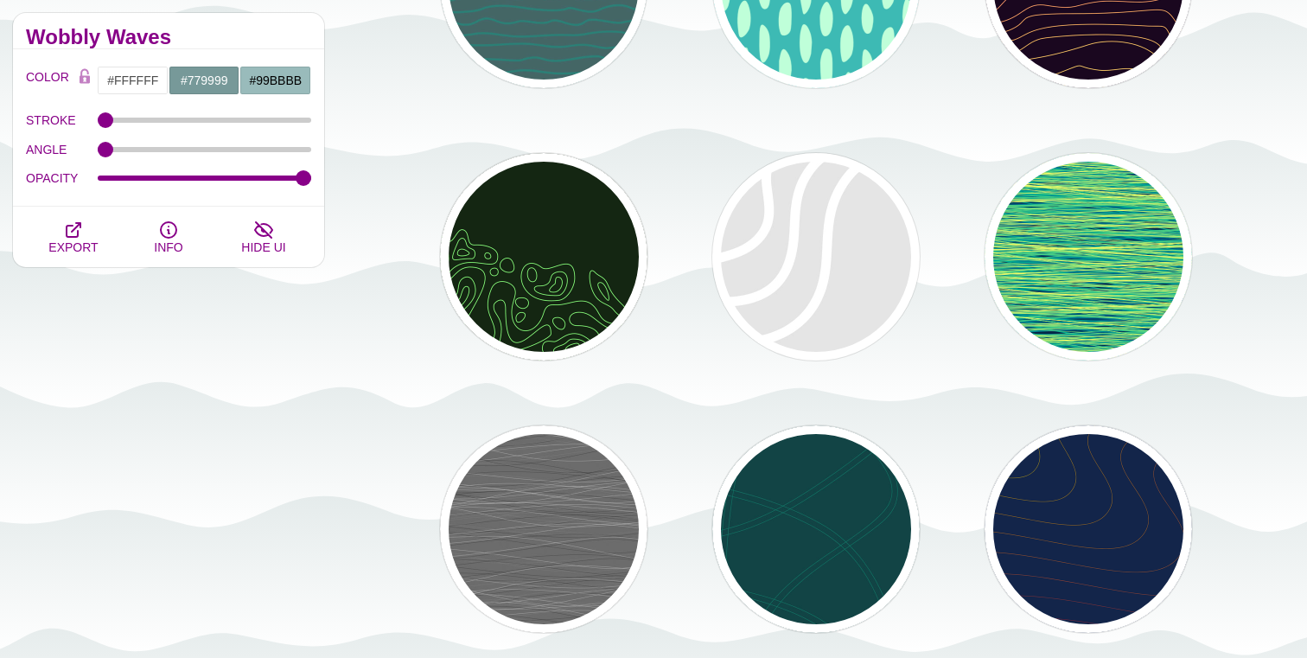
scroll to position [21309, 0]
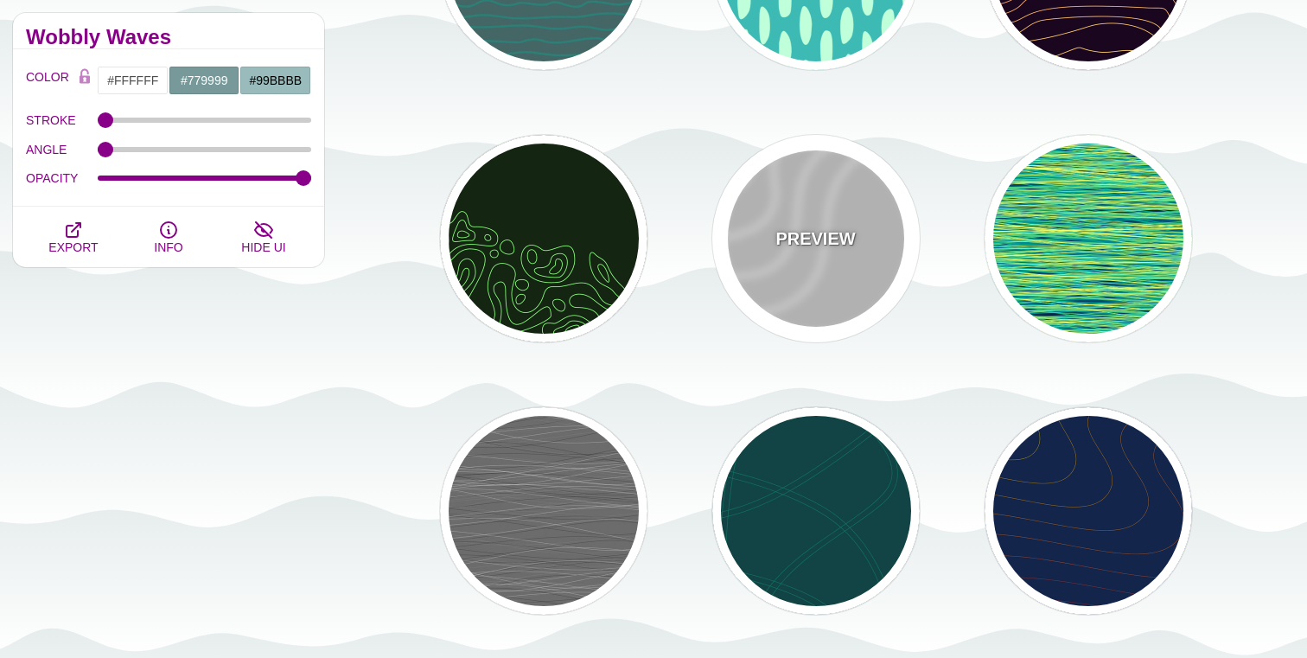
click at [823, 229] on p "PREVIEW" at bounding box center [815, 239] width 80 height 26
type input "#DDDDDD"
type input "#FFFFFF"
type input "35"
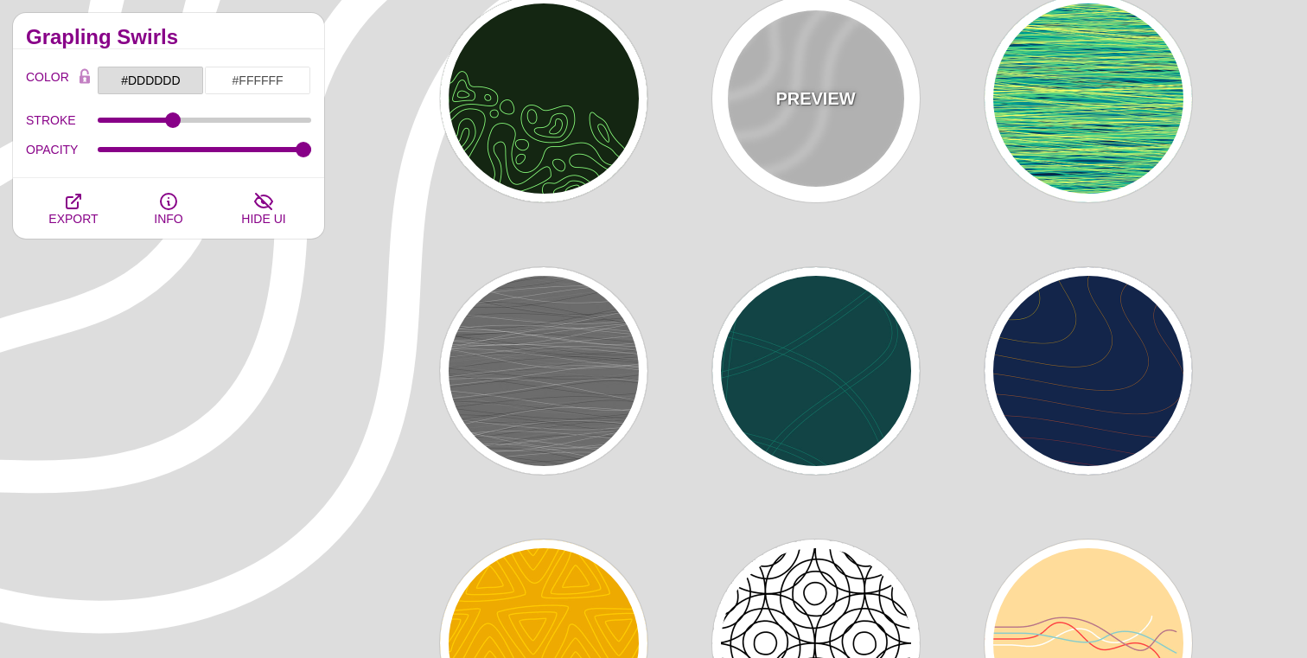
scroll to position [21631, 0]
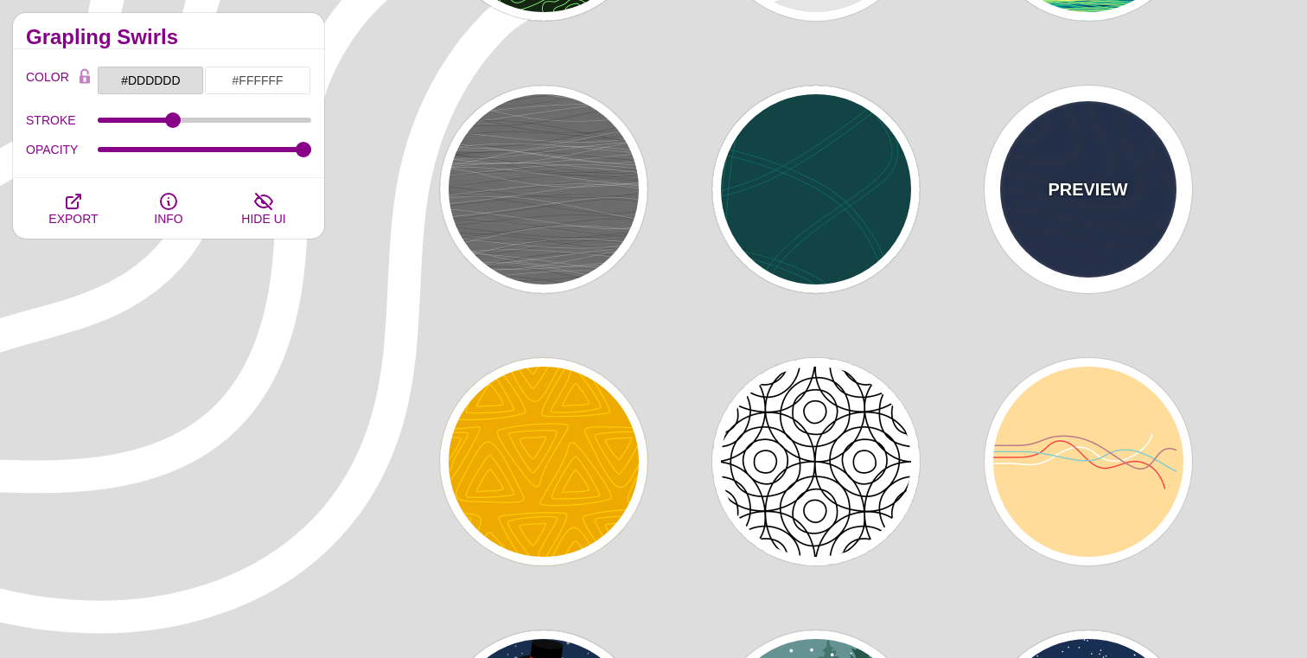
click at [1079, 169] on div "PREVIEW" at bounding box center [1088, 189] width 207 height 207
type input "#13254A"
type input "#FFFF00"
type input "#AA0033"
type input "1"
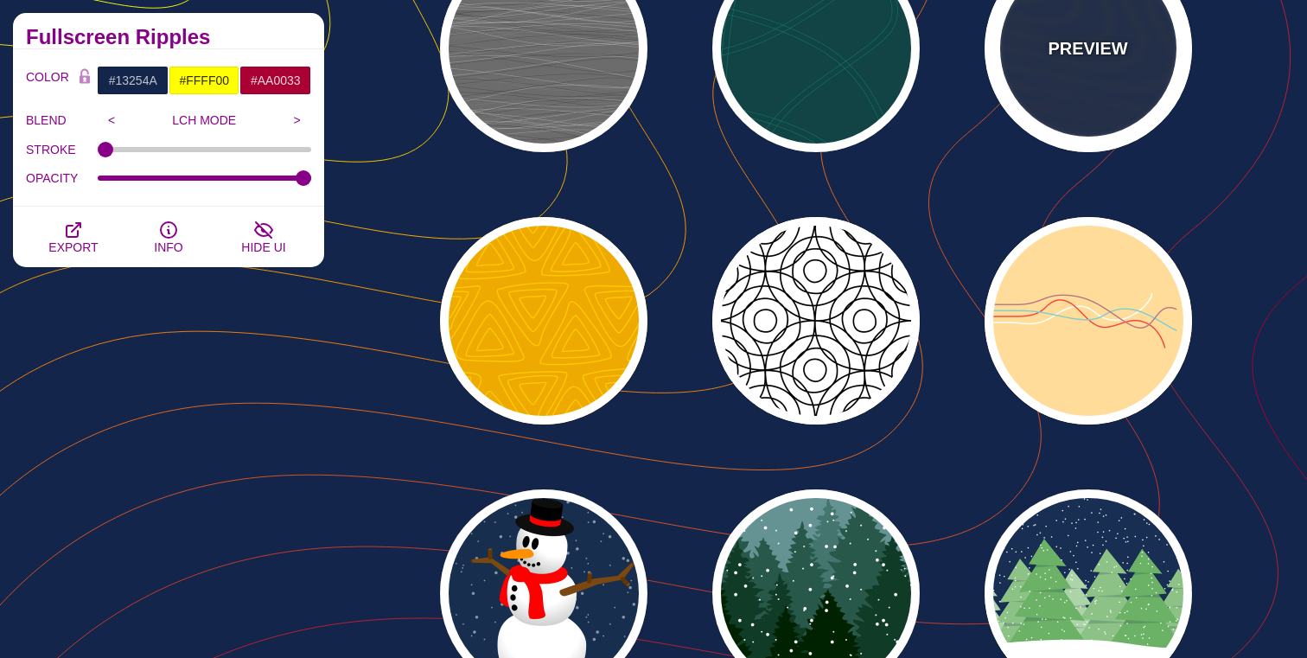
scroll to position [21878, 0]
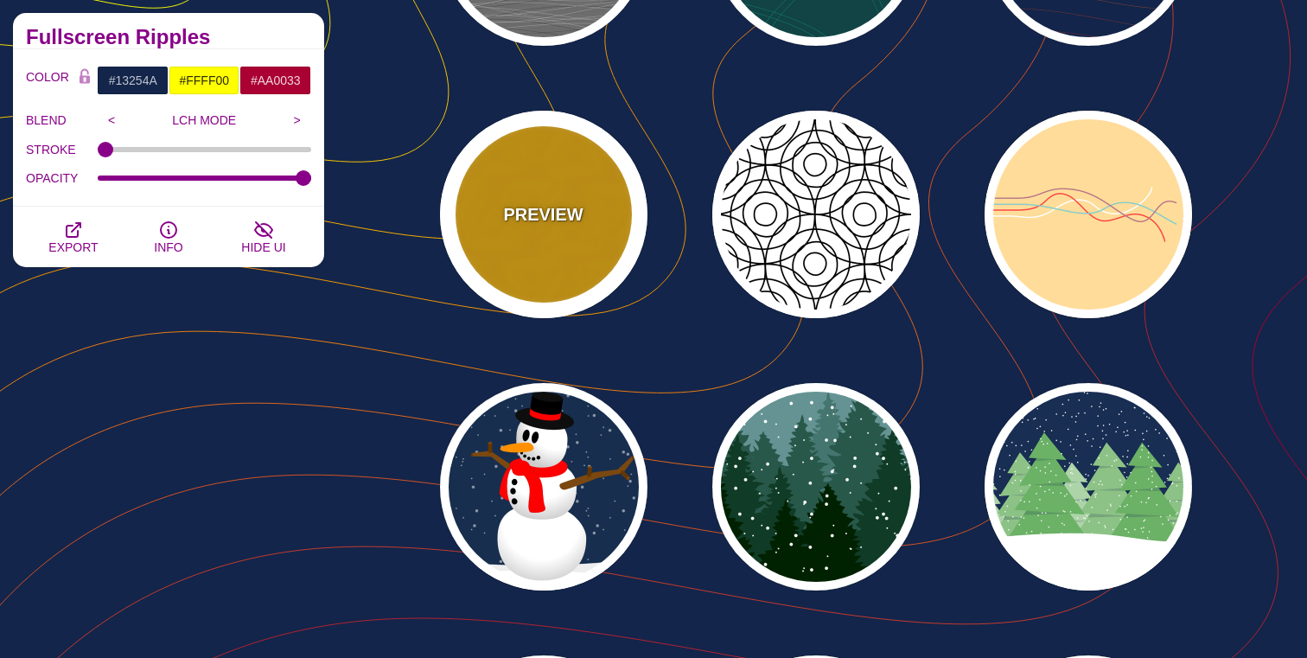
click at [565, 219] on p "PREVIEW" at bounding box center [543, 214] width 80 height 26
type input "#EEAA00"
type input "#FFCC00"
type input "0"
type input "5"
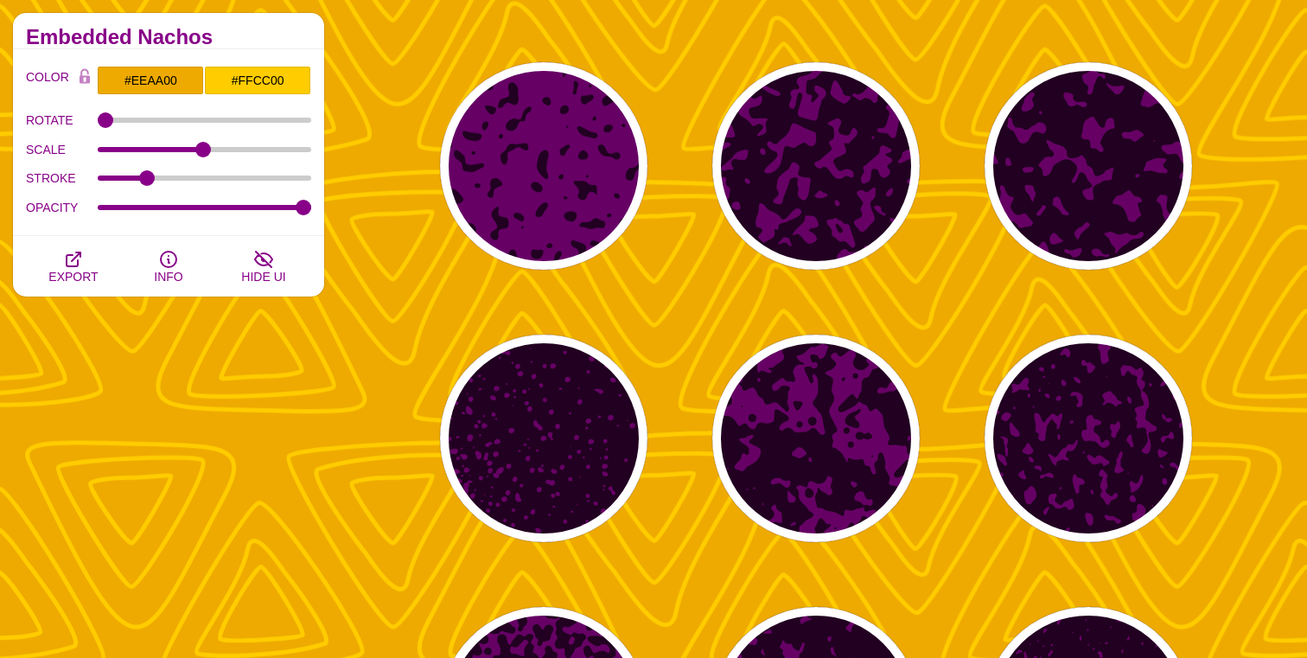
scroll to position [24946, 0]
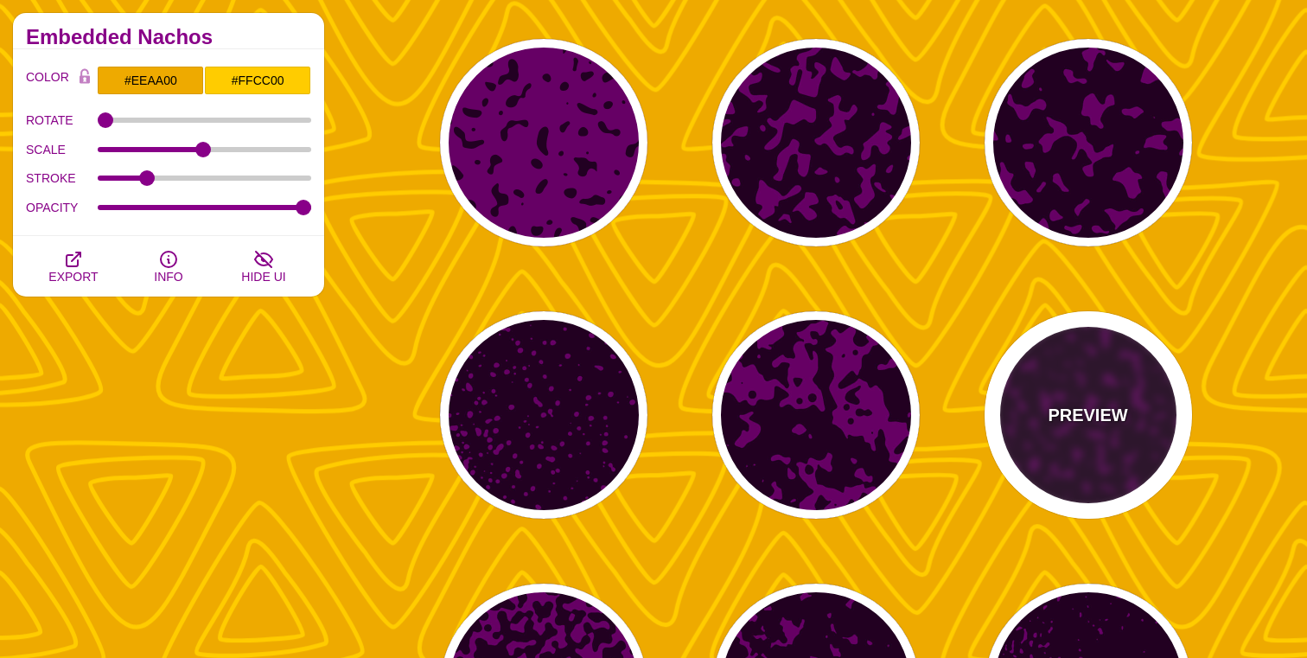
click at [1136, 406] on div "PREVIEW" at bounding box center [1088, 414] width 207 height 207
type input "#660066"
type input "#220022"
type input "#FFFFFF"
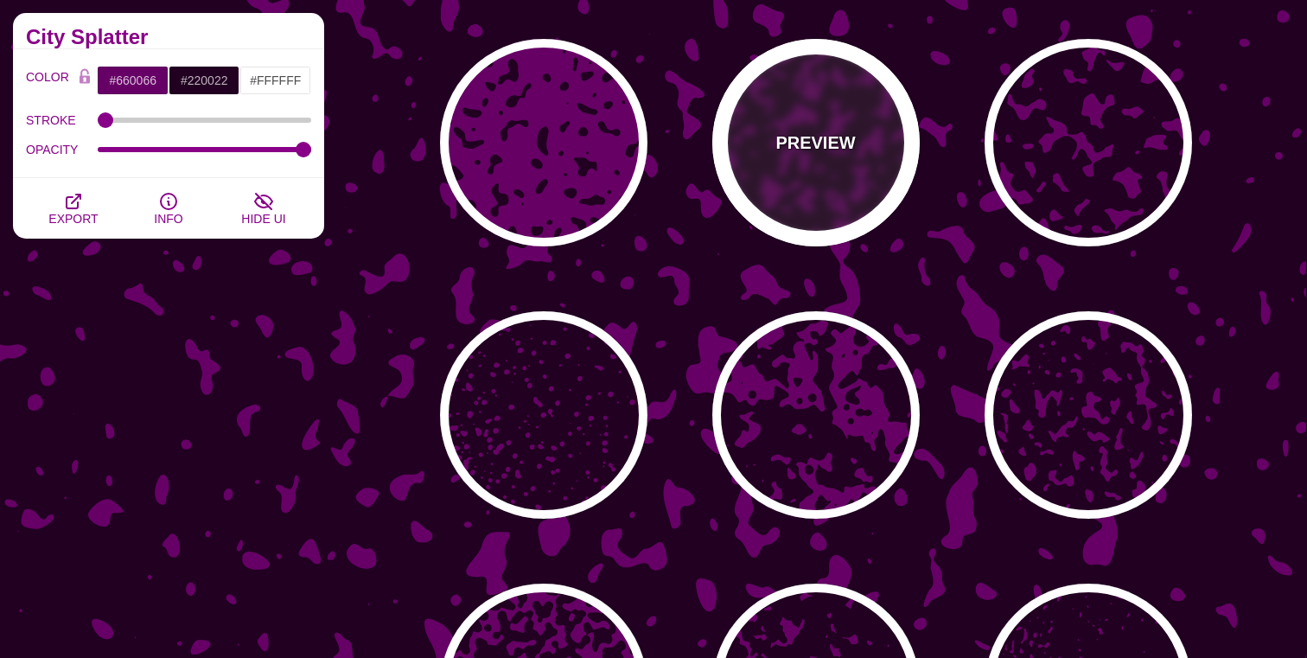
click at [779, 124] on div "PREVIEW" at bounding box center [815, 142] width 207 height 207
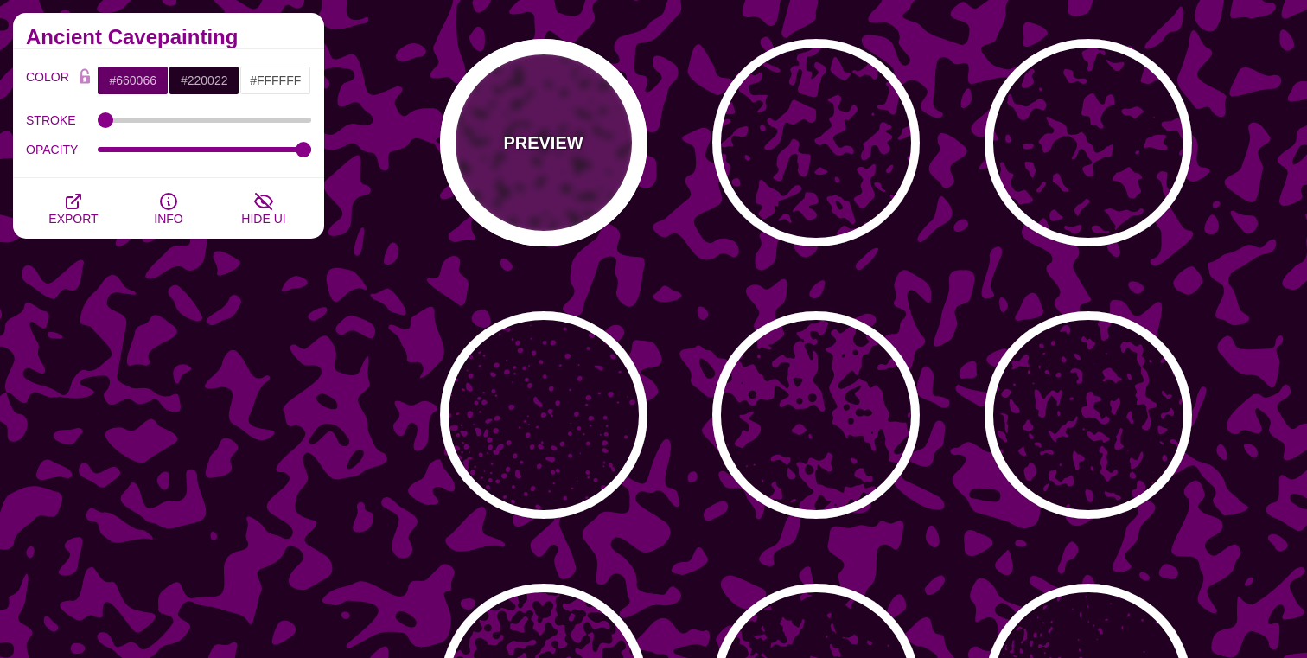
click at [517, 138] on p "PREVIEW" at bounding box center [543, 143] width 80 height 26
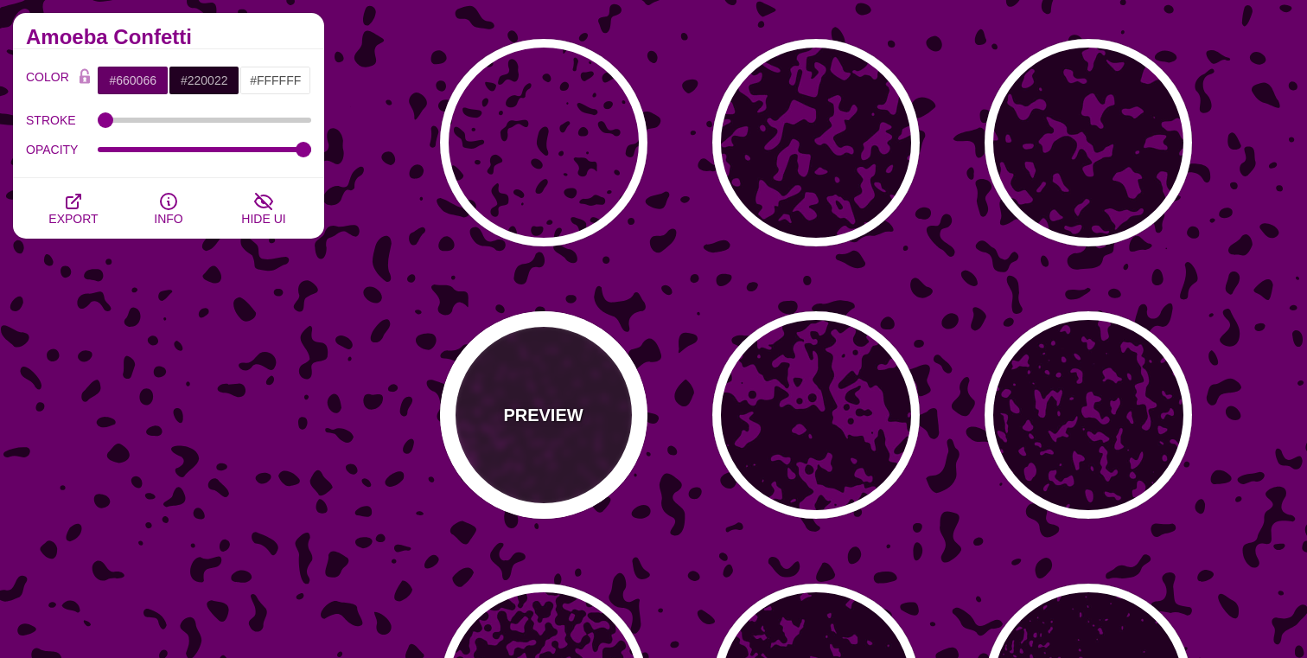
click at [539, 392] on div "PREVIEW" at bounding box center [543, 414] width 207 height 207
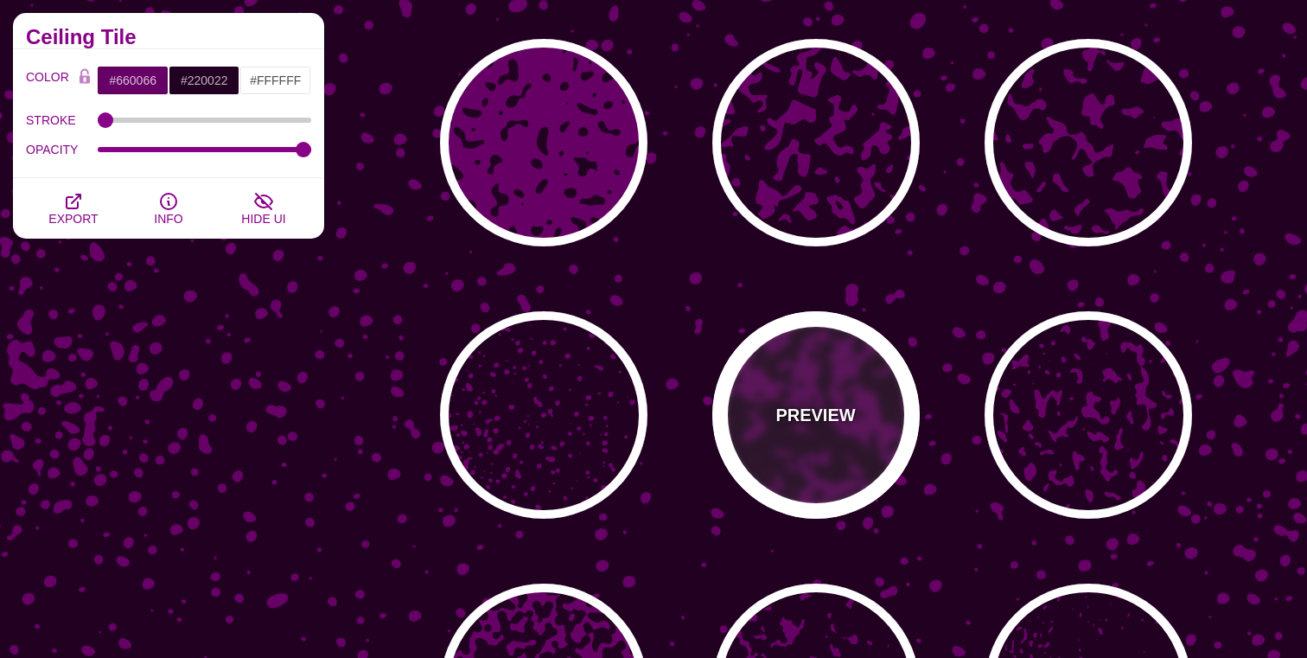
click at [822, 401] on div "PREVIEW" at bounding box center [815, 414] width 207 height 207
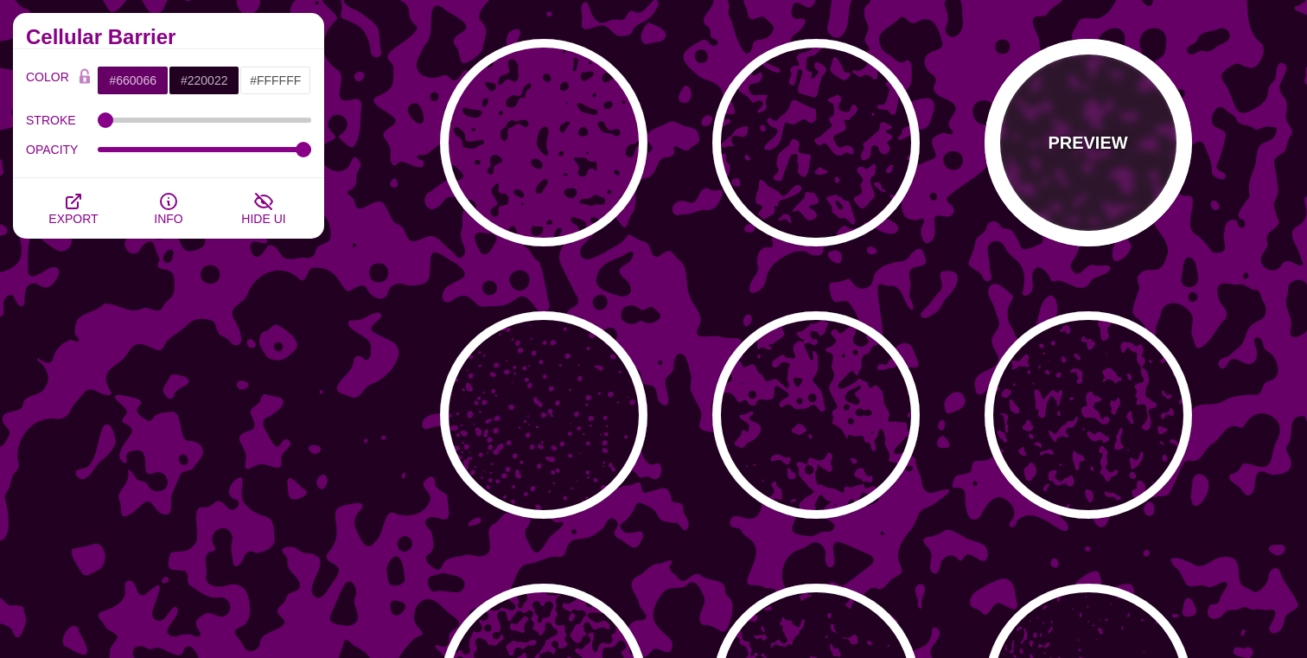
click at [1066, 131] on p "PREVIEW" at bounding box center [1088, 143] width 80 height 26
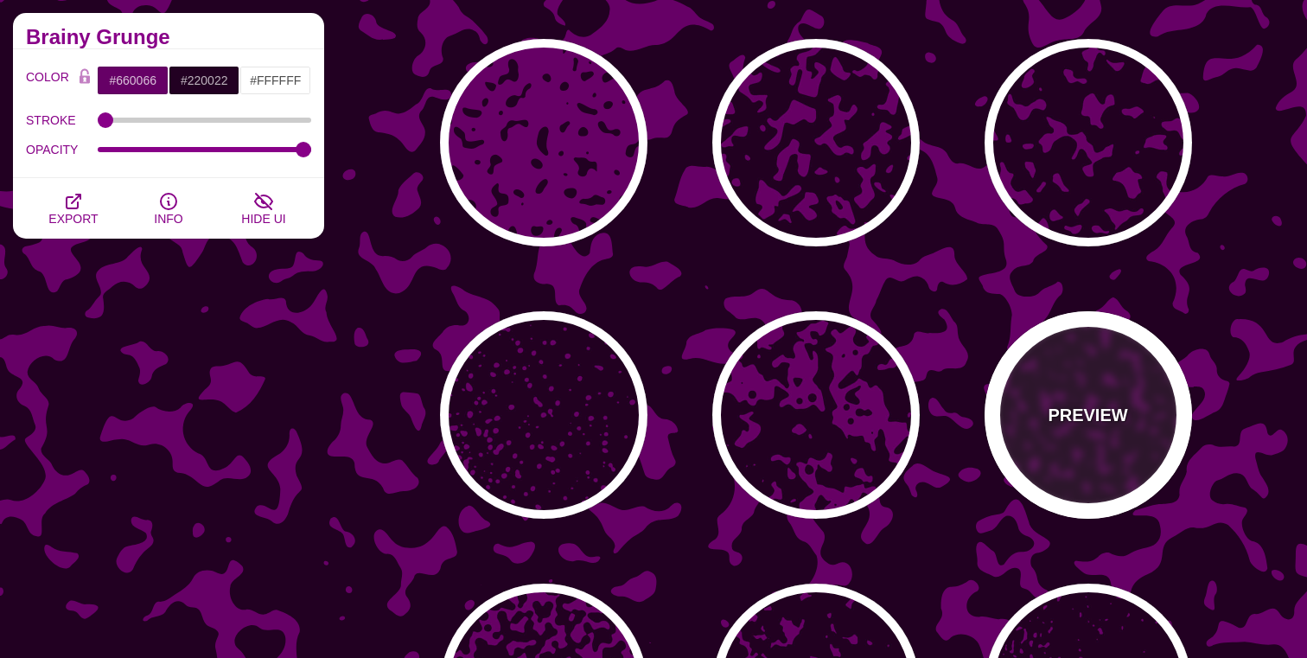
click at [1038, 378] on div "PREVIEW" at bounding box center [1088, 414] width 207 height 207
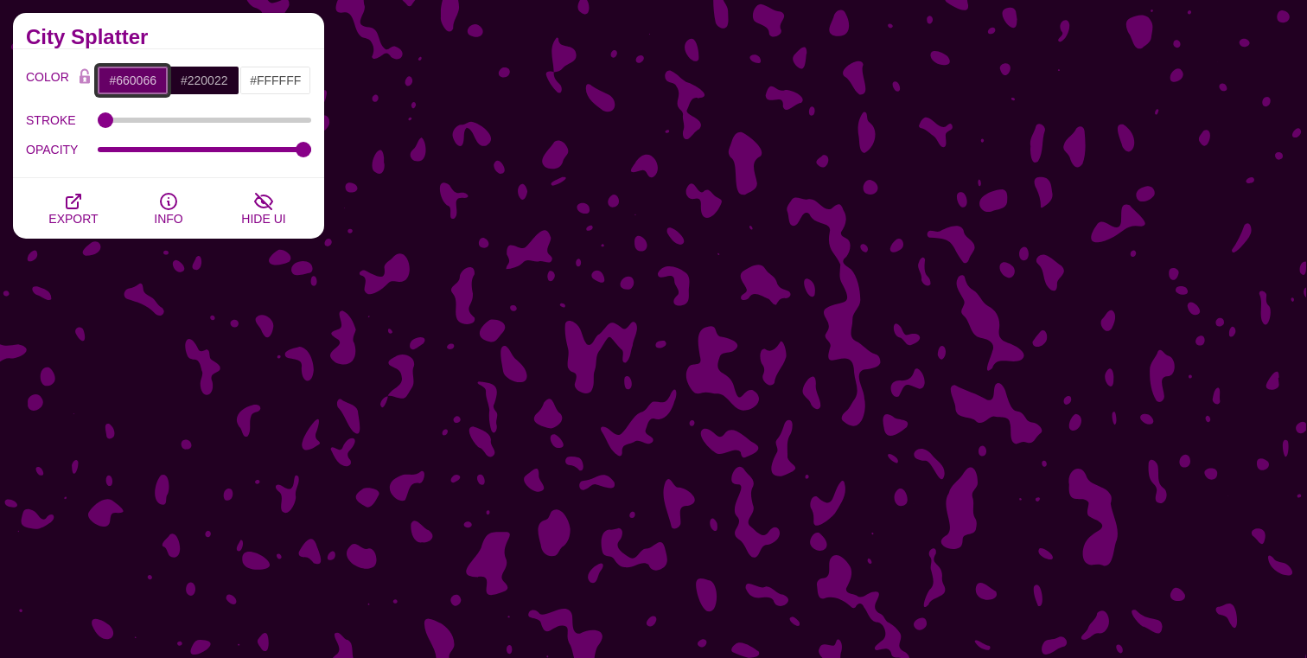
click at [128, 81] on input "#660066" at bounding box center [133, 80] width 72 height 29
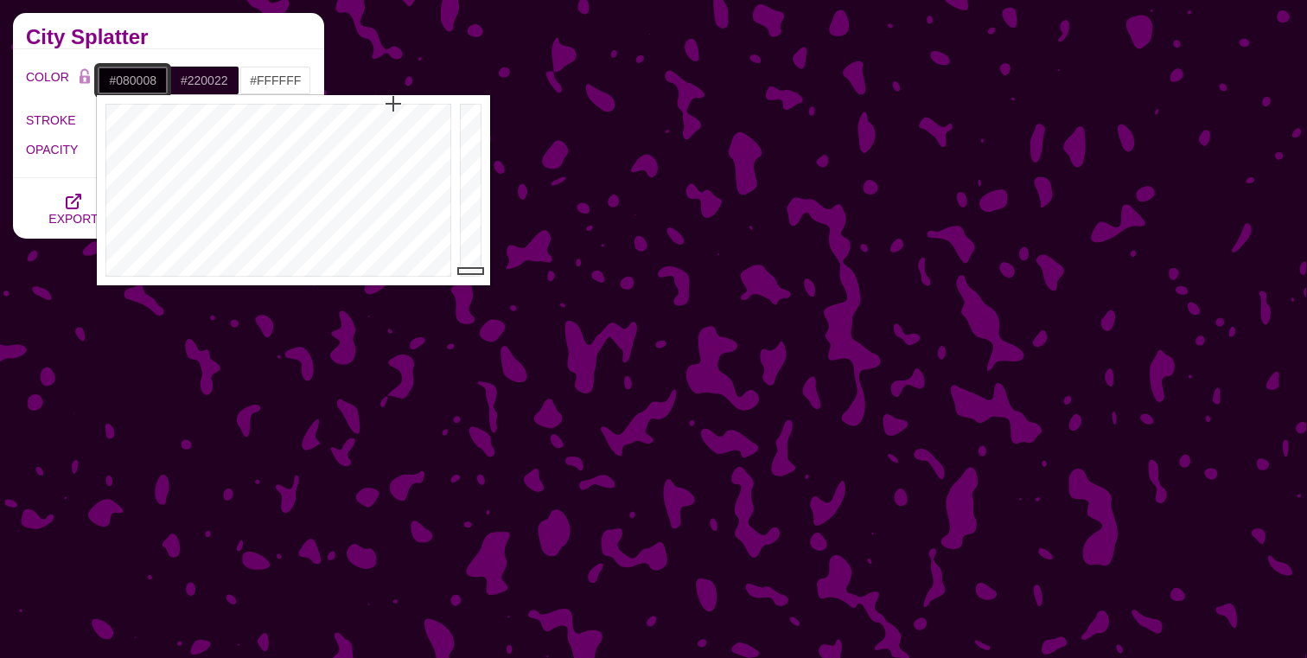
drag, startPoint x: 472, startPoint y: 251, endPoint x: 472, endPoint y: 271, distance: 19.9
click at [472, 271] on div at bounding box center [473, 190] width 35 height 190
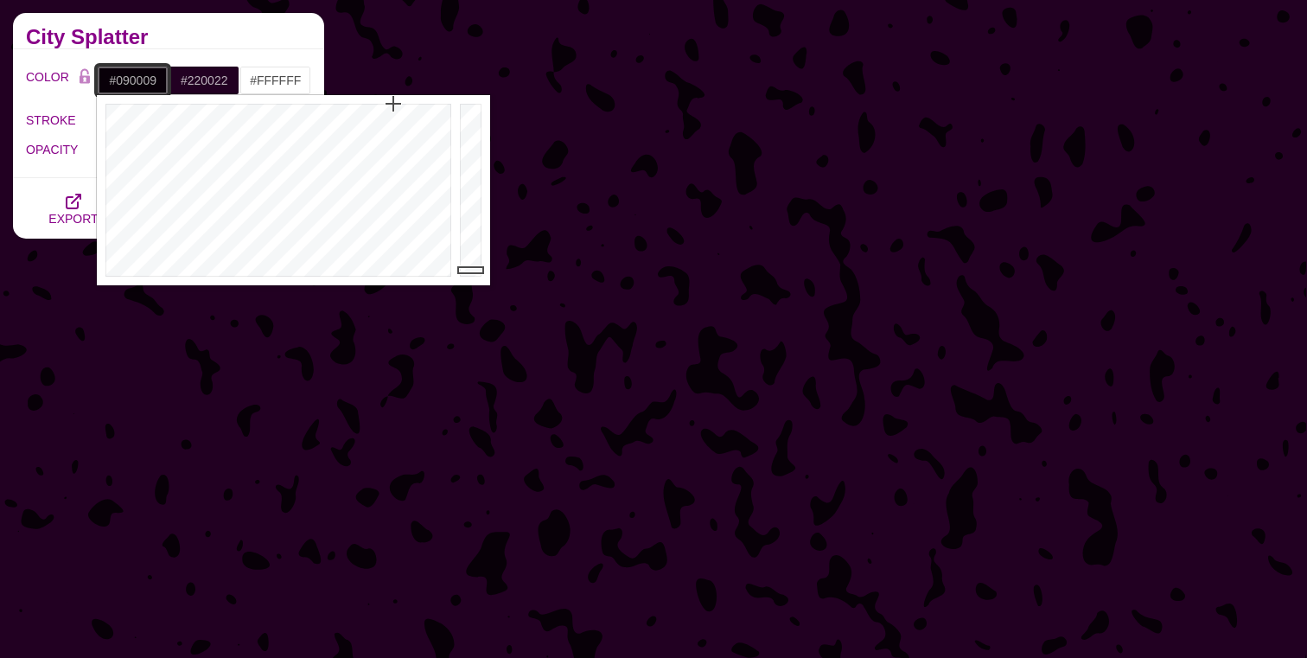
click at [472, 270] on div at bounding box center [473, 190] width 35 height 190
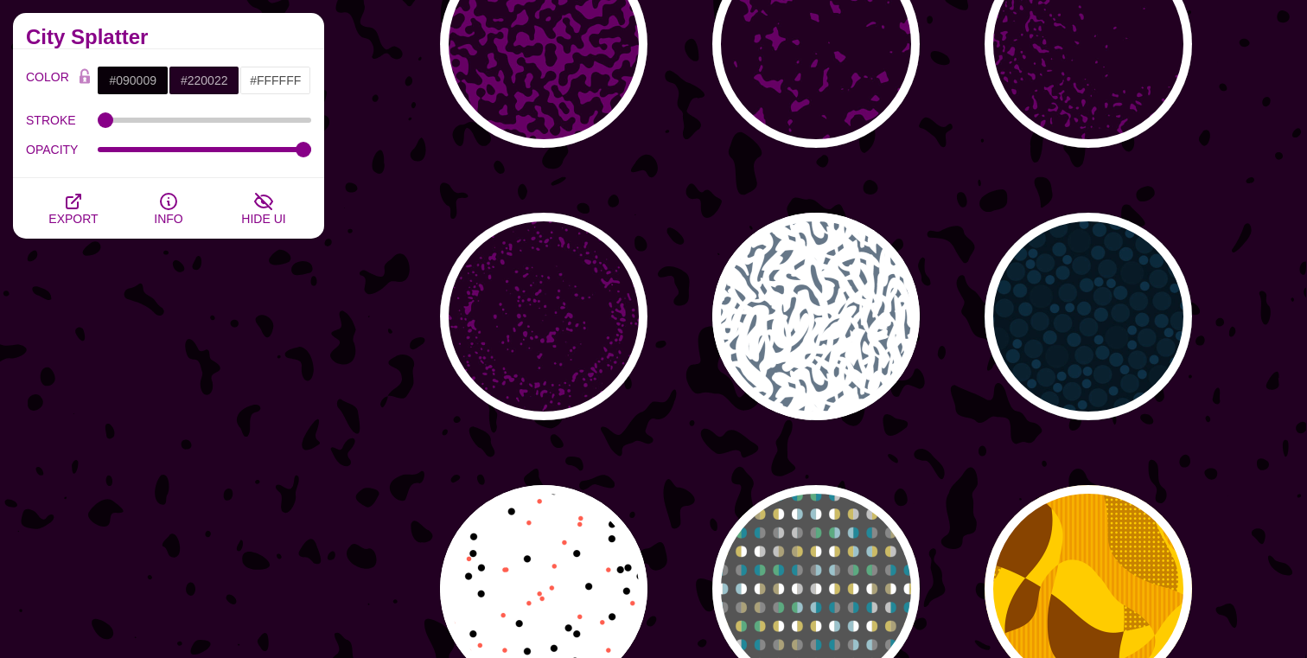
scroll to position [25600, 0]
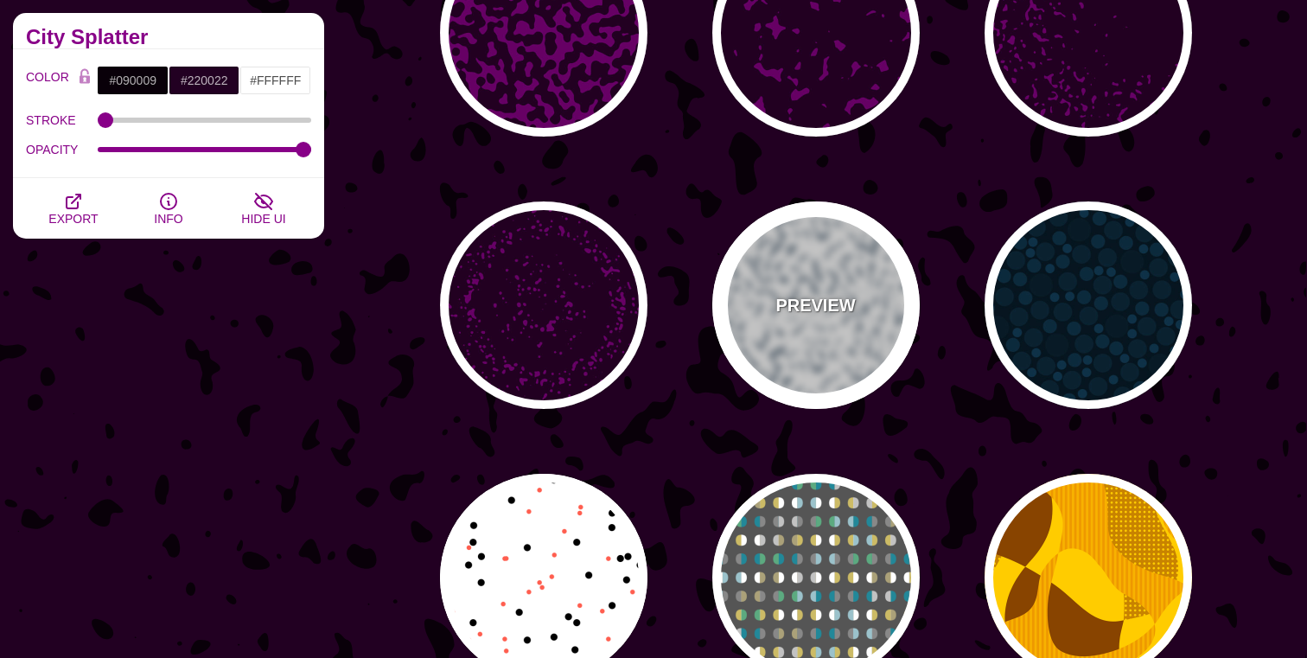
click at [776, 330] on div "PREVIEW" at bounding box center [815, 304] width 207 height 207
type input "#FFFFFF"
type input "#667788"
type input "0"
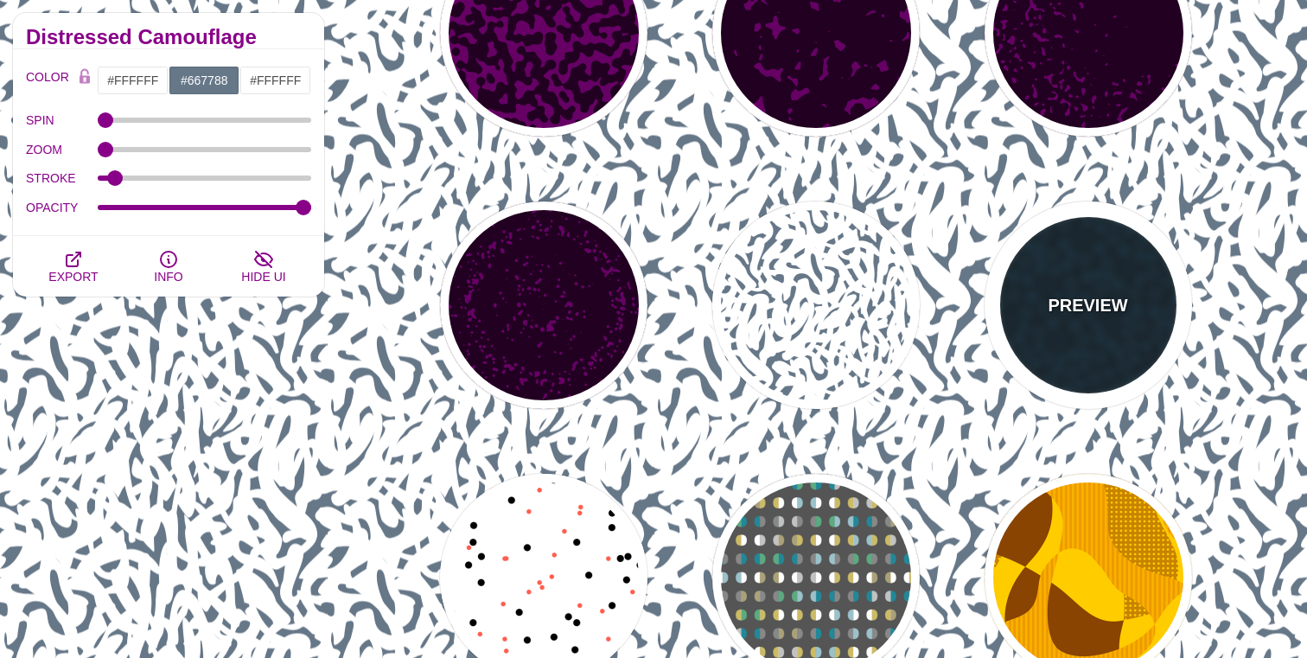
click at [1062, 285] on div "PREVIEW" at bounding box center [1088, 304] width 207 height 207
type input "#06151F"
type input "#081B26"
type input "#0E3147"
type input "0.5"
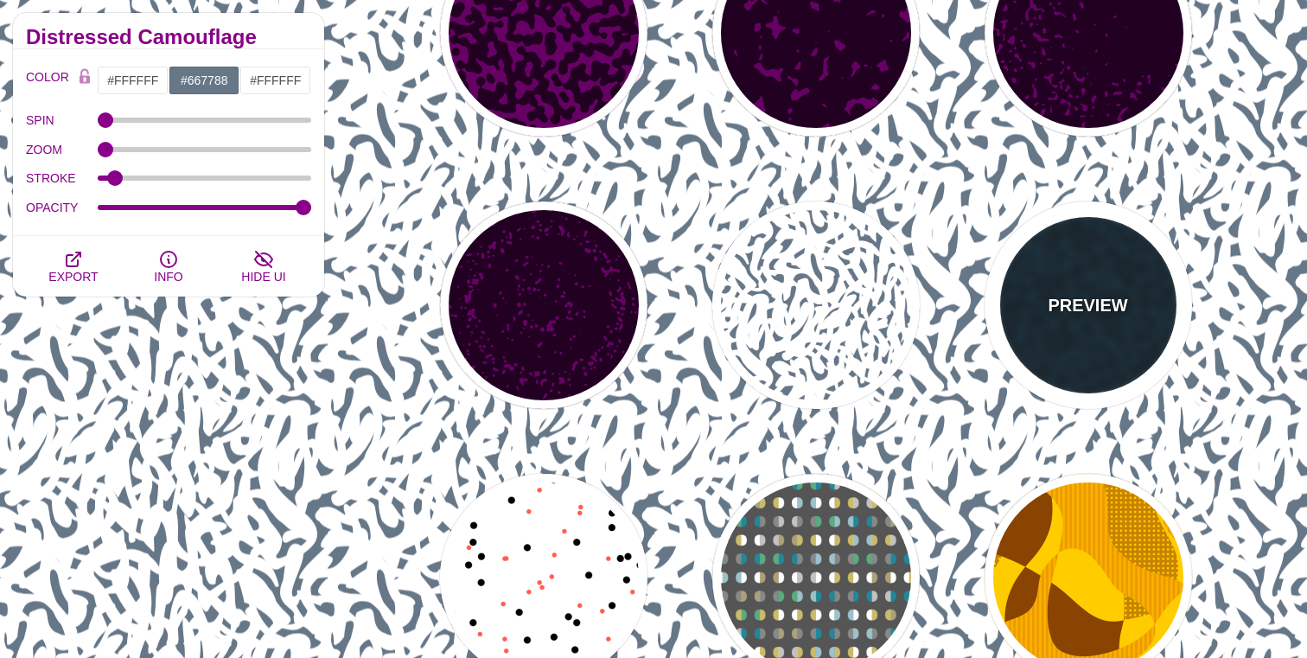
type input "0"
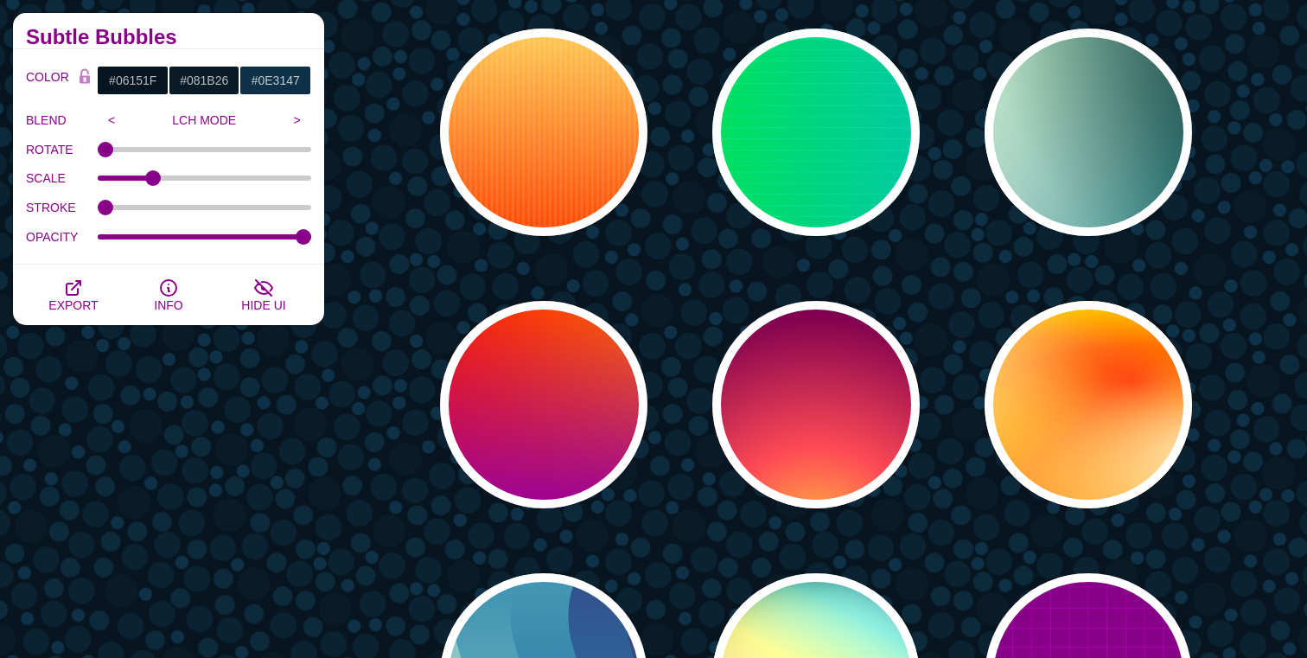
scroll to position [27450, 0]
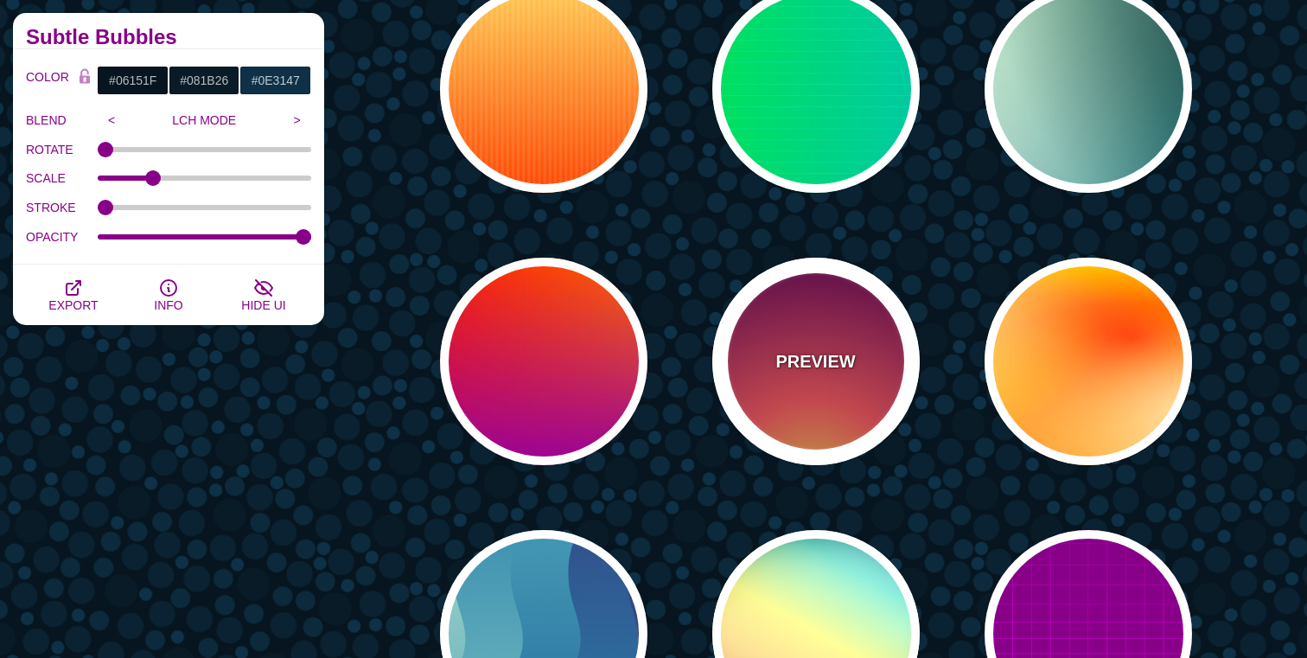
click at [829, 348] on p "PREVIEW" at bounding box center [815, 361] width 80 height 26
type input "#FFCC40"
type input "#FE4A54"
type input "#7F004F"
type input "#33003E"
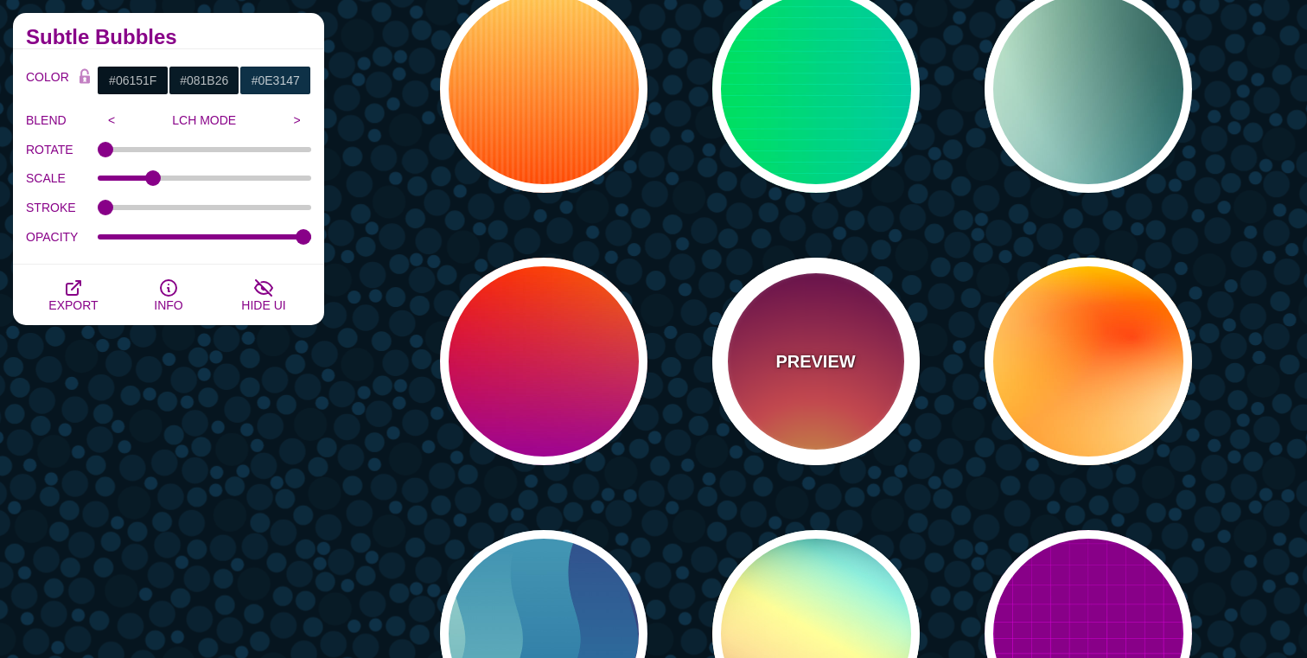
type input "100"
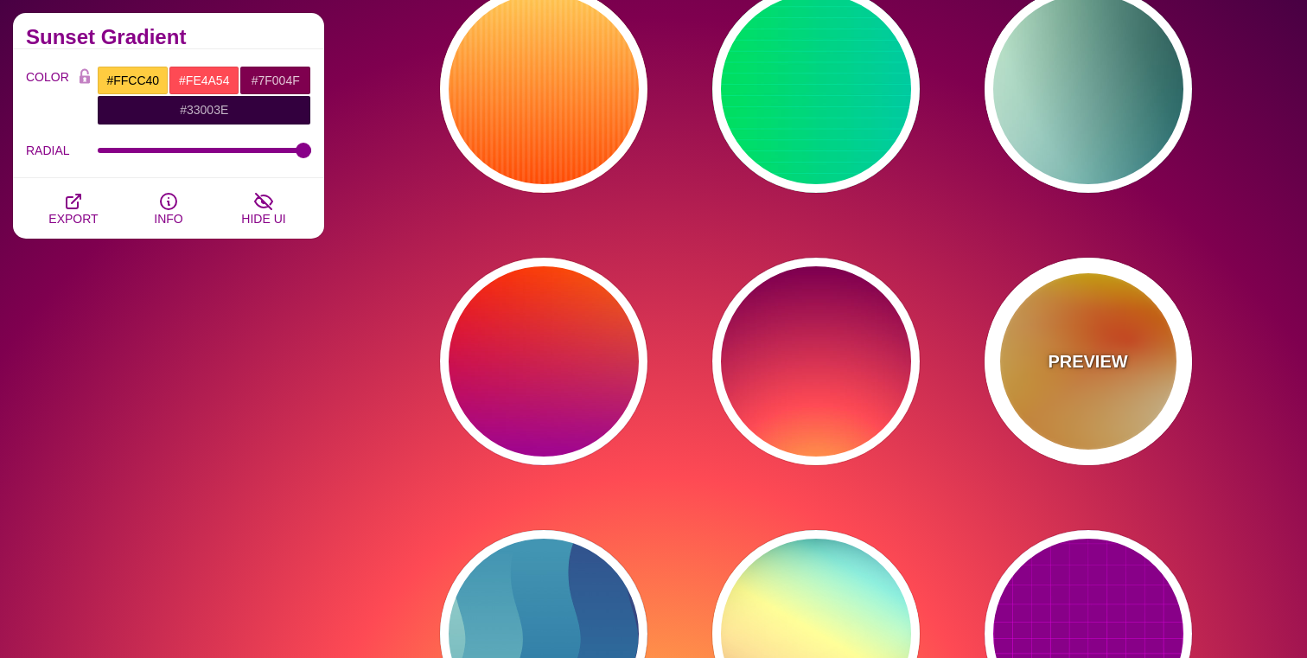
click at [1031, 345] on div "PREVIEW" at bounding box center [1088, 361] width 207 height 207
type input "#FFFF00"
type input "#FF0000"
type input "#FFFFFF"
type input "1"
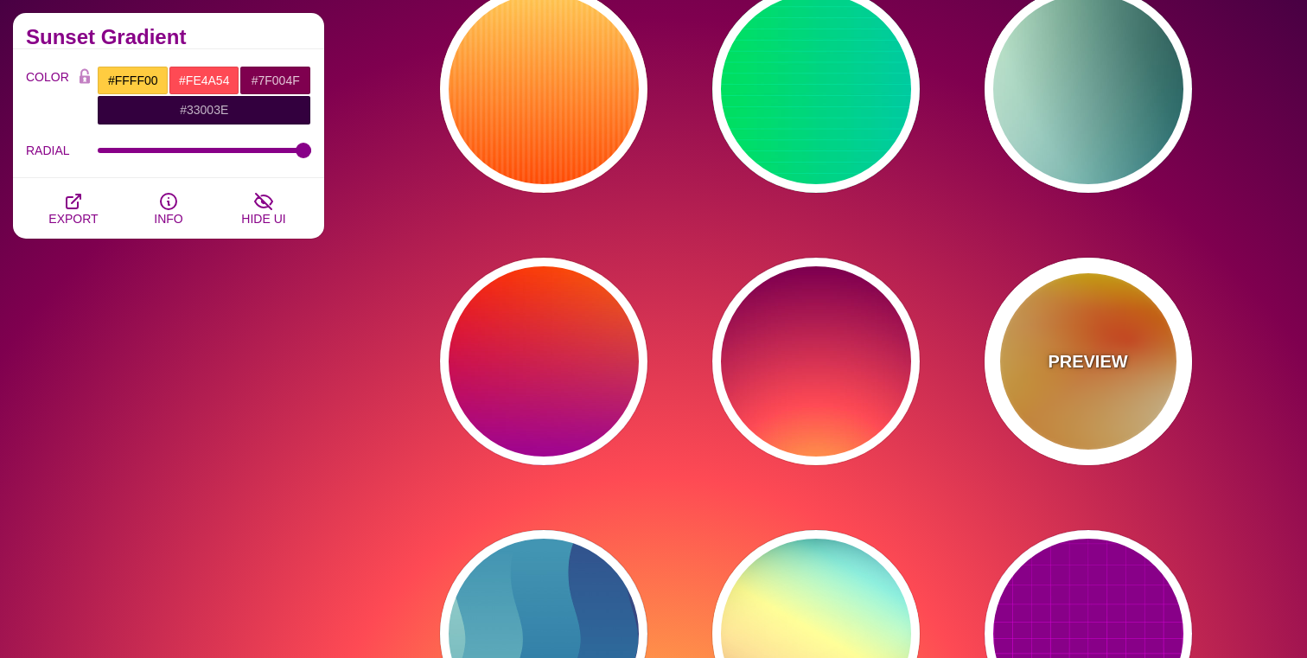
type input "80"
type input "130"
type input "70"
type input "50"
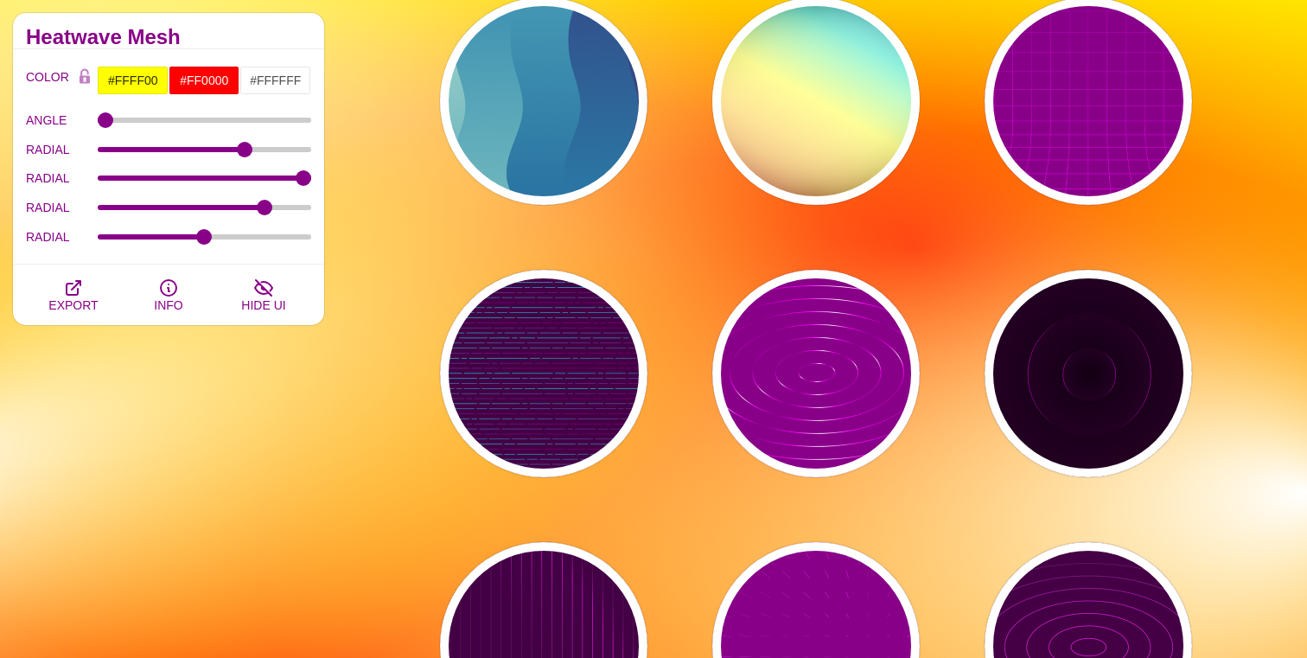
scroll to position [27988, 0]
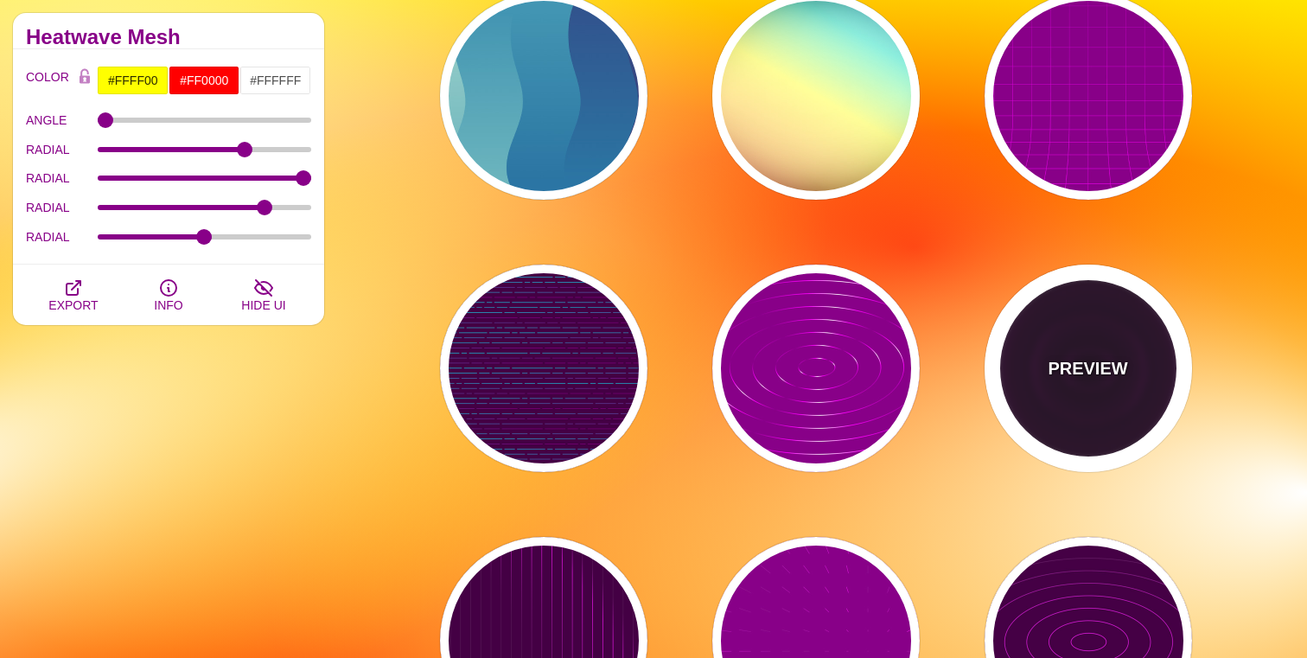
click at [1102, 361] on p "PREVIEW" at bounding box center [1088, 368] width 80 height 26
type input "#220022"
type input "#FF00FF"
type input "#110011"
type input "6"
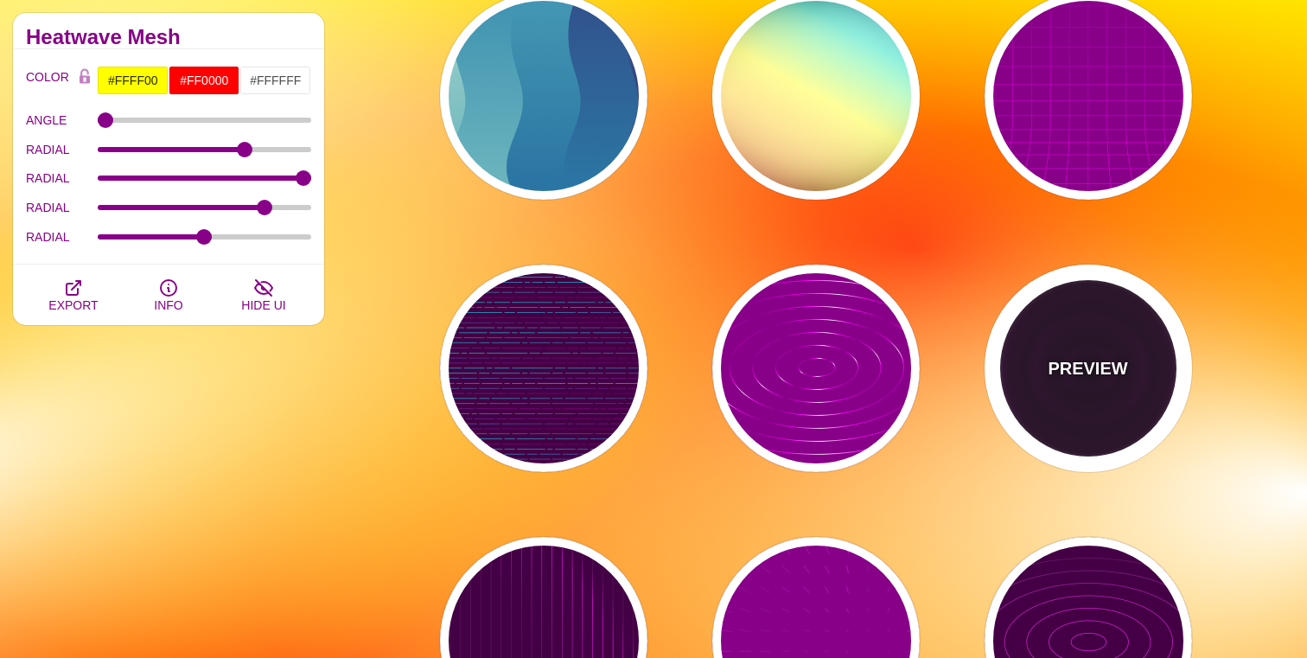
type input "999"
type input "1"
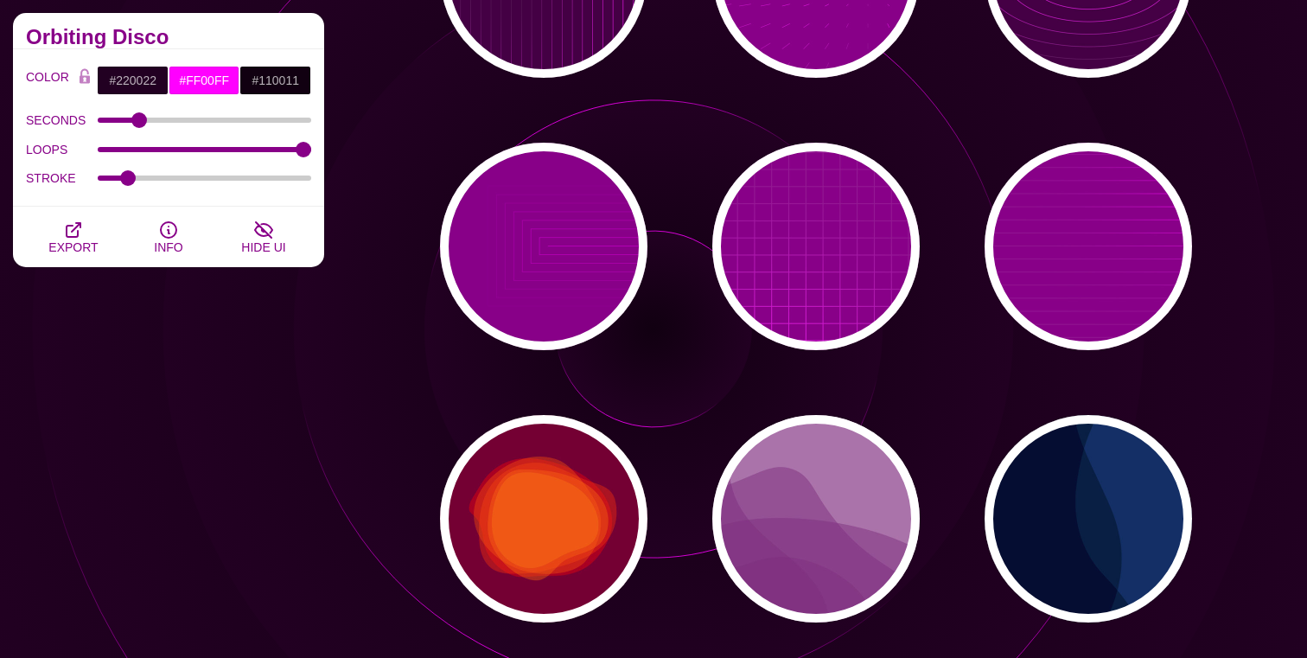
scroll to position [28826, 0]
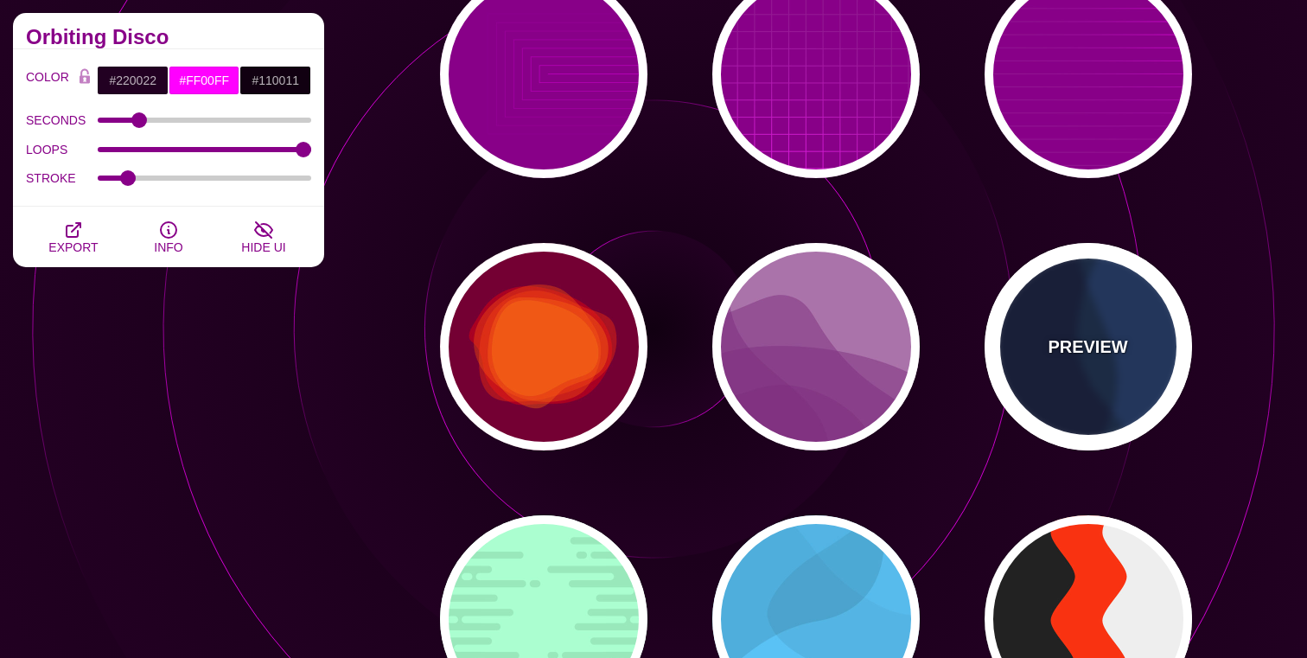
click at [1079, 392] on div "PREVIEW" at bounding box center [1088, 346] width 207 height 207
type input "#003366"
type input "#002244"
type input "#001133"
type input "0"
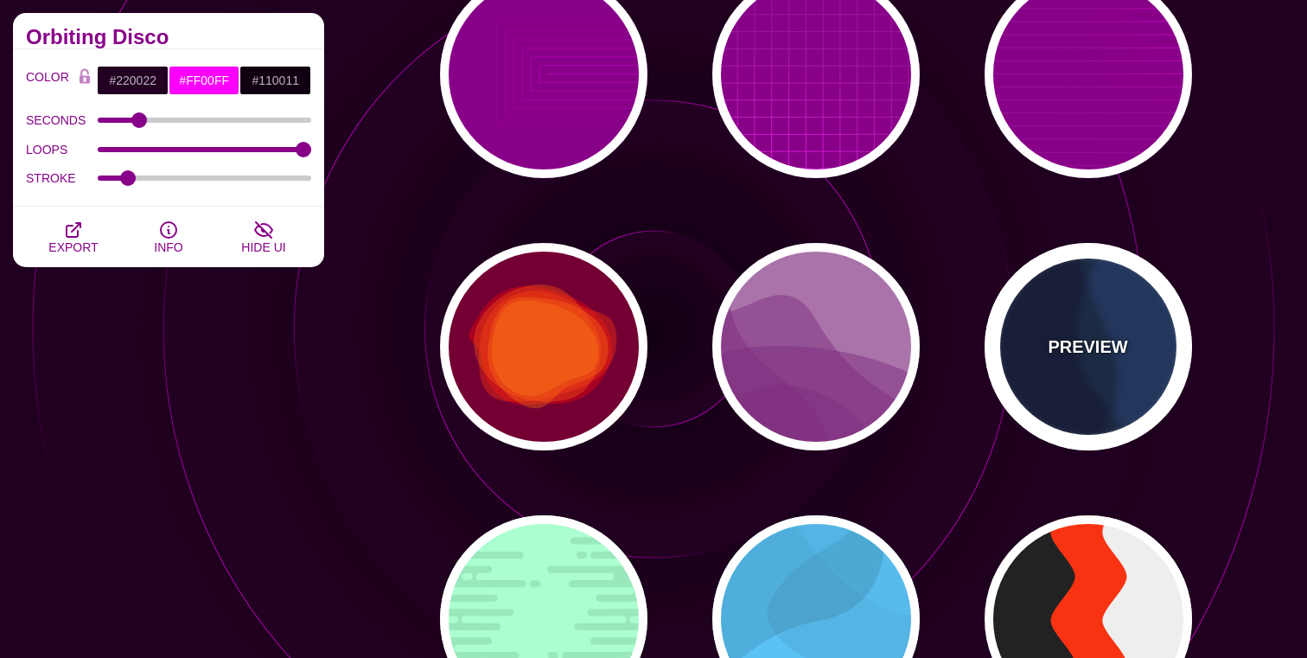
type input "1"
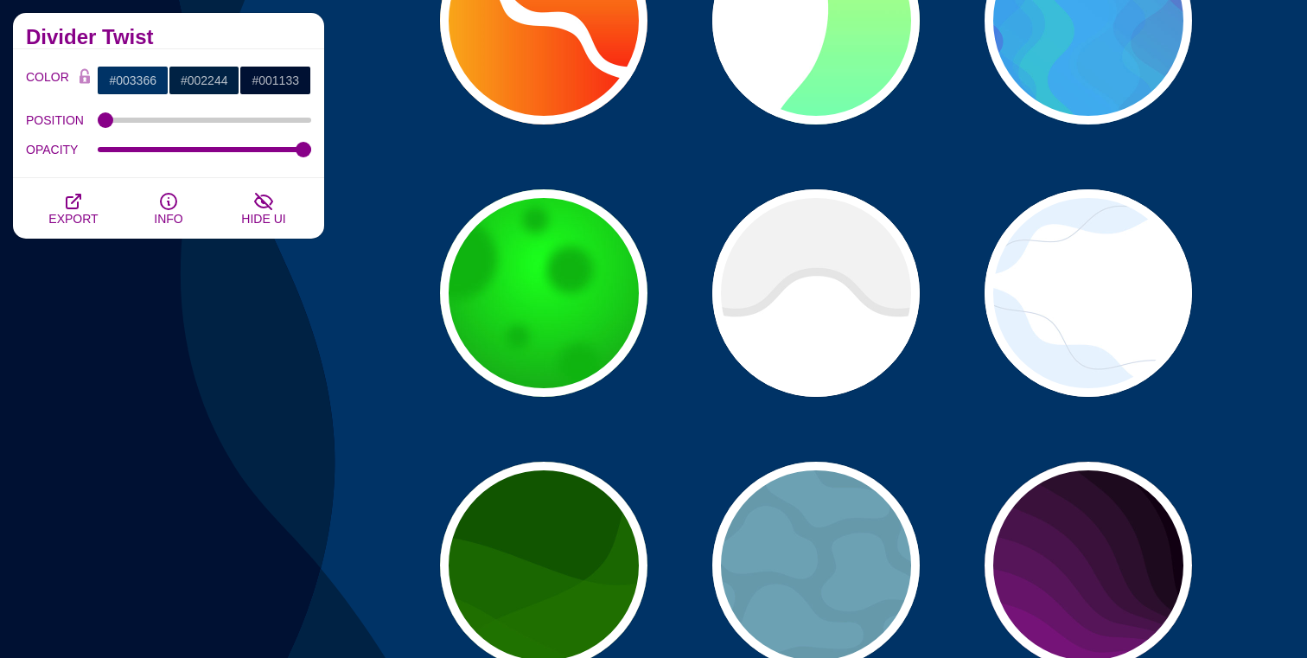
scroll to position [29699, 0]
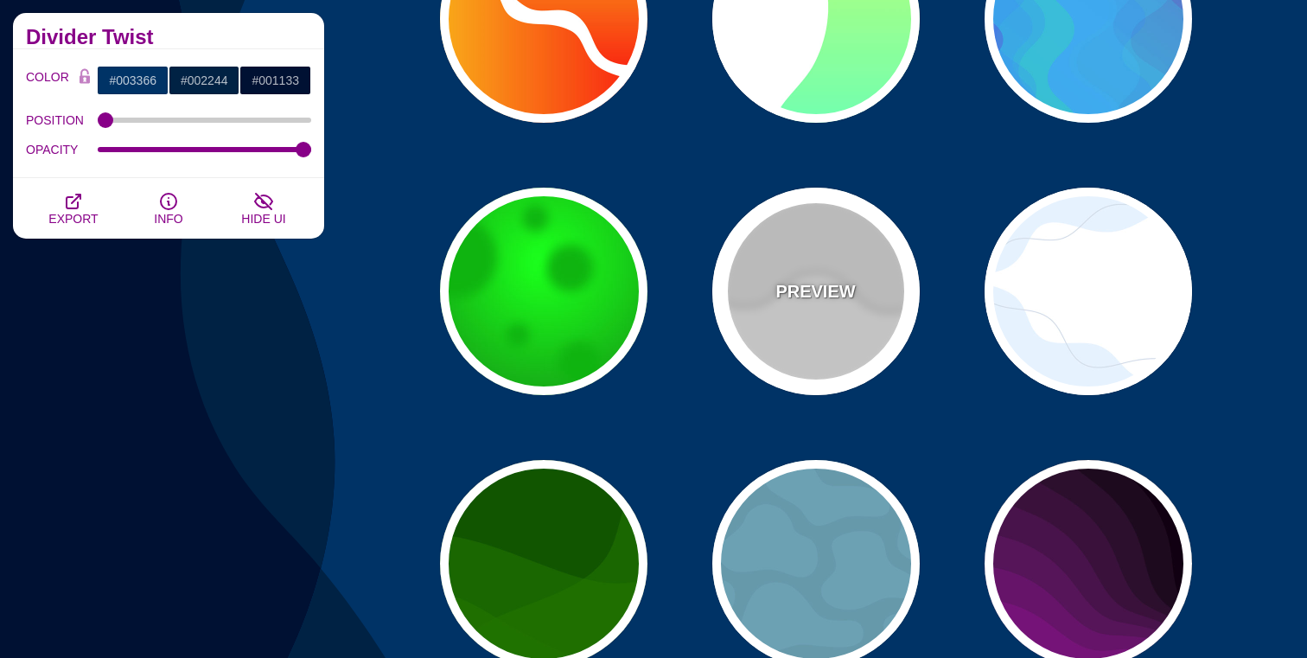
click at [834, 306] on div "PREVIEW" at bounding box center [815, 291] width 207 height 207
type input "#FFFFFF"
type input "#EEEEEE"
type input "#DDDDDD"
type input "400"
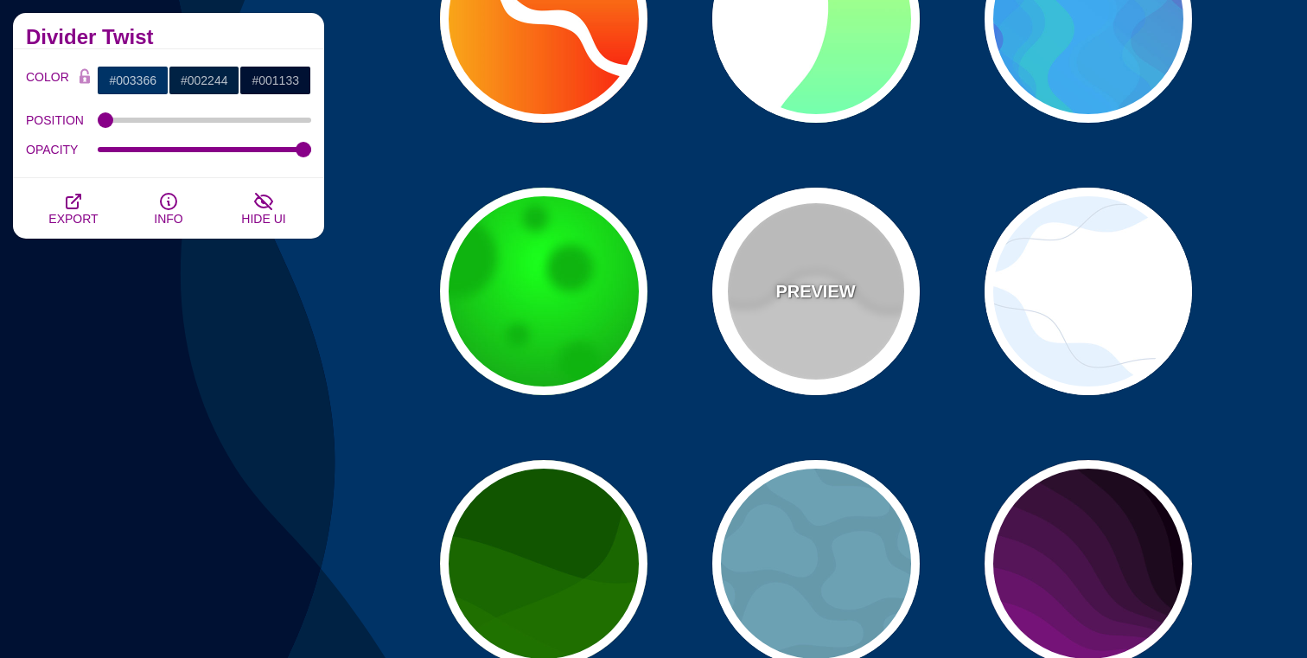
type input "10"
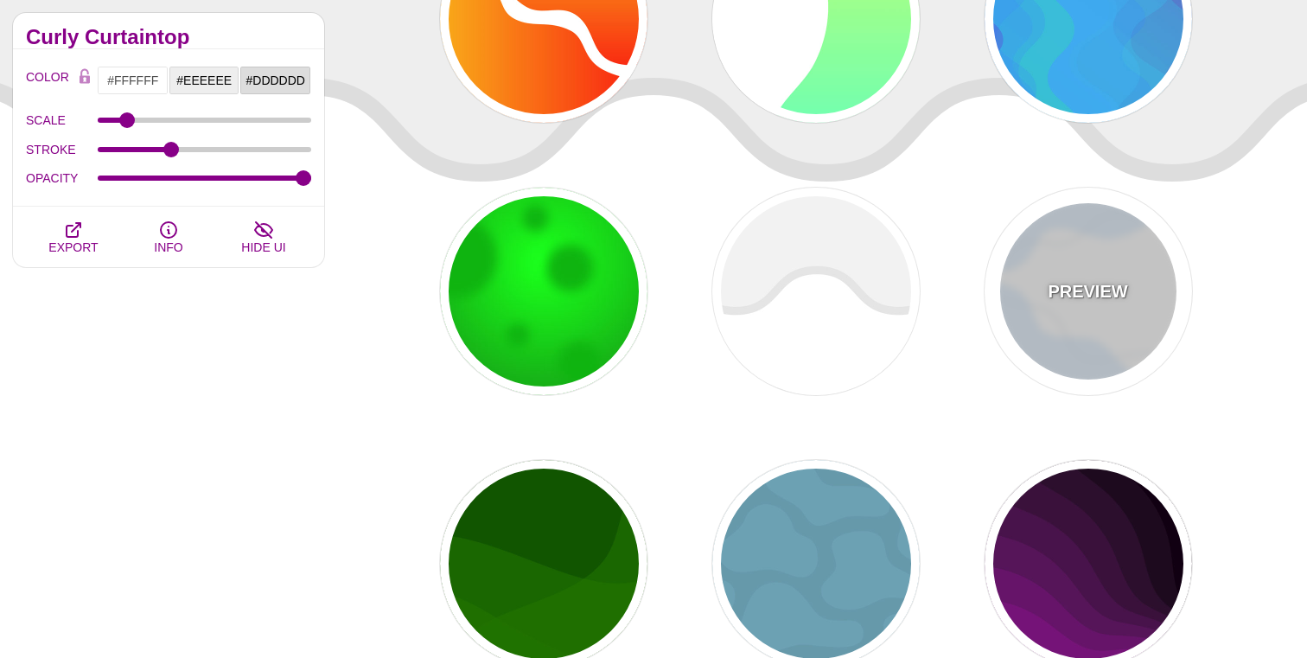
click at [1078, 292] on p "PREVIEW" at bounding box center [1088, 291] width 80 height 26
type input "#E7F2FF"
type input "#D2DCE8"
type input "0"
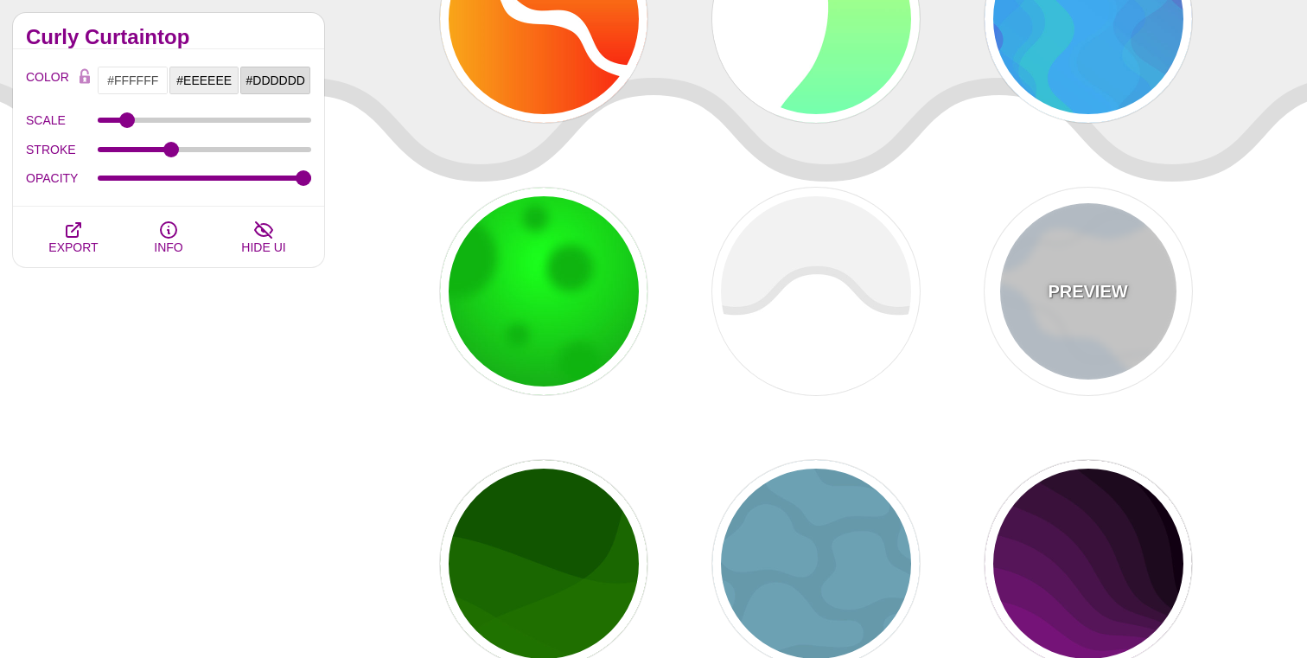
type input "4"
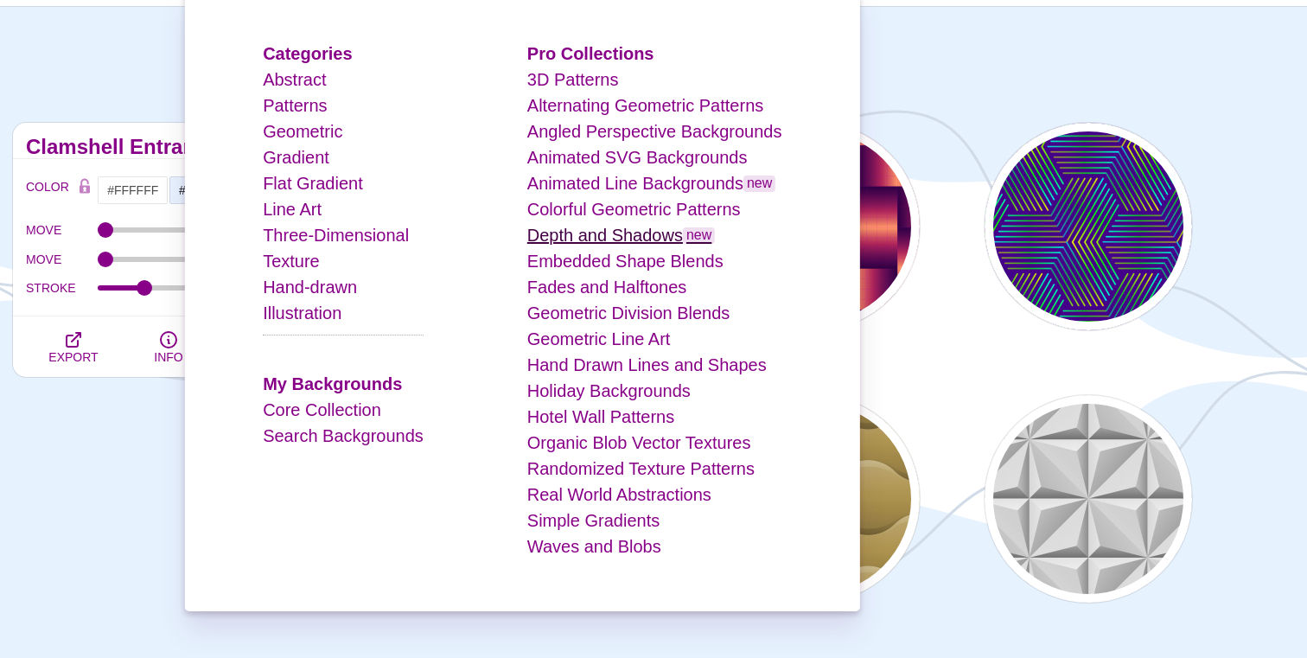
scroll to position [61, 0]
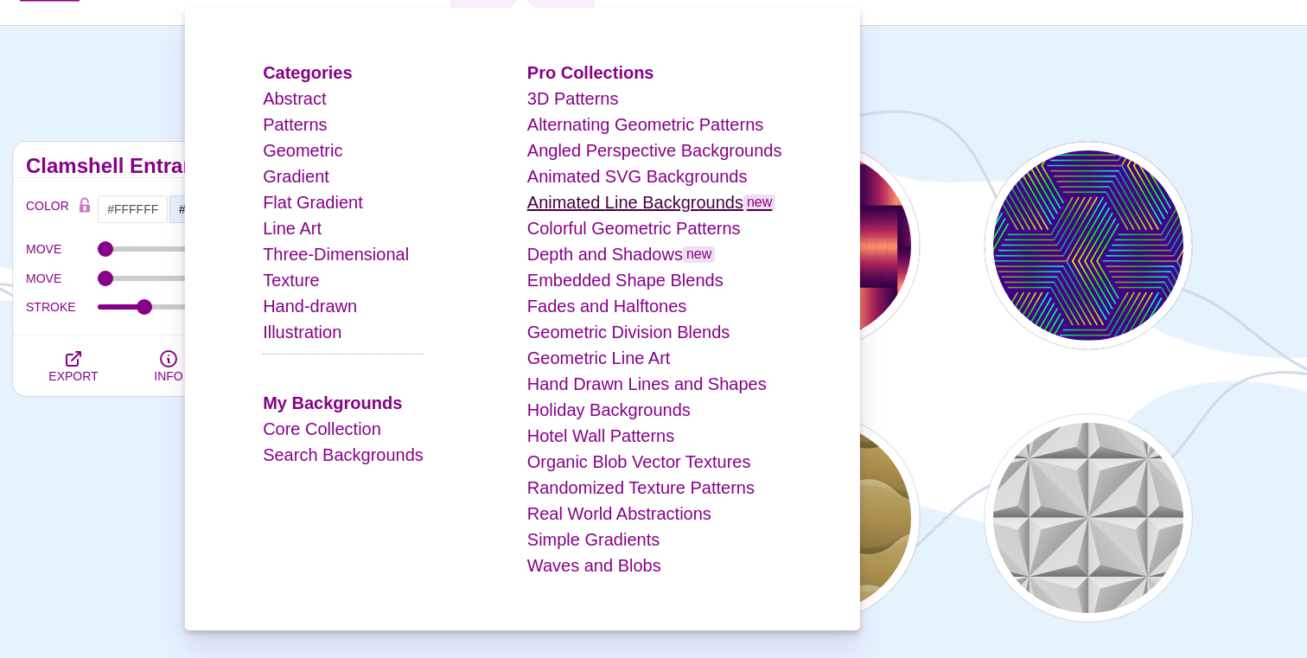
click at [673, 198] on link "Animated Line Backgrounds new" at bounding box center [651, 202] width 249 height 19
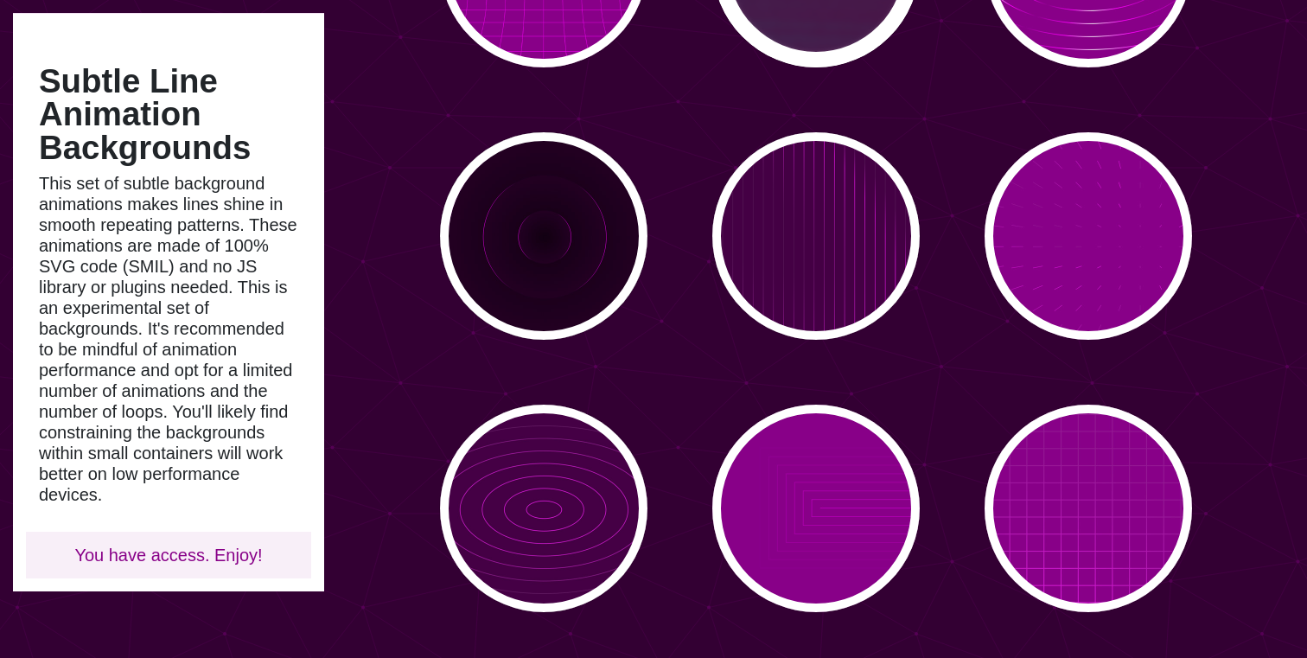
scroll to position [348, 0]
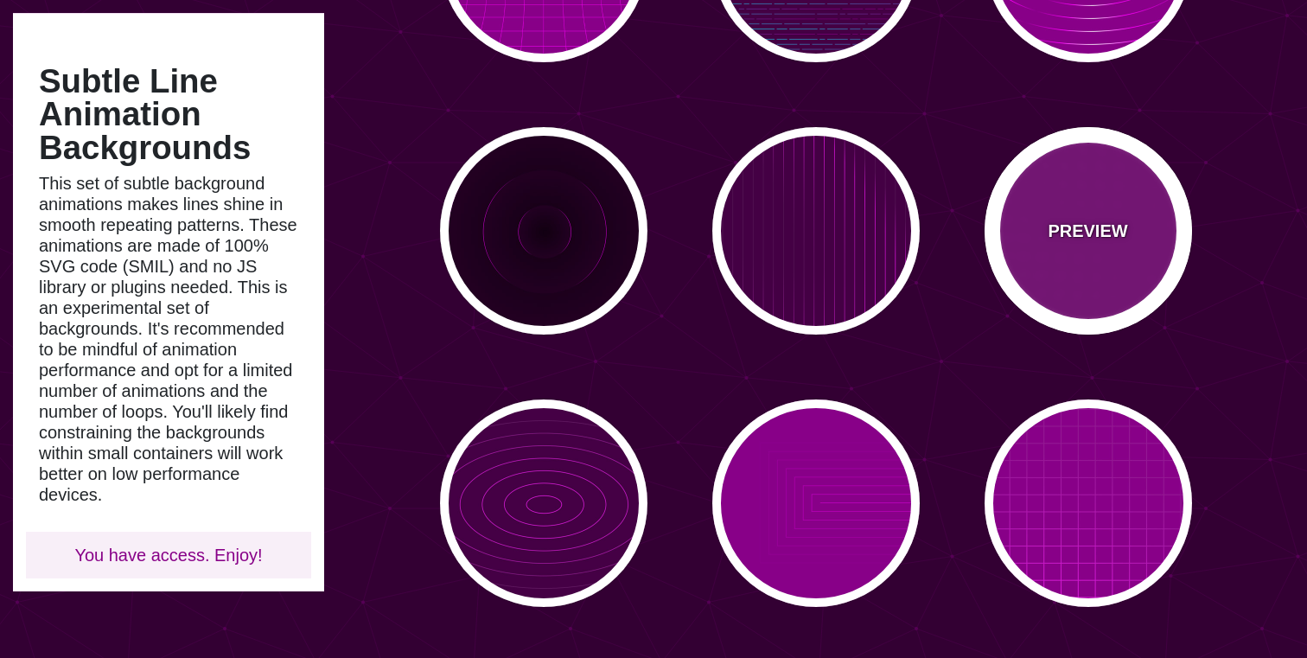
click at [1088, 243] on p "PREVIEW" at bounding box center [1088, 231] width 80 height 26
type input "#880088"
type input "#FF00FF"
type input "15"
type input "999"
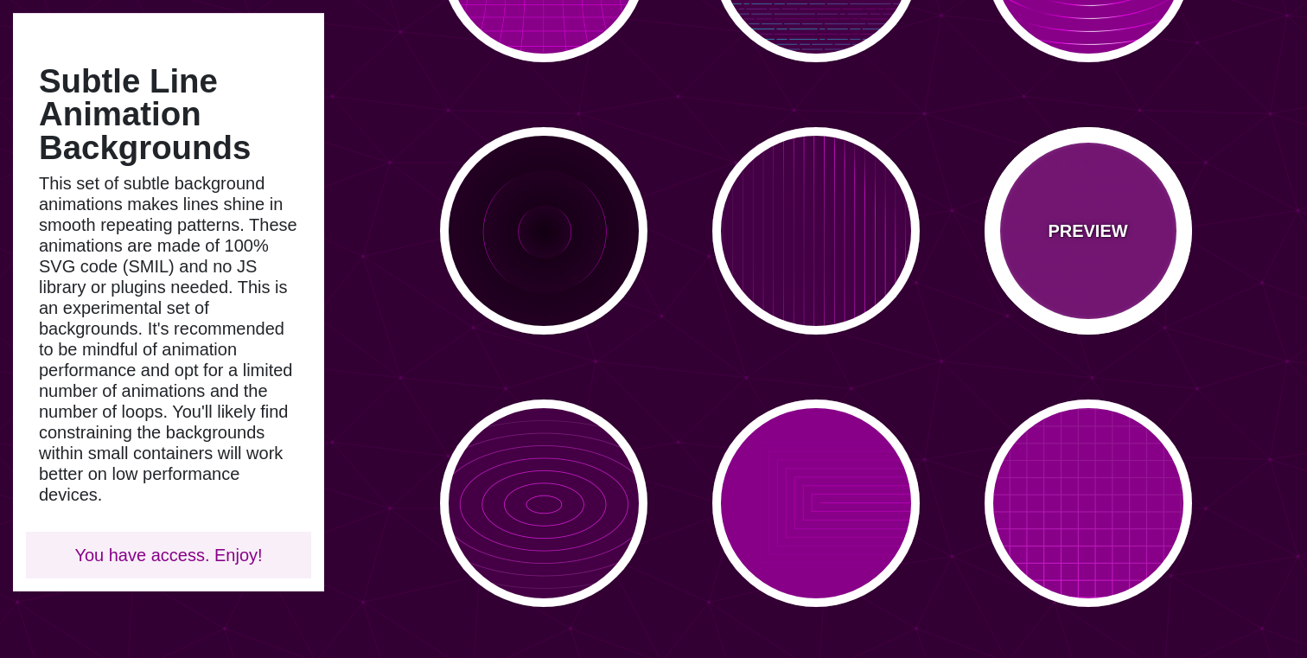
type input "0.1"
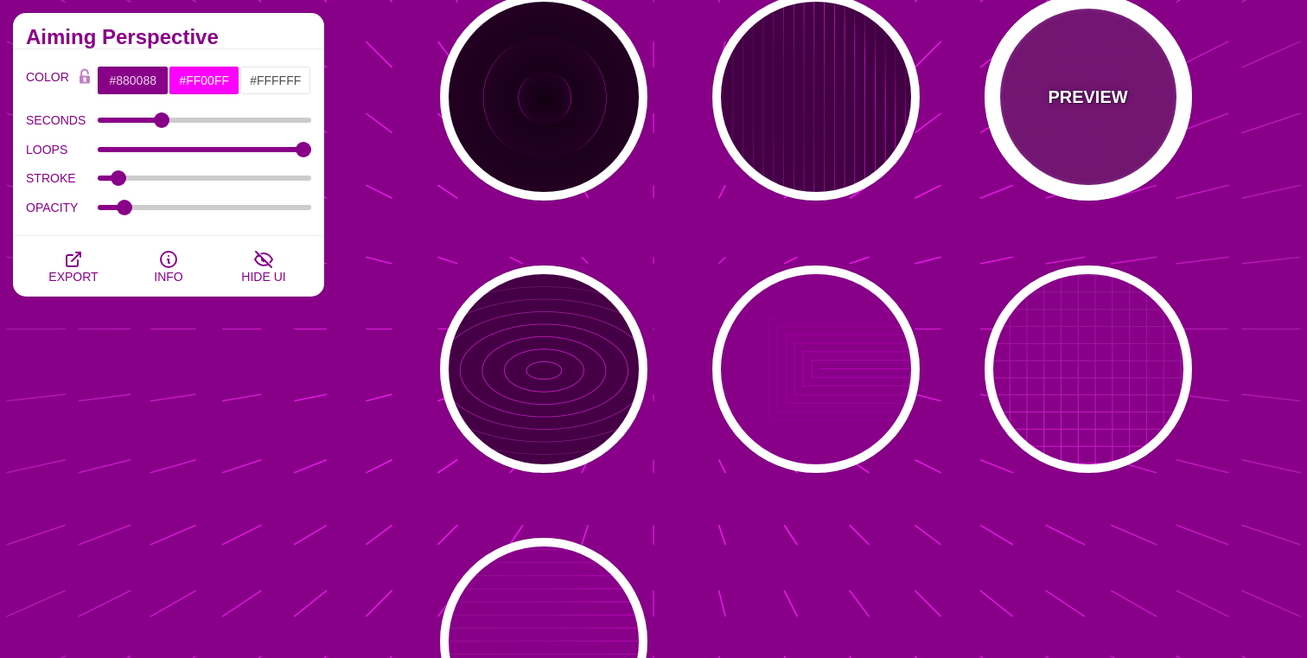
scroll to position [489, 0]
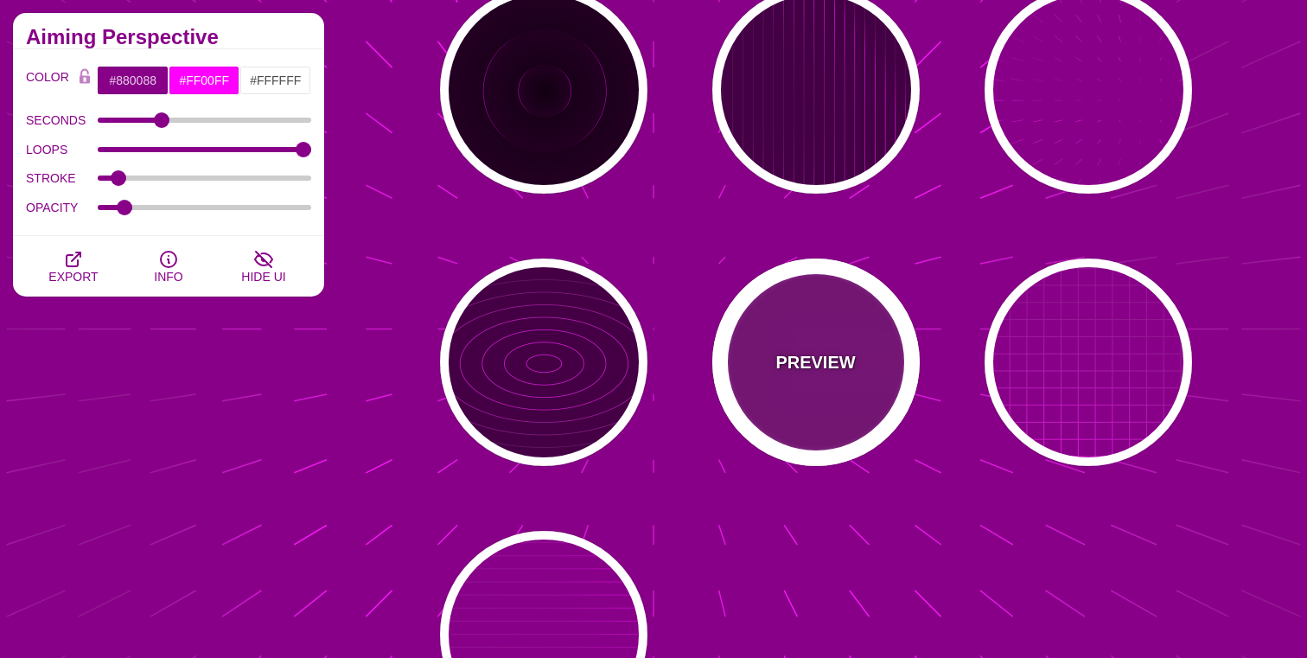
click at [814, 399] on div "PREVIEW" at bounding box center [815, 361] width 207 height 207
type input "5"
type input "0"
type input "1"
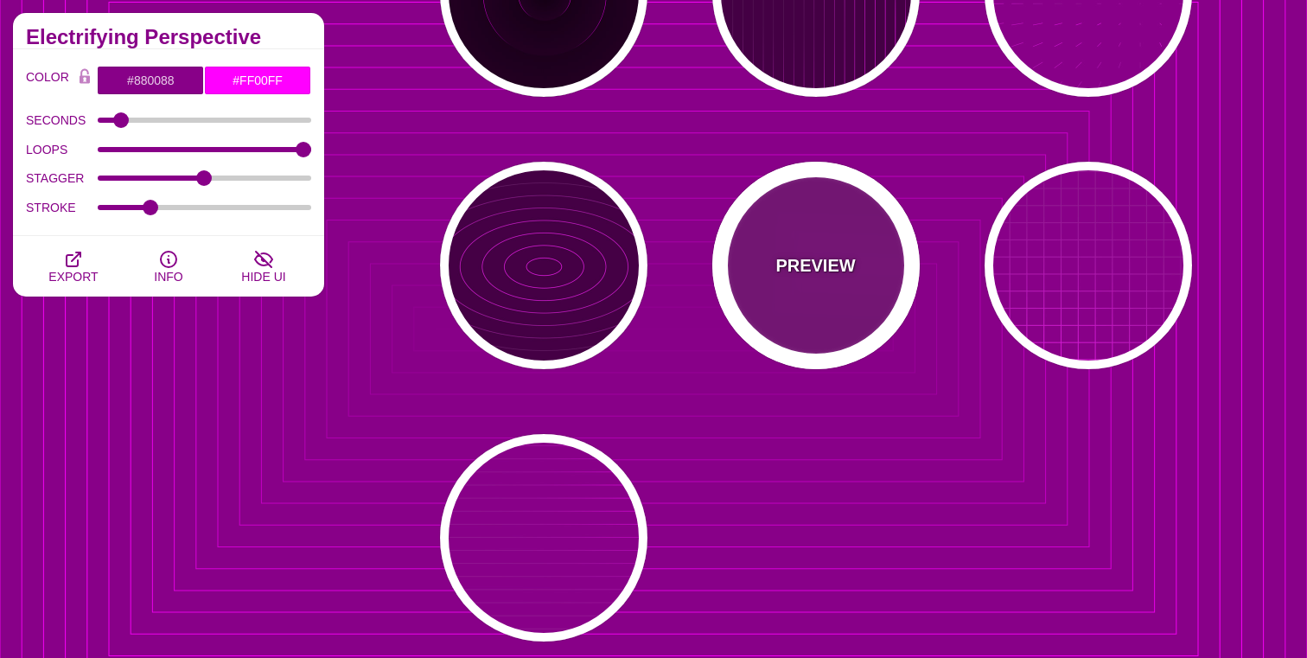
scroll to position [626, 0]
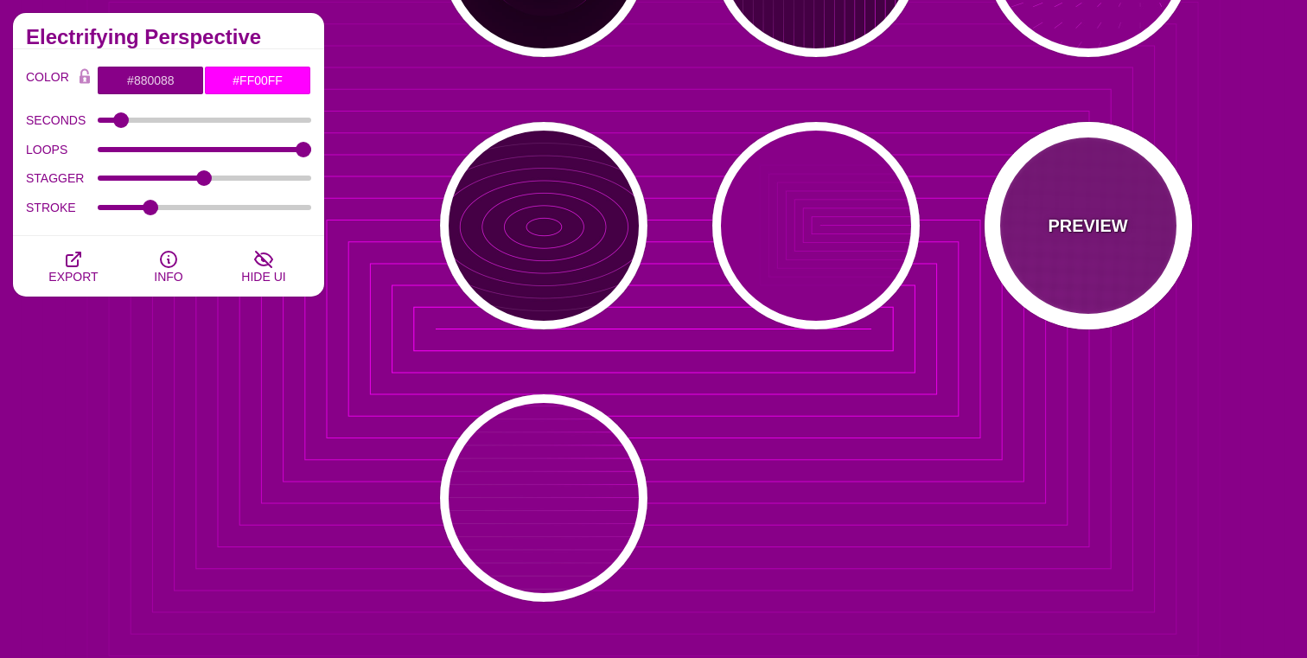
click at [1069, 248] on div "PREVIEW" at bounding box center [1088, 225] width 207 height 207
type input "20"
type input "1"
type input "0.1"
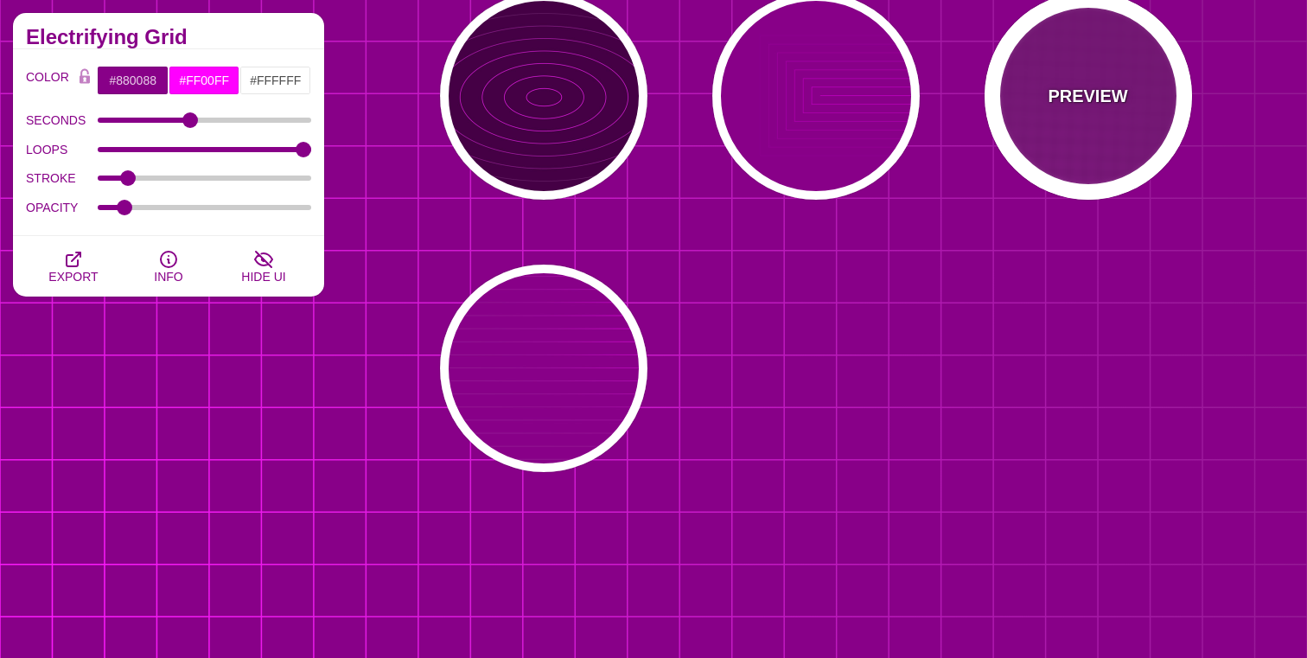
scroll to position [763, 0]
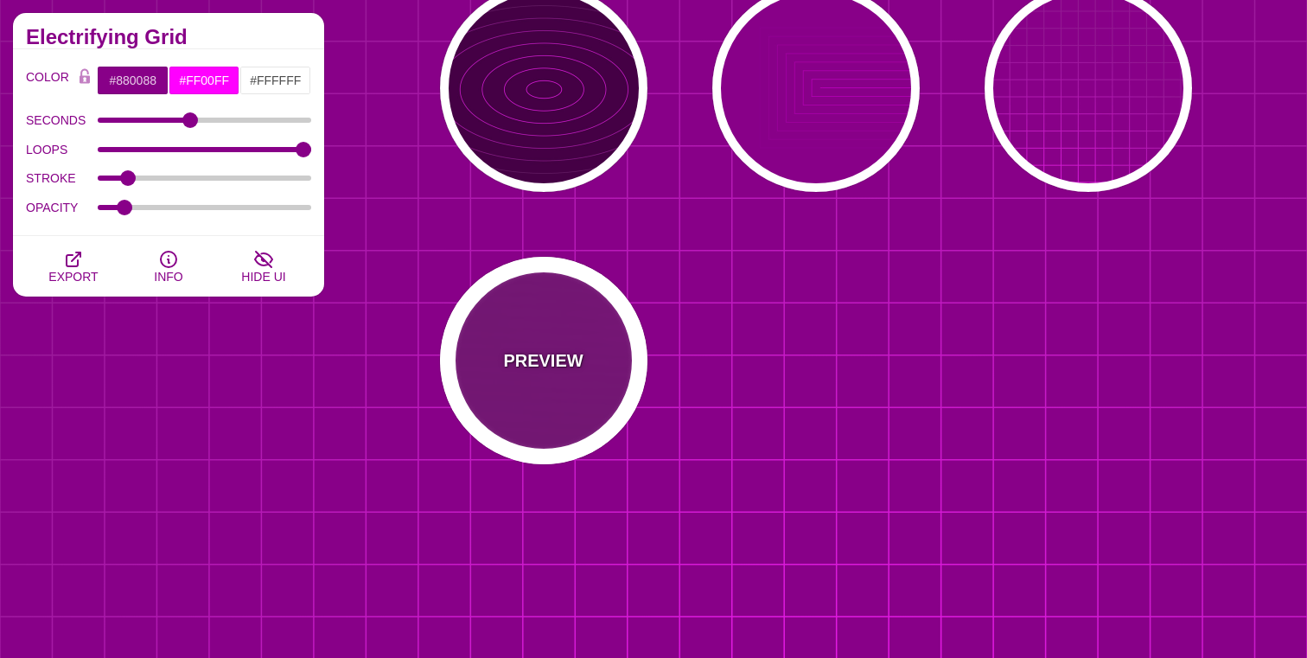
click at [583, 362] on div "PREVIEW" at bounding box center [543, 360] width 207 height 207
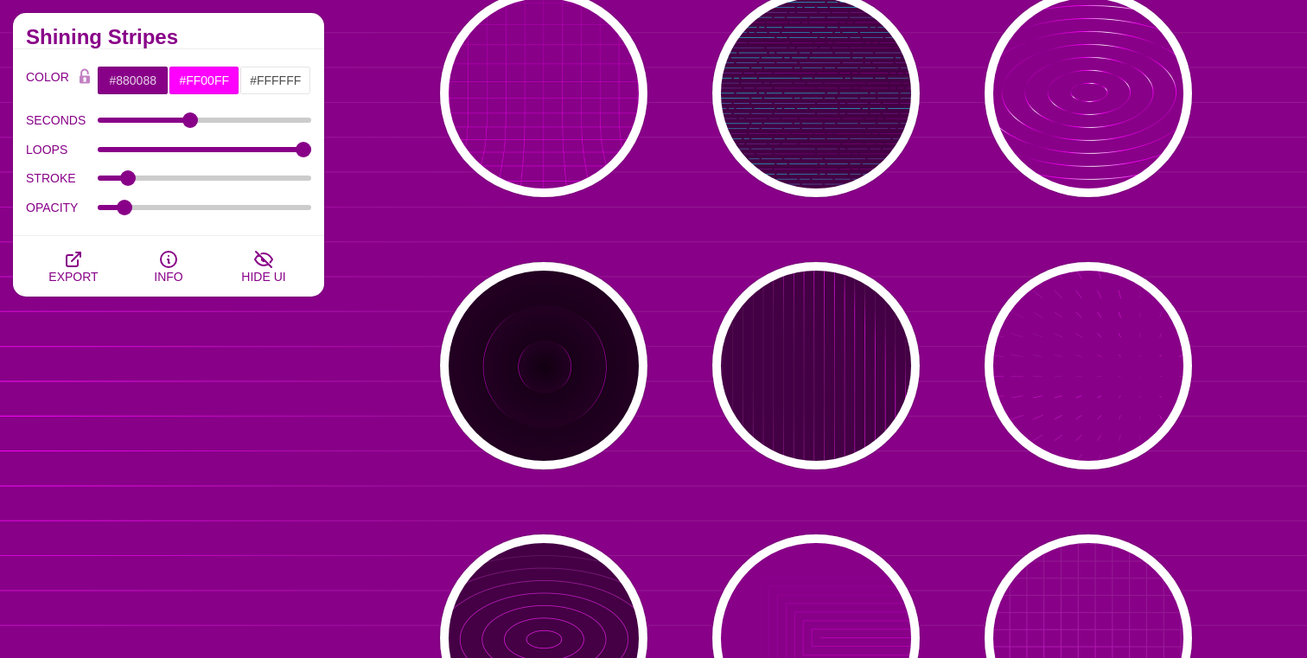
scroll to position [0, 0]
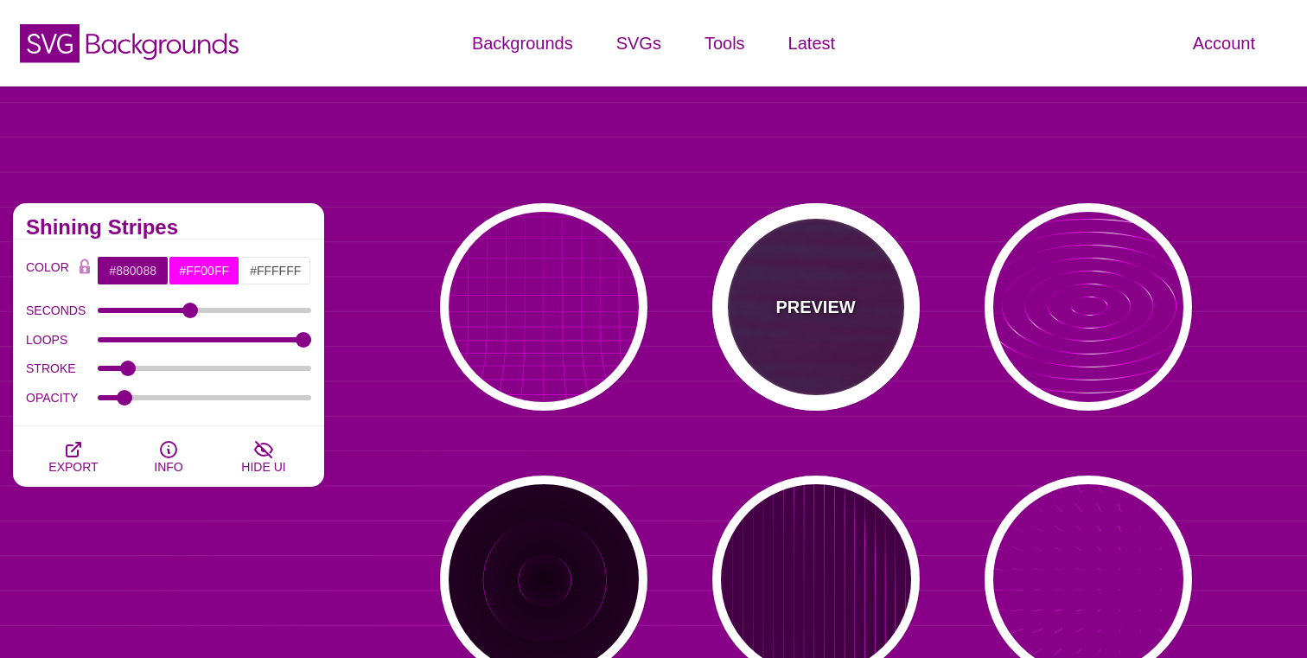
click at [778, 319] on p "PREVIEW" at bounding box center [815, 307] width 80 height 26
type input "#440044"
type input "#00FFFF"
type input "#FF0000"
type input "#880088"
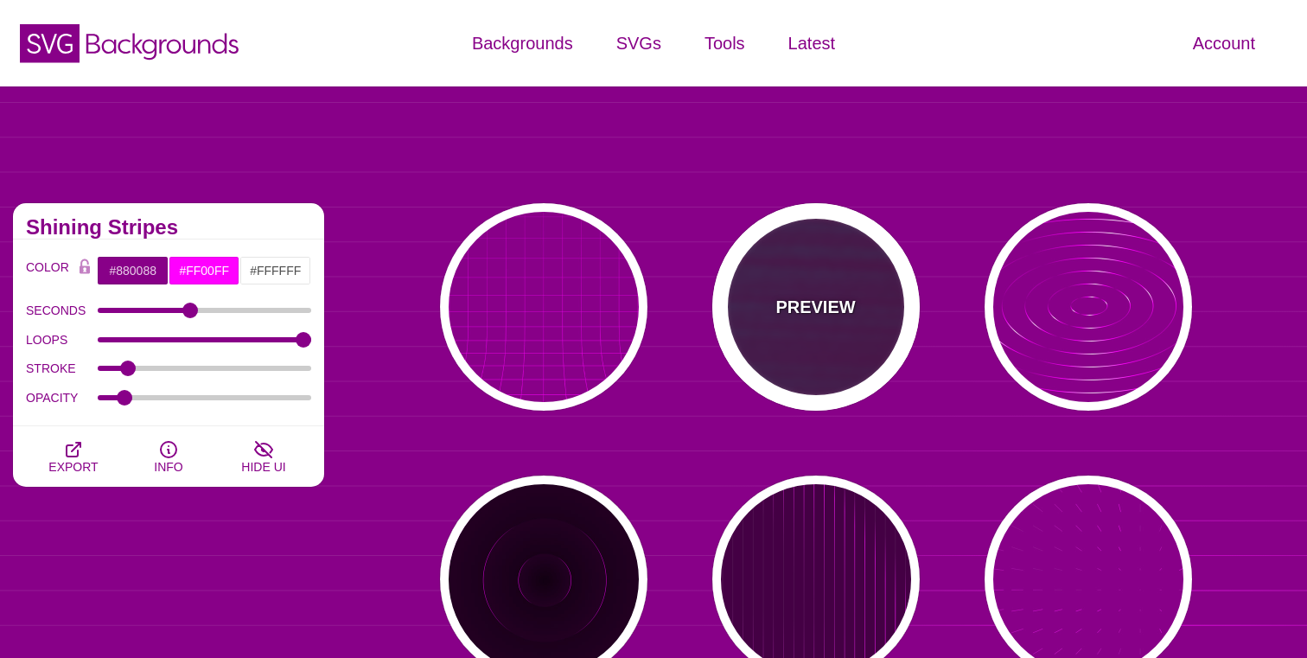
type input "15"
type input "1"
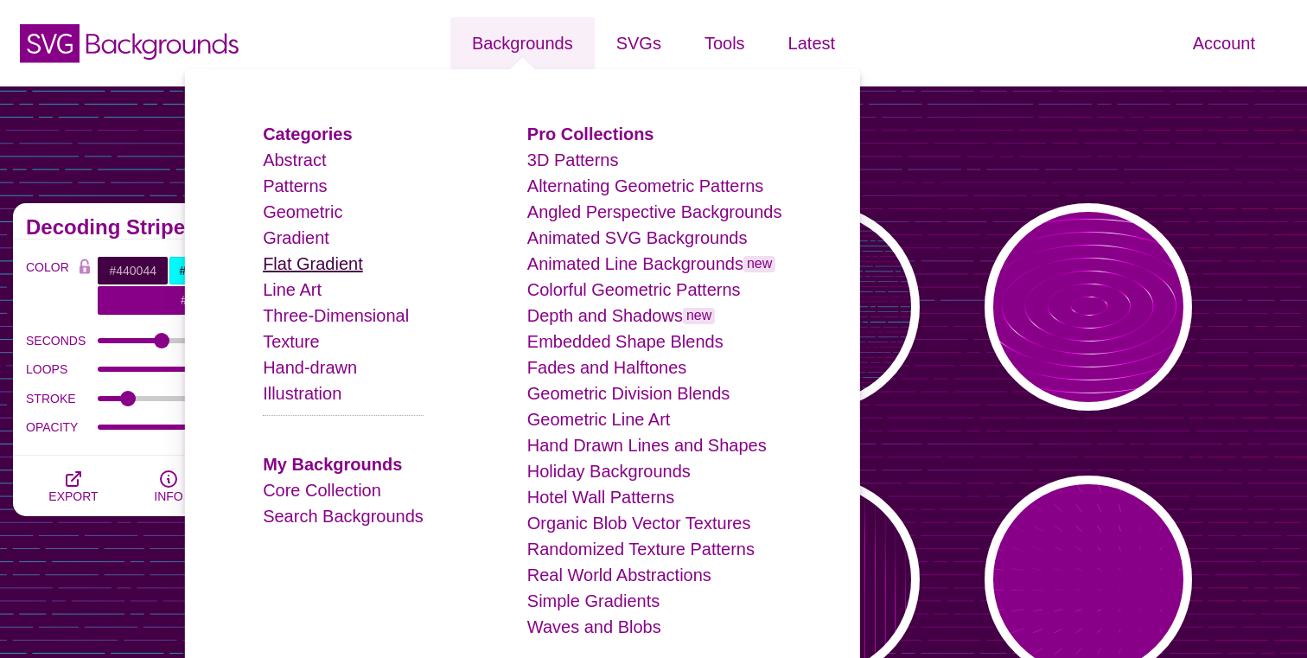
click at [306, 258] on link "Flat Gradient" at bounding box center [313, 263] width 100 height 19
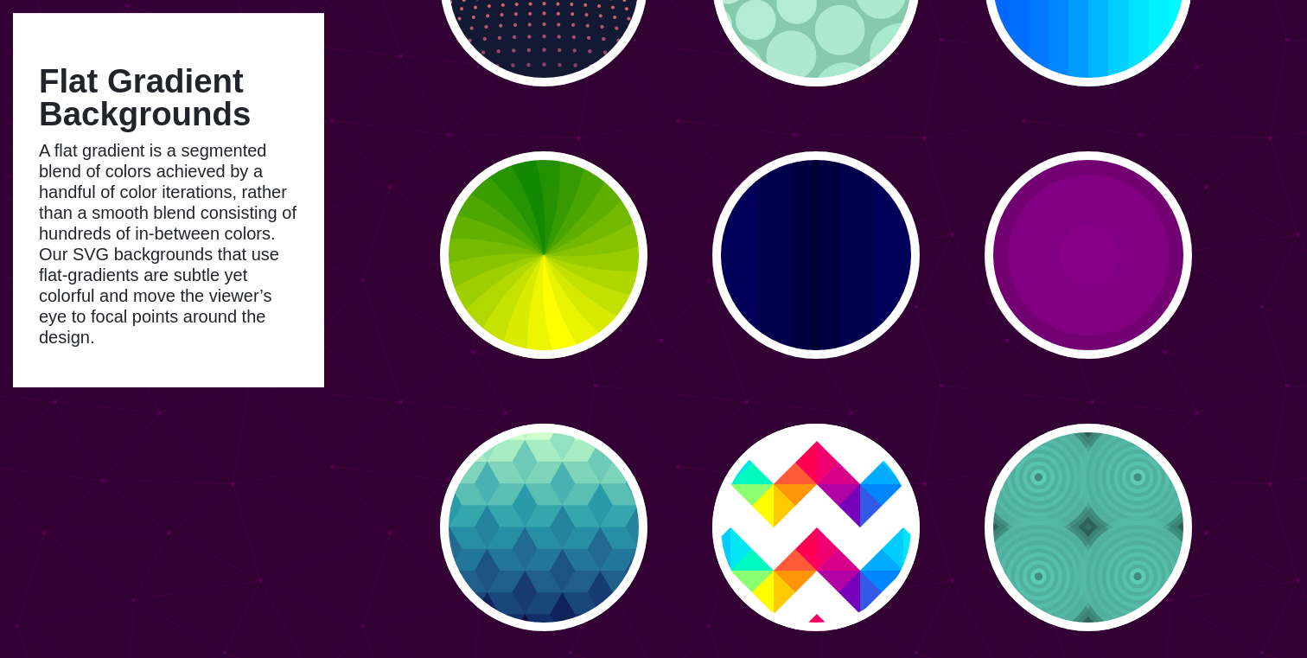
scroll to position [361, 0]
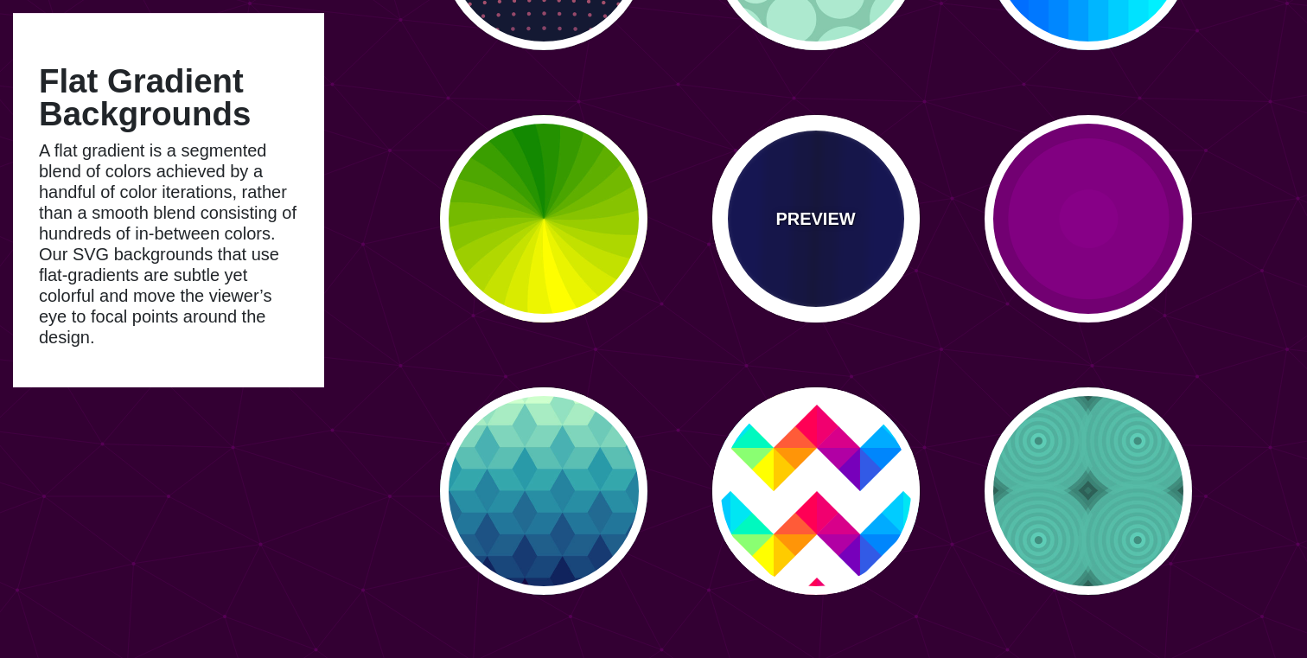
click at [834, 207] on p "PREVIEW" at bounding box center [815, 219] width 80 height 26
type input "#0000BB"
type input "#000033"
type input "0.5"
type input "5"
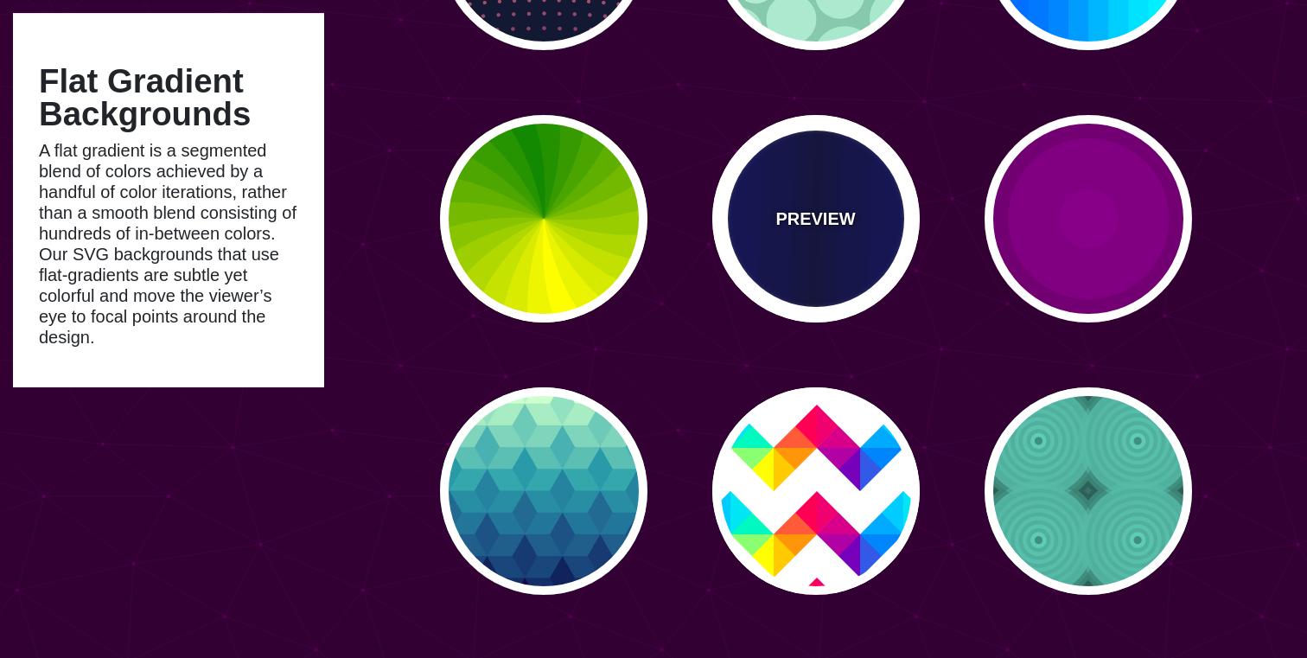
type input "0.1"
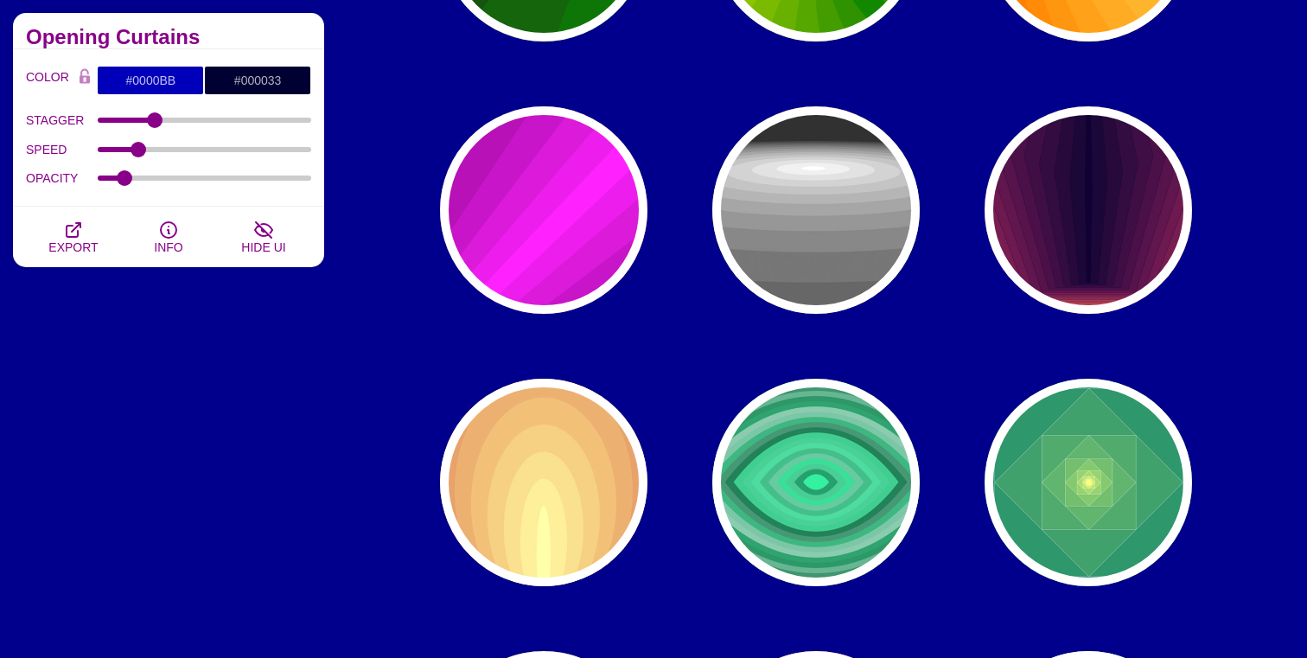
scroll to position [1761, 0]
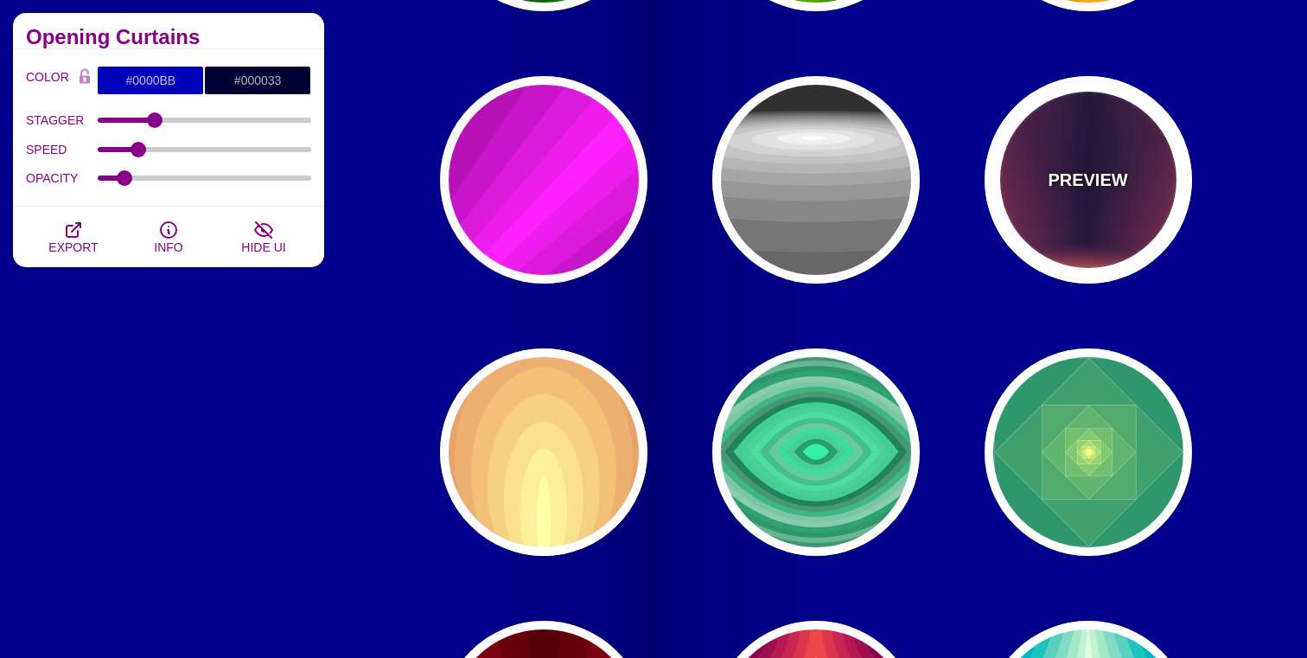
click at [1111, 143] on div "PREVIEW" at bounding box center [1088, 179] width 207 height 207
type input "#FFDD55"
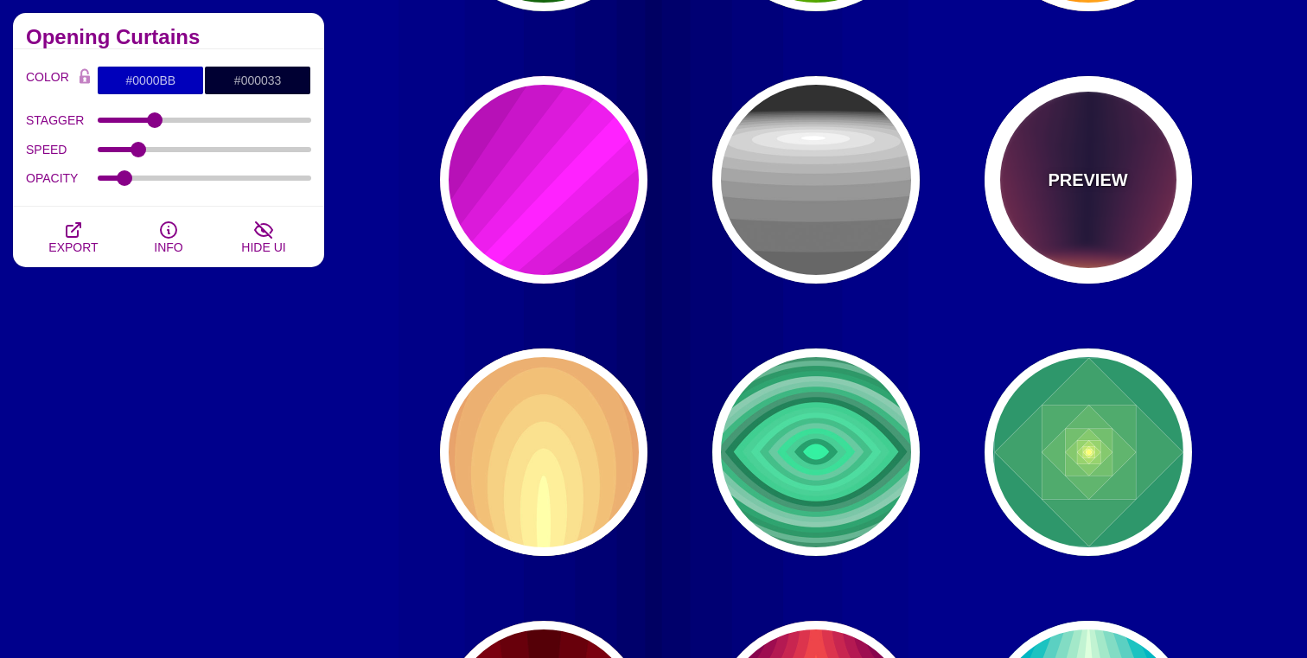
type input "#110033"
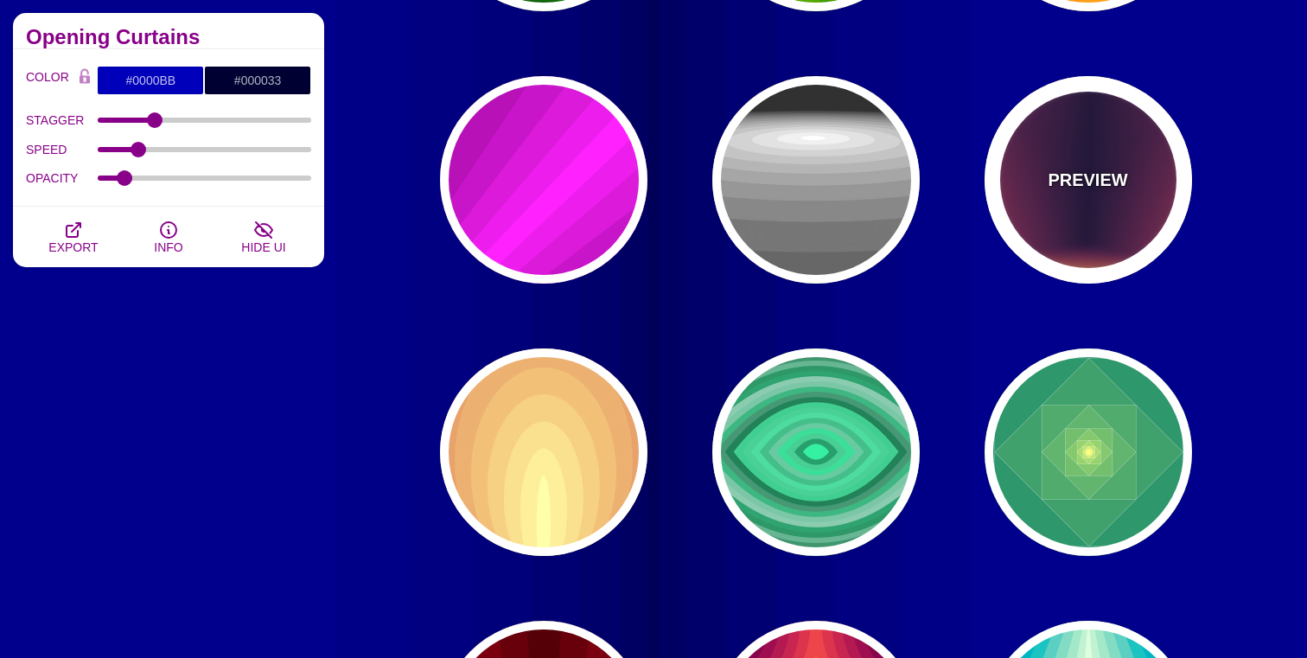
type input "#110033"
type input "0"
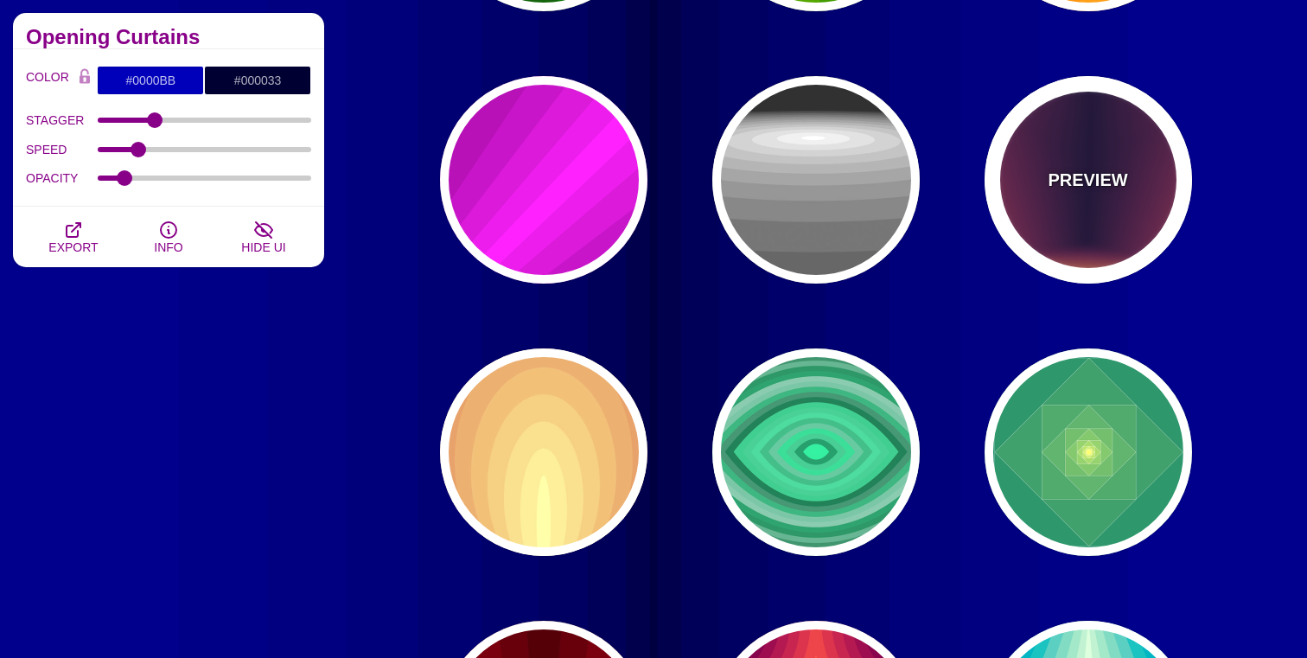
type input "0"
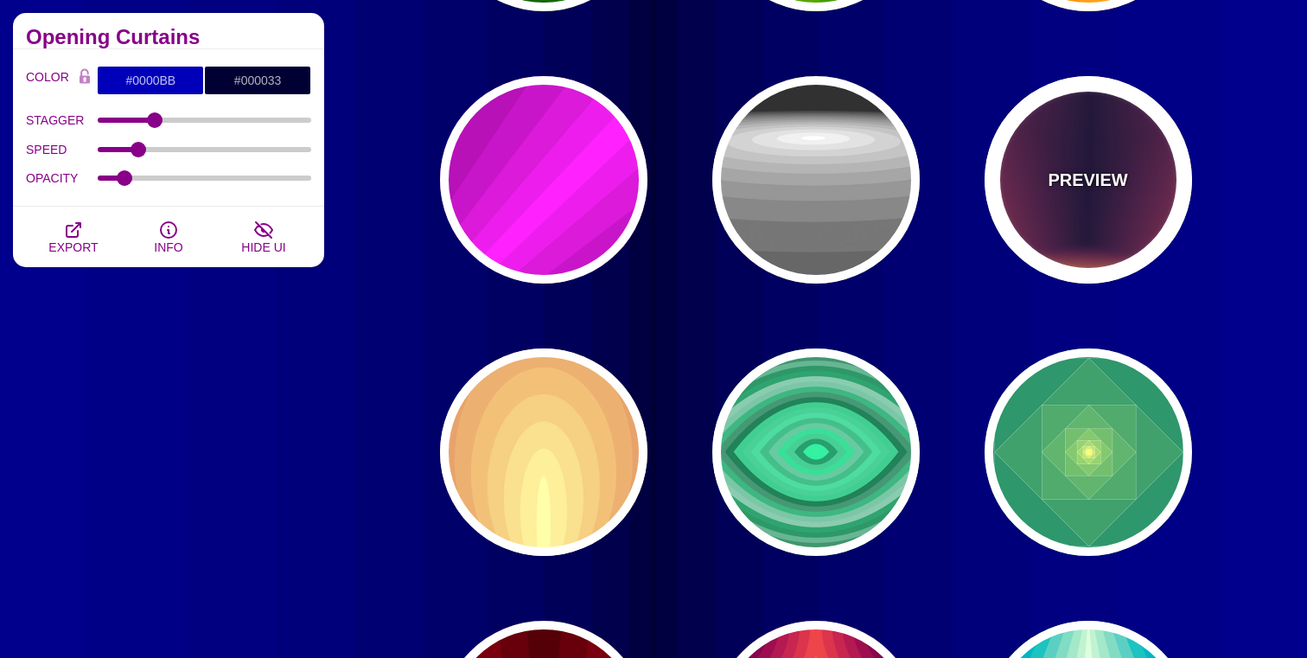
type input "0"
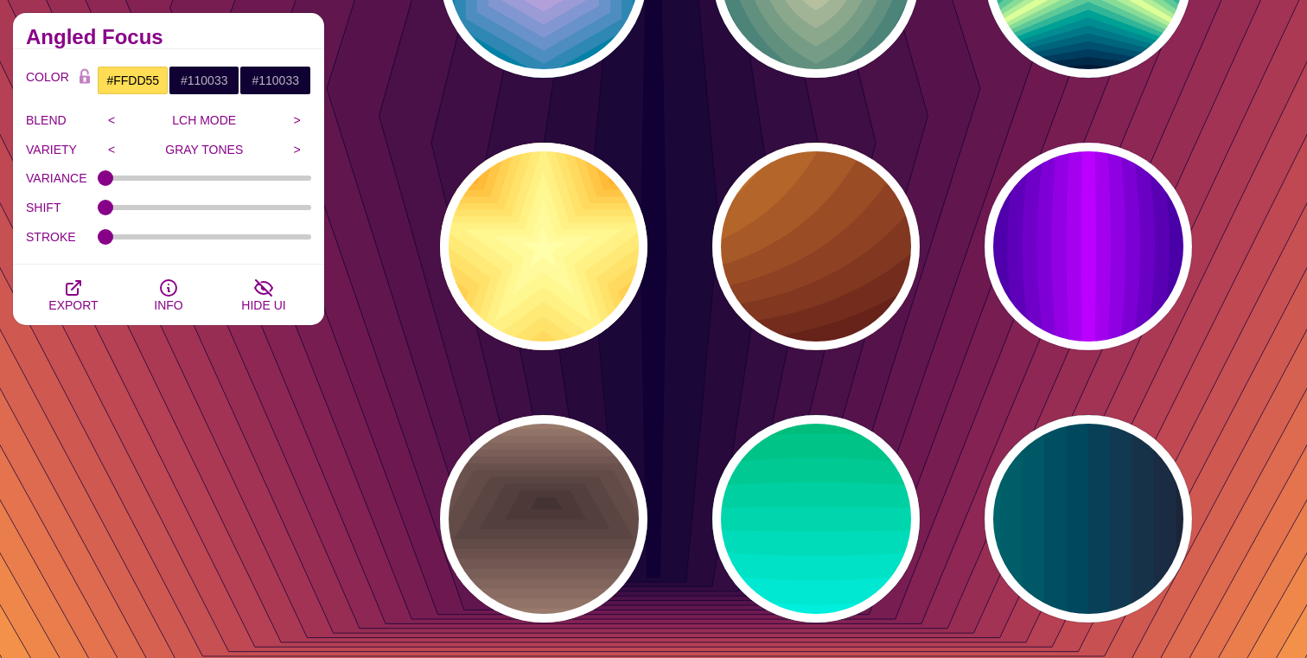
scroll to position [3040, 0]
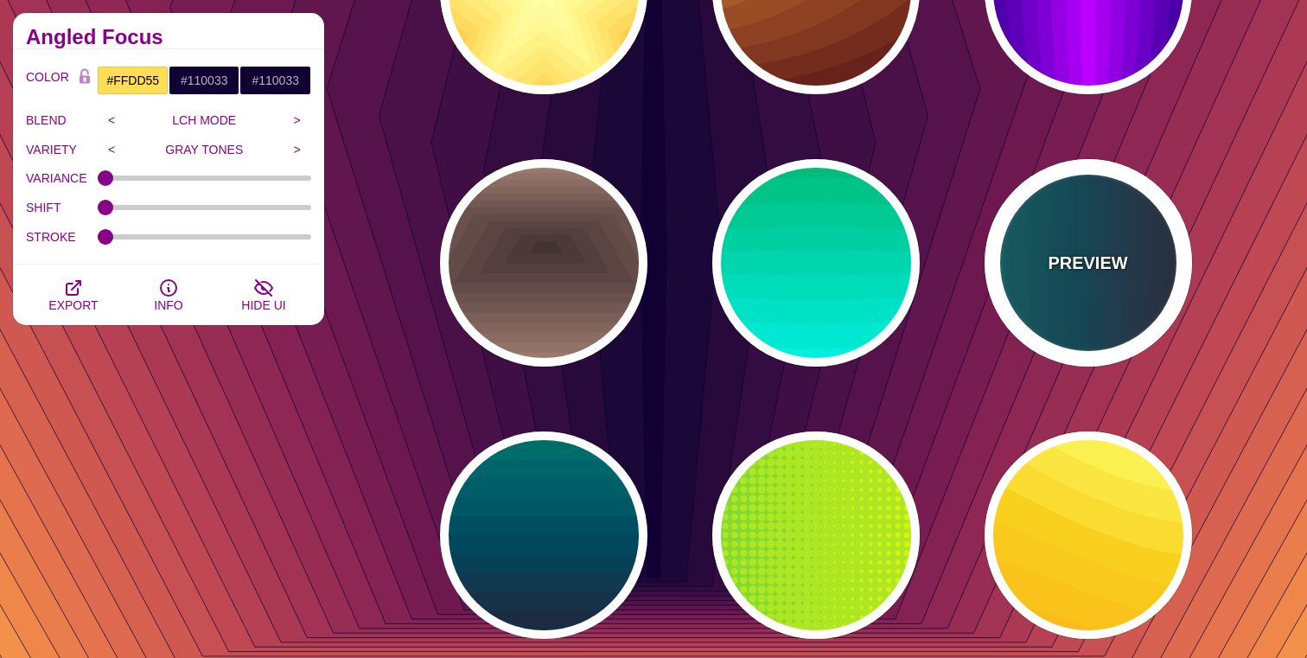
click at [1116, 258] on p "PREVIEW" at bounding box center [1088, 263] width 80 height 26
type input "#110011"
type input "#448866"
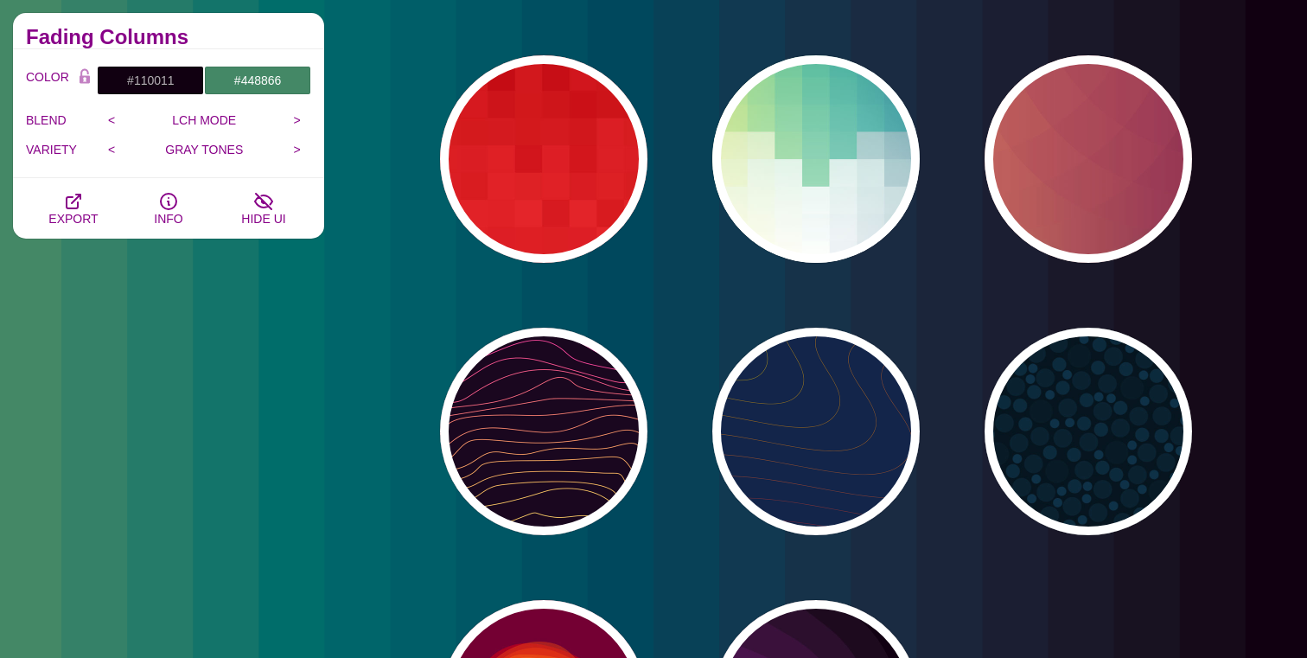
scroll to position [5324, 0]
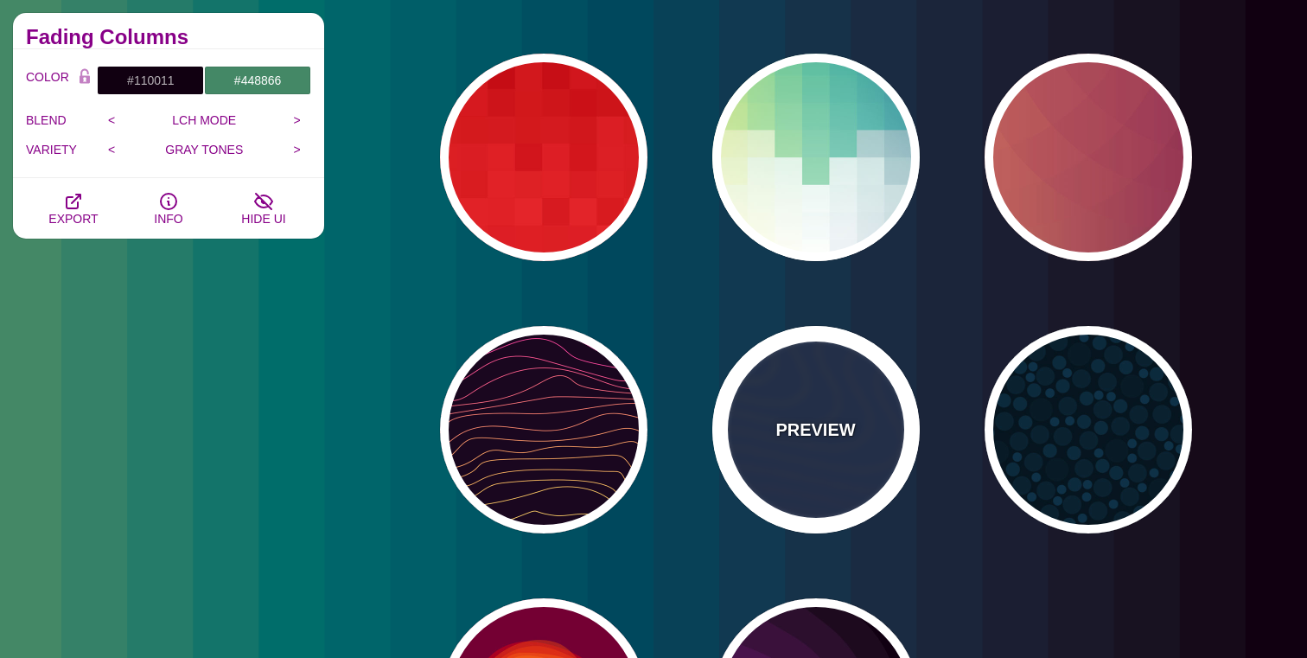
click at [816, 386] on div "PREVIEW" at bounding box center [815, 429] width 207 height 207
type input "#13254A"
type input "#FFFF00"
type input "#AA0033"
type input "1"
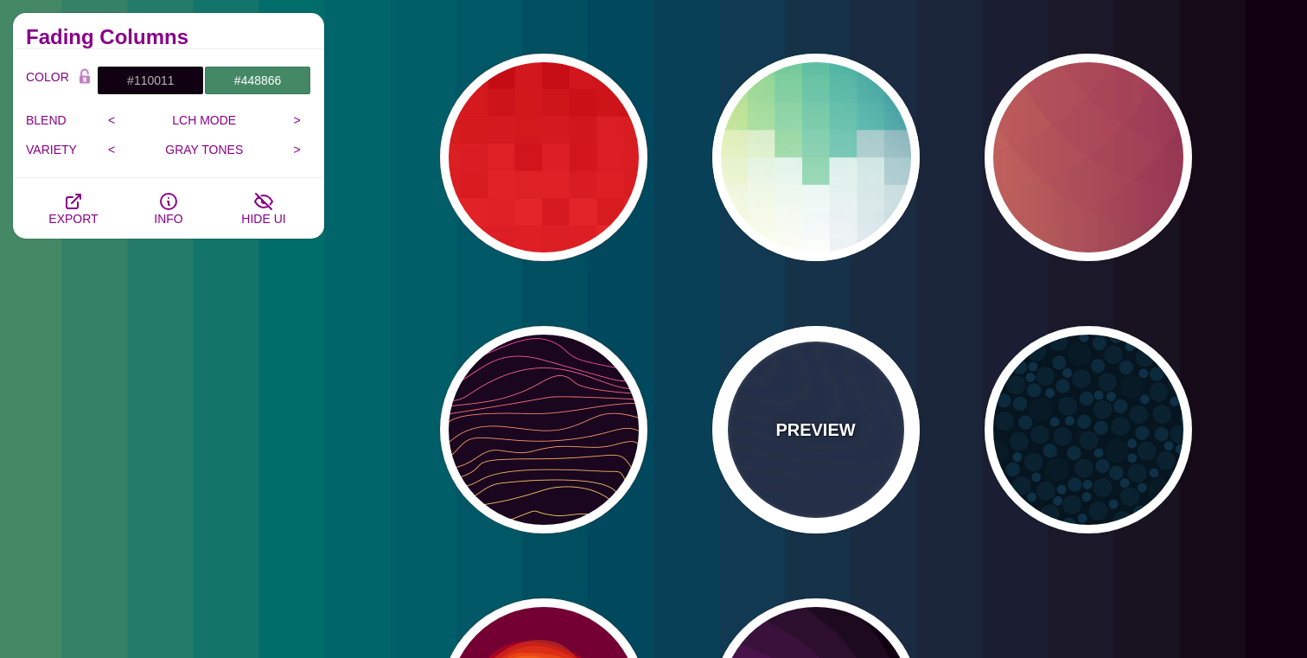
type input "1"
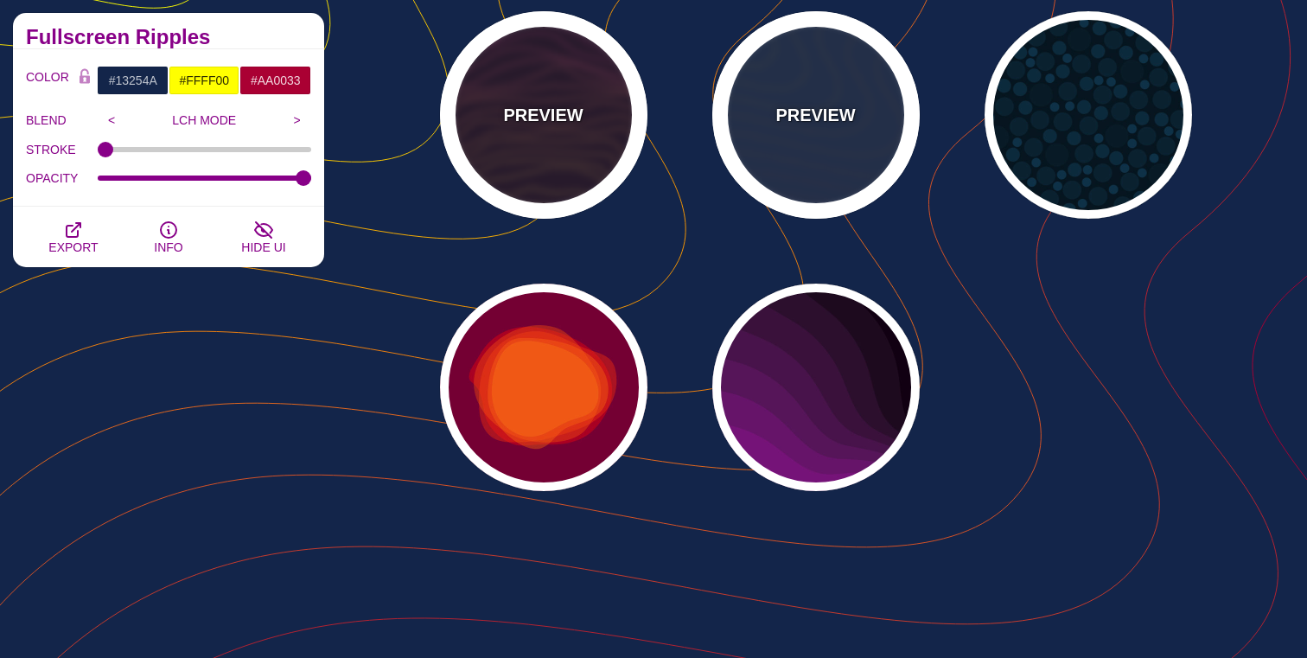
scroll to position [5682, 0]
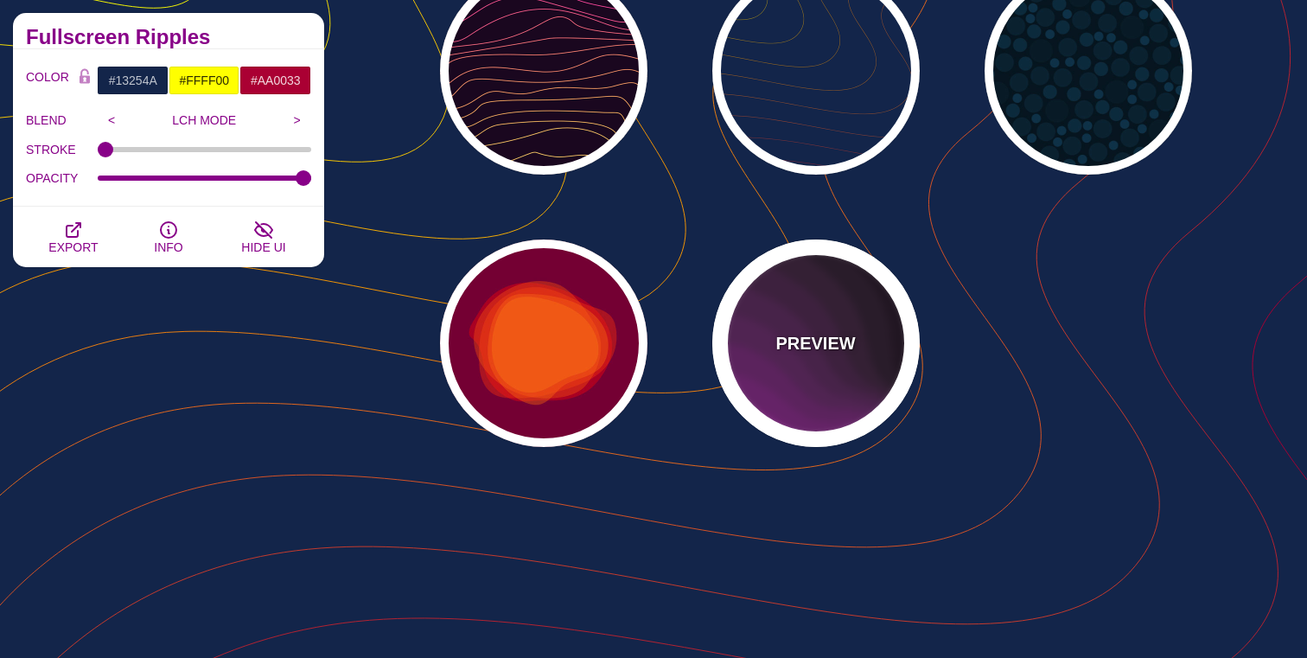
click at [797, 336] on p "PREVIEW" at bounding box center [815, 343] width 80 height 26
type input "#110011"
type input "#AA00AA"
type input "0"
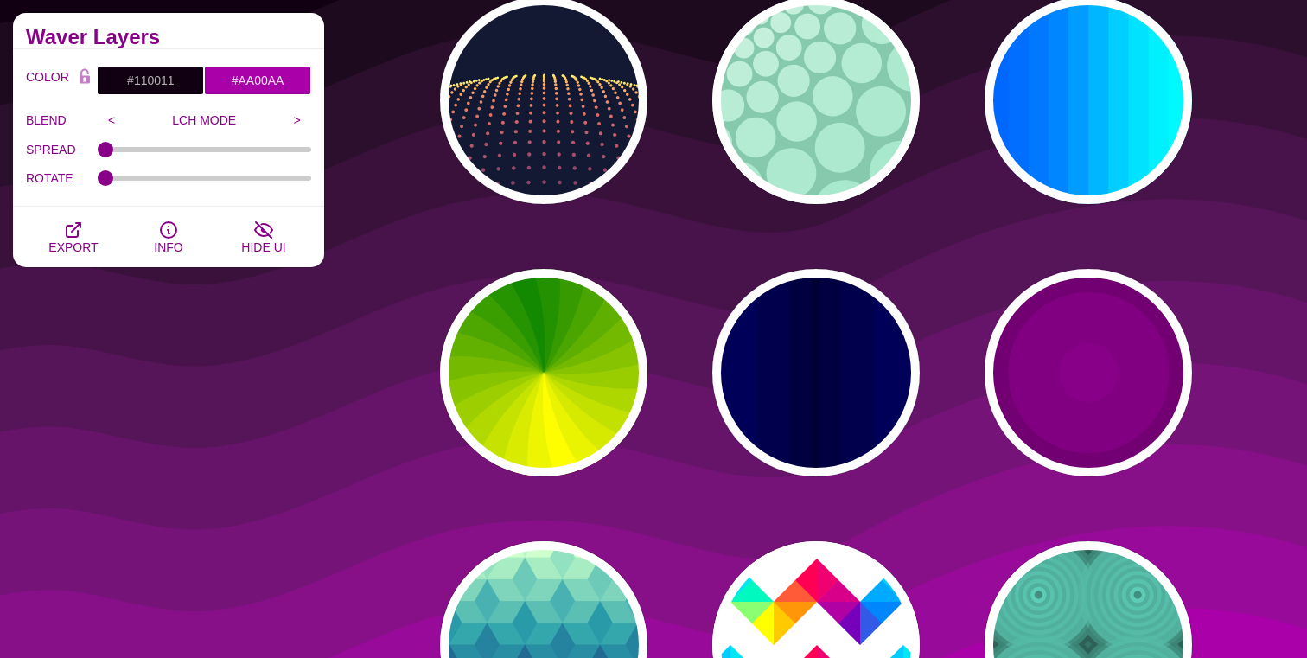
scroll to position [0, 0]
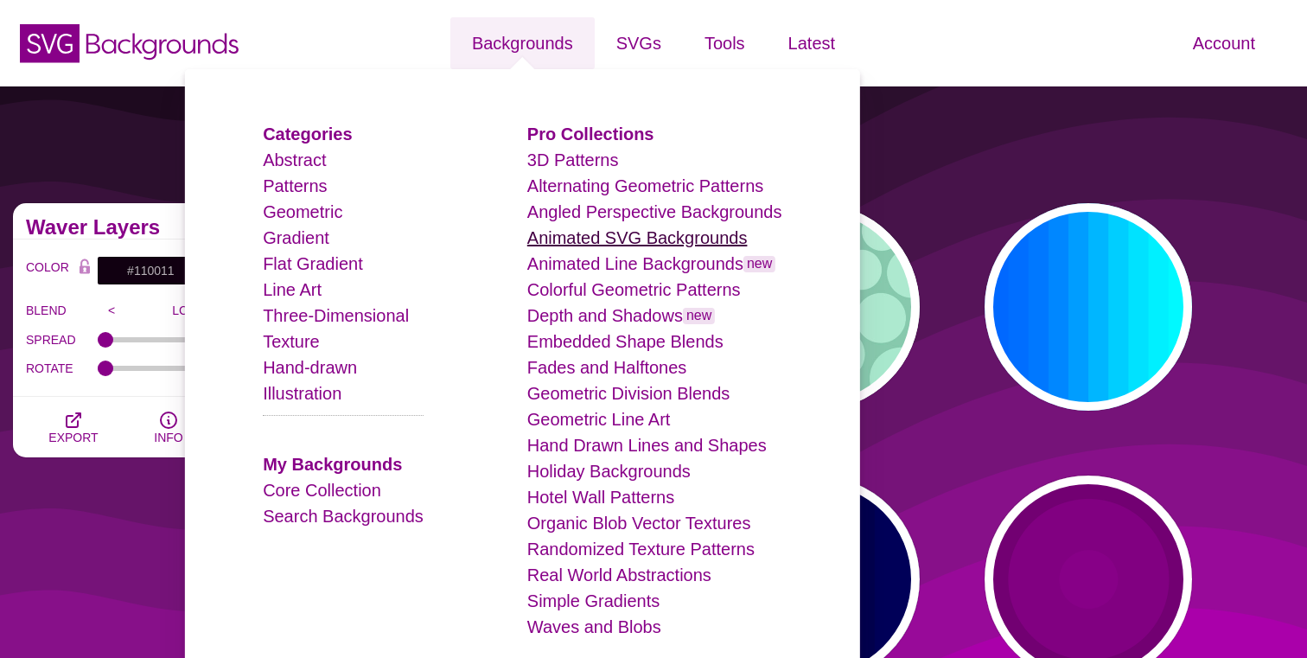
click at [623, 241] on link "Animated SVG Backgrounds" at bounding box center [637, 237] width 220 height 19
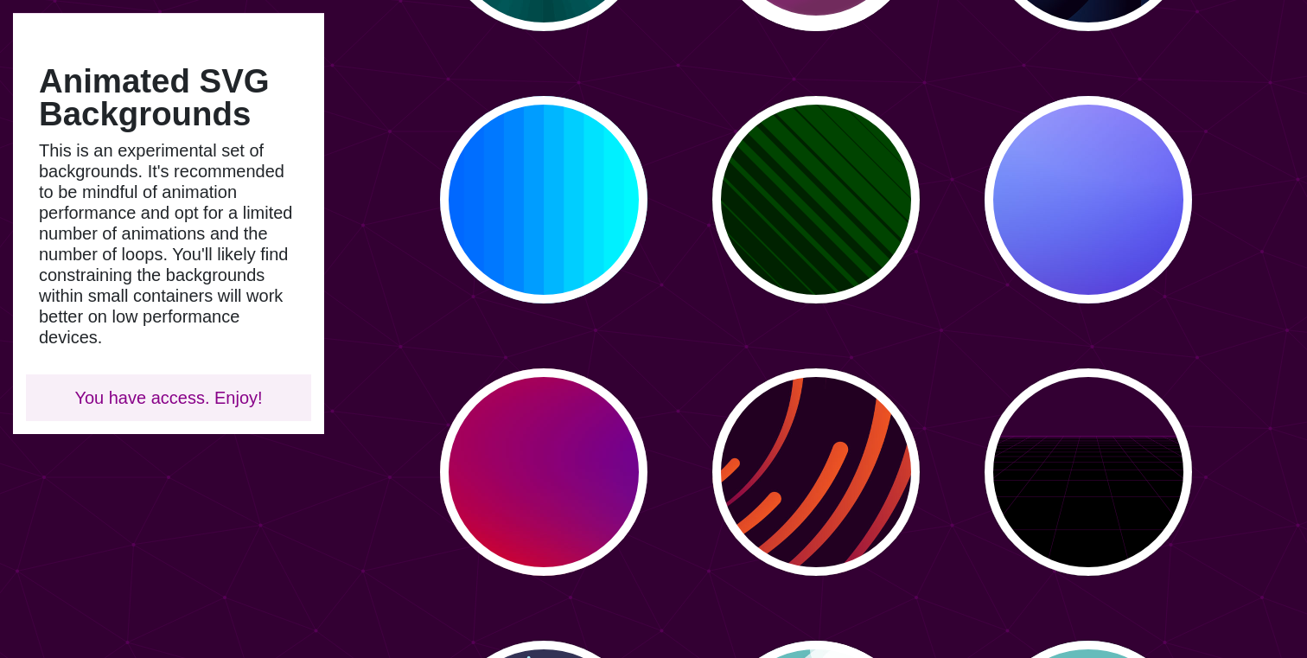
scroll to position [550, 0]
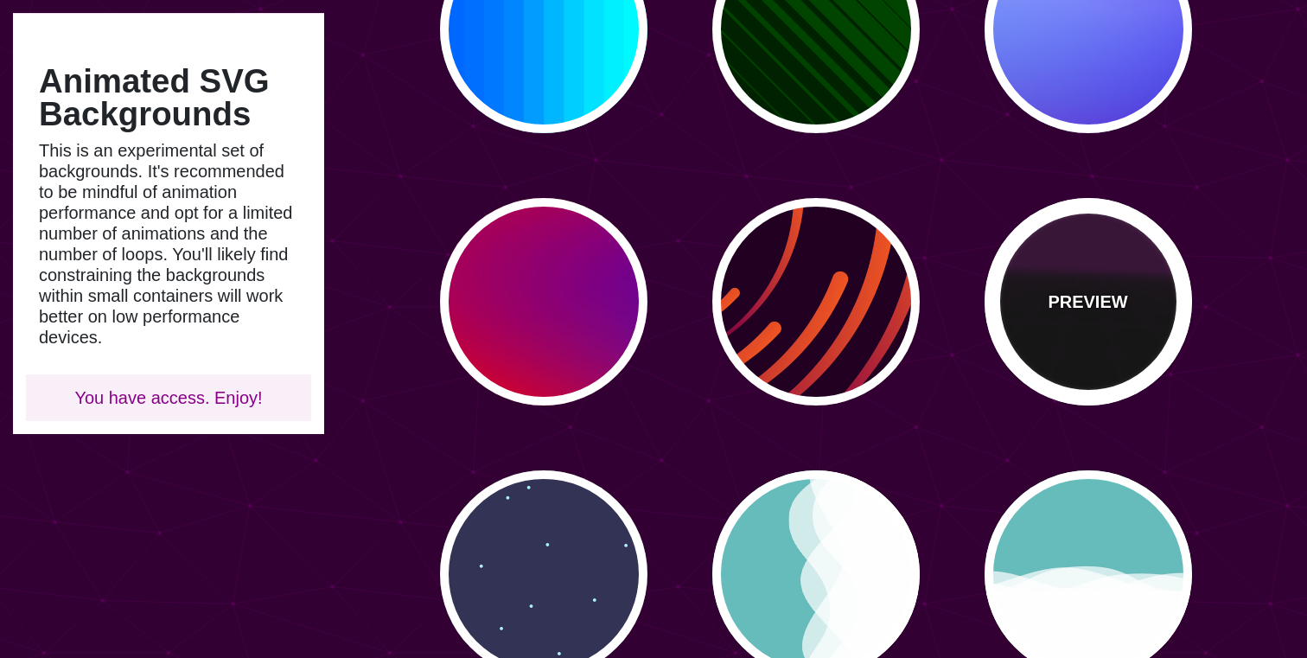
click at [1108, 295] on p "PREVIEW" at bounding box center [1088, 302] width 80 height 26
type input "#000000"
type input "#220022"
type input "#330033"
type input "10"
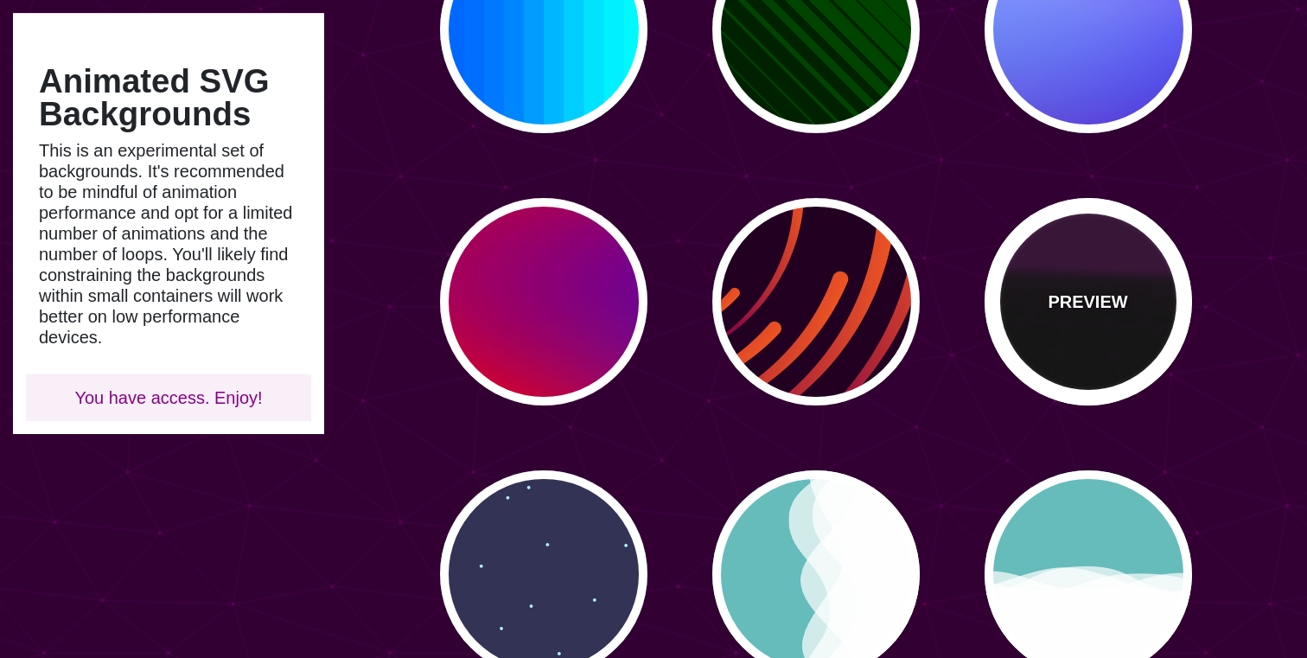
type input "999"
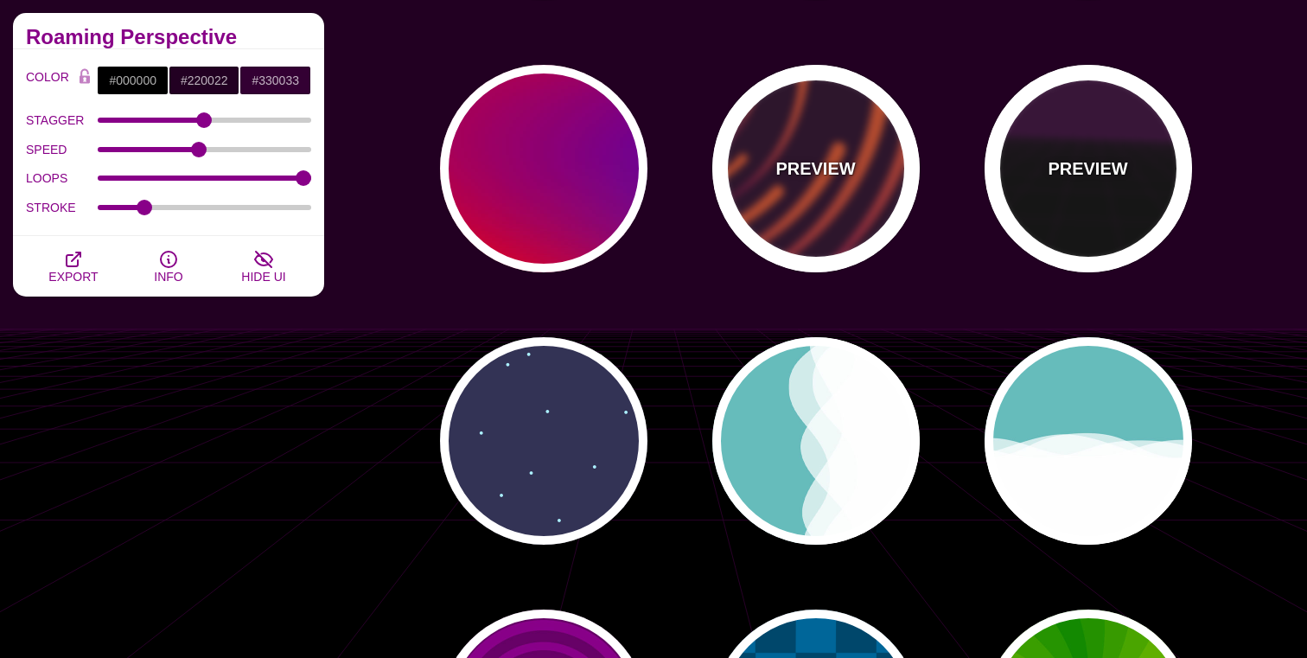
scroll to position [697, 0]
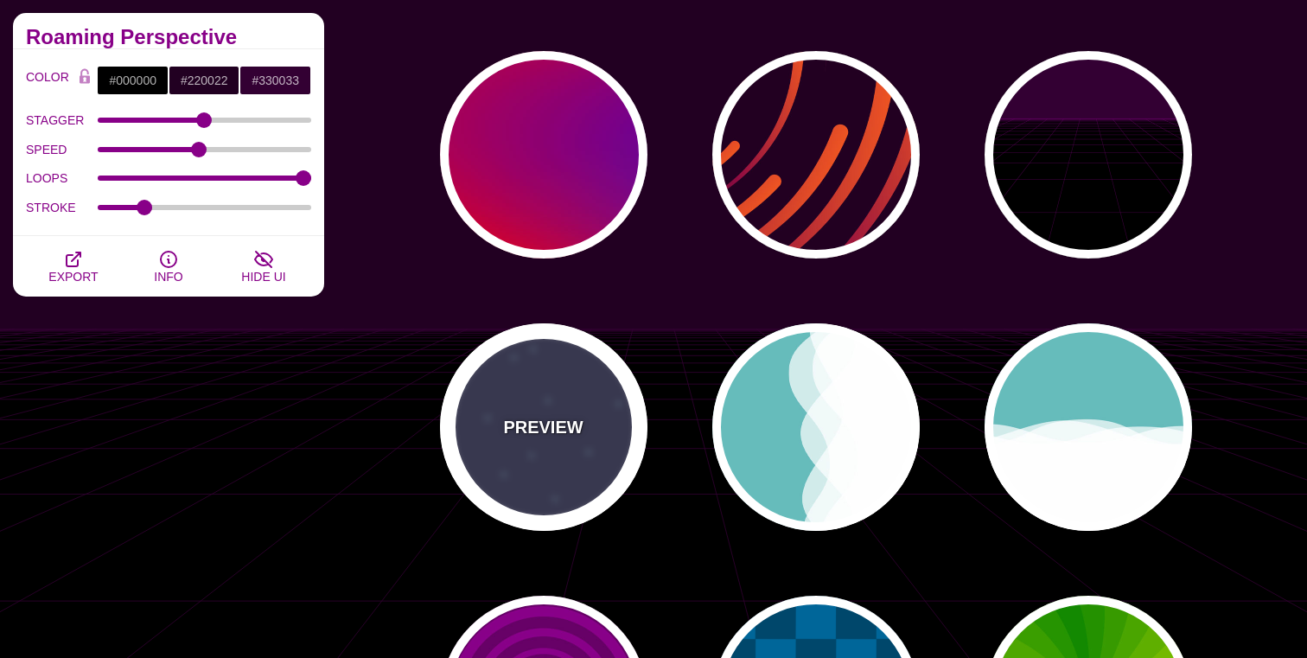
click at [570, 415] on p "PREVIEW" at bounding box center [543, 427] width 80 height 26
type input "#333355"
type input "#AAEEFF"
type input "#FFFFFF"
type input "15"
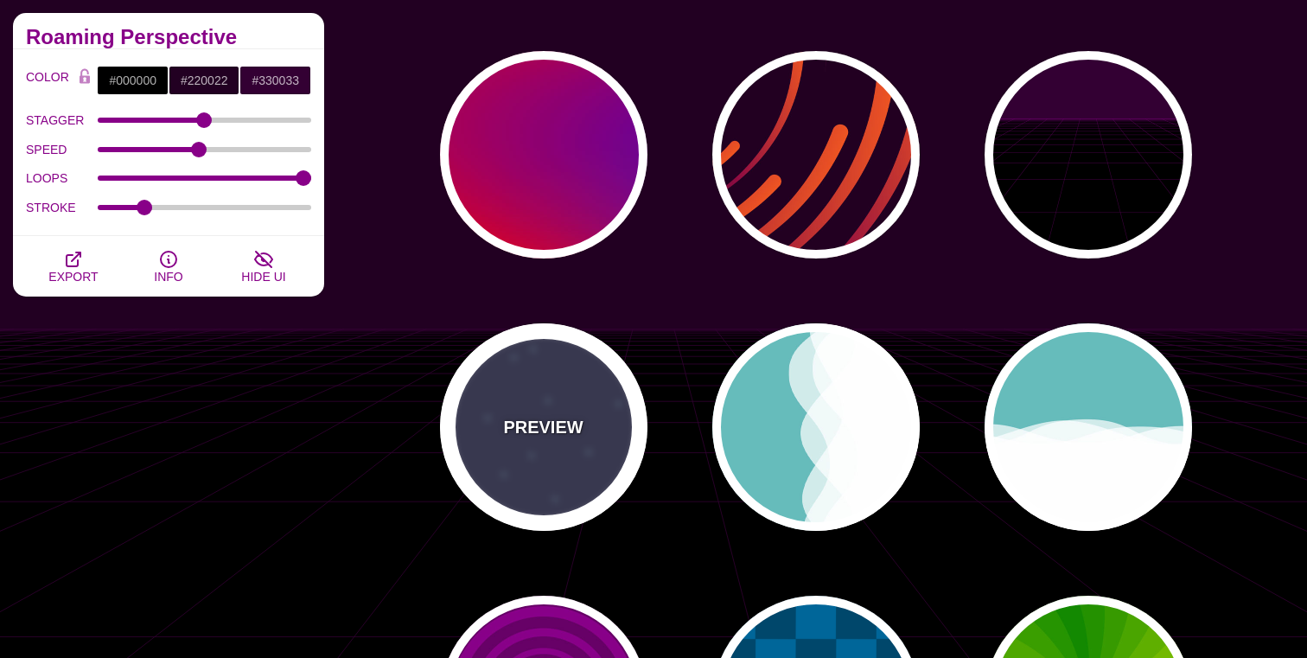
type input "40"
type input "5"
